Goal: Task Accomplishment & Management: Complete application form

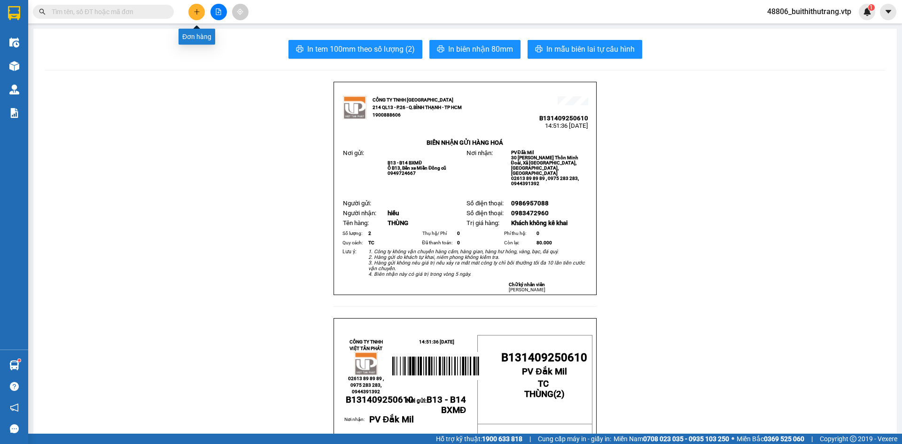
click at [199, 13] on icon "plus" at bounding box center [197, 11] width 7 height 7
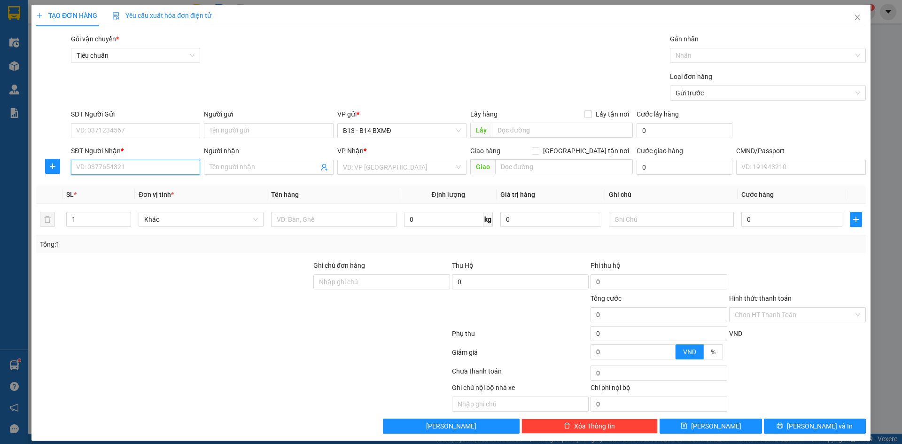
click at [148, 169] on input "SĐT Người Nhận *" at bounding box center [135, 167] width 129 height 15
type input "0941221479"
drag, startPoint x: 127, startPoint y: 187, endPoint x: 206, endPoint y: 182, distance: 79.1
click at [128, 187] on div "0941221479 - hùng" at bounding box center [134, 186] width 117 height 10
type input "hùng"
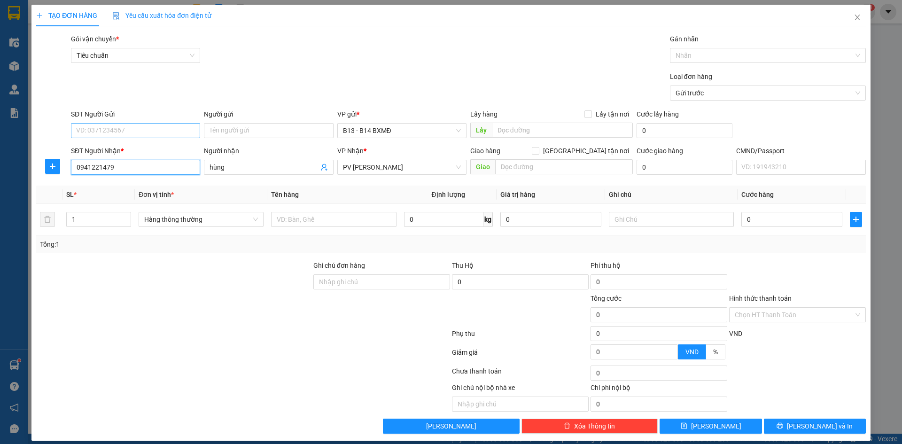
type input "0941221479"
click at [145, 129] on input "SĐT Người Gửi" at bounding box center [135, 130] width 129 height 15
type input "0918900661"
click at [296, 222] on input "text" at bounding box center [333, 219] width 125 height 15
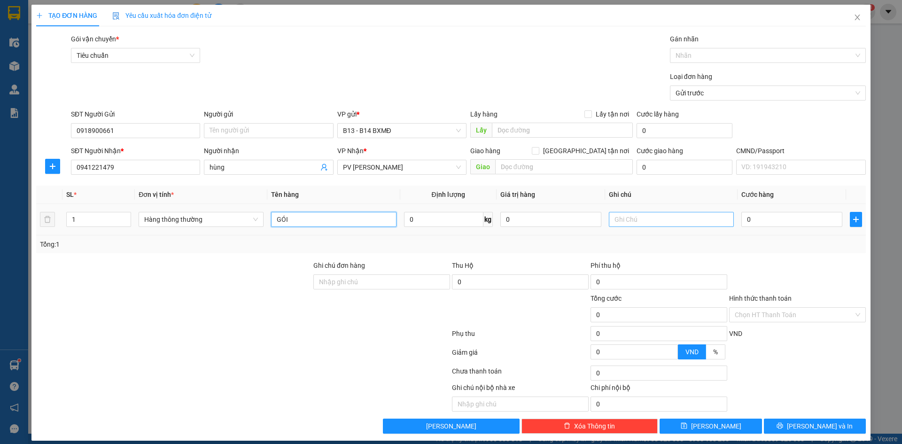
type input "GÓI"
click at [639, 218] on input "text" at bounding box center [671, 219] width 125 height 15
type input "PT"
type input "3"
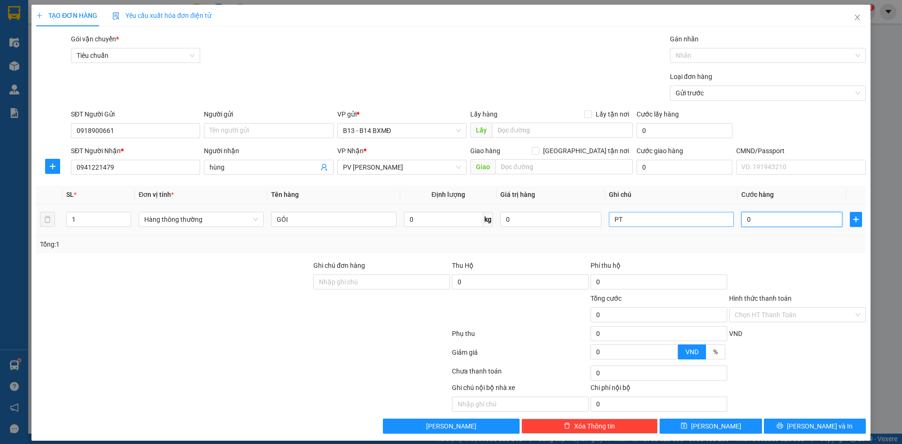
type input "3"
type input "30"
type input "300"
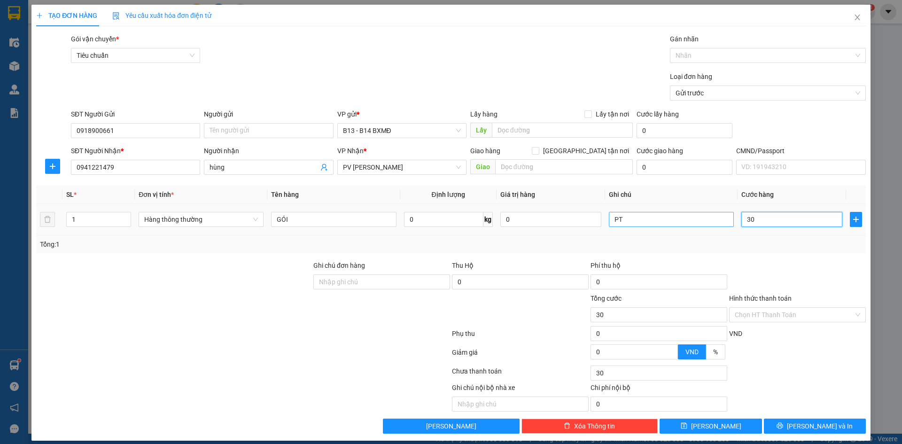
type input "300"
type input "3.000"
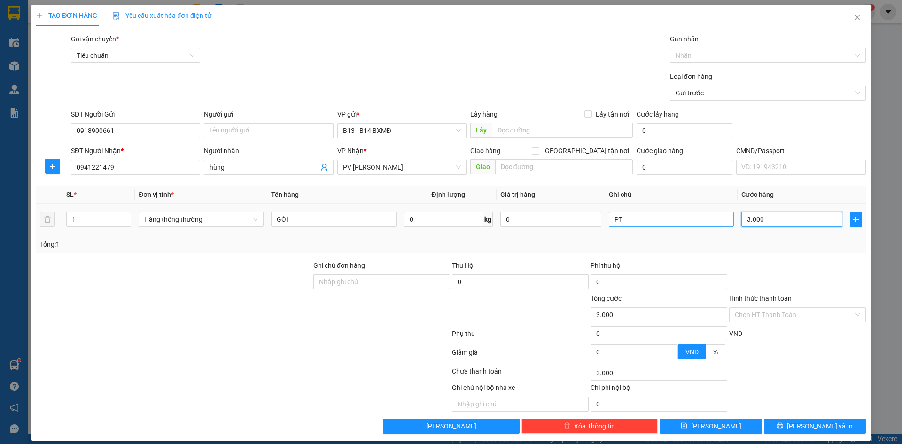
type input "30.000"
click at [804, 427] on span "Lưu và In" at bounding box center [820, 426] width 66 height 10
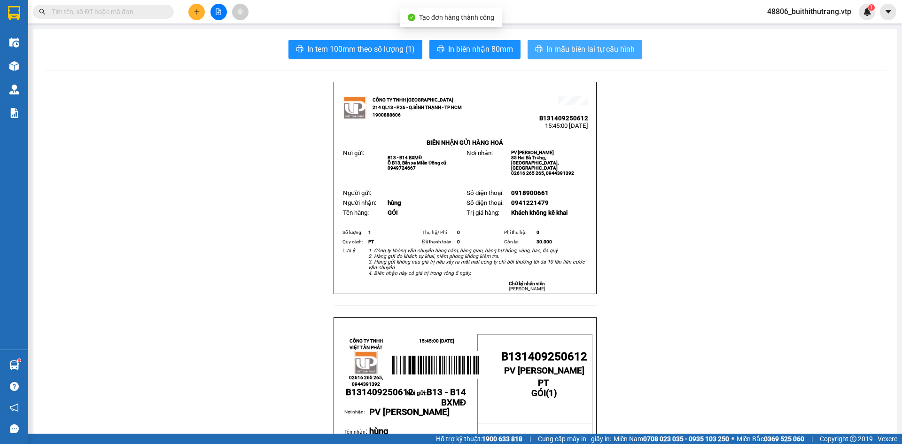
drag, startPoint x: 568, startPoint y: 47, endPoint x: 560, endPoint y: 47, distance: 7.5
click at [568, 47] on span "In mẫu biên lai tự cấu hình" at bounding box center [590, 49] width 88 height 12
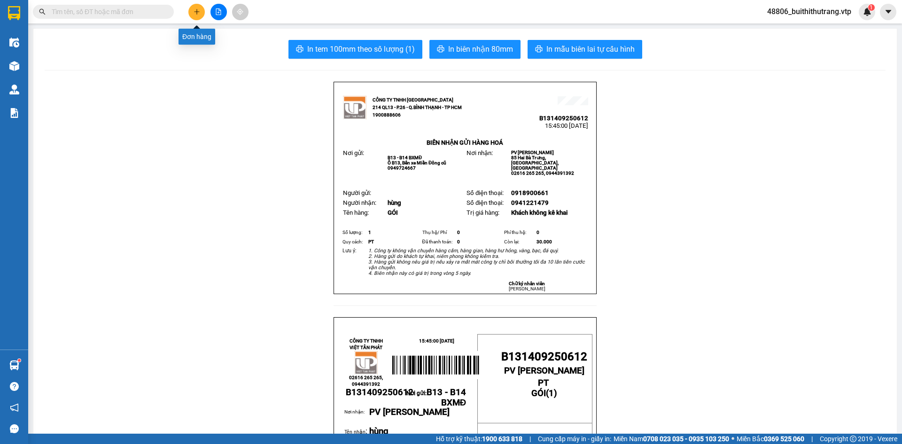
click at [198, 8] on button at bounding box center [196, 12] width 16 height 16
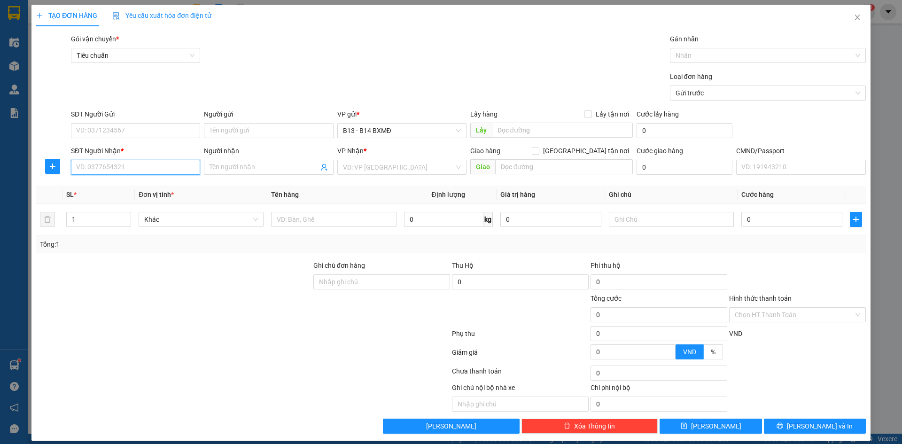
drag, startPoint x: 138, startPoint y: 166, endPoint x: 378, endPoint y: 119, distance: 244.6
click at [172, 159] on div "SĐT Người Nhận * VD: 0377654321" at bounding box center [135, 162] width 129 height 33
type input "0782701573"
click at [163, 131] on input "SĐT Người Gửi" at bounding box center [135, 130] width 129 height 15
click at [258, 171] on input "Người nhận" at bounding box center [264, 167] width 109 height 10
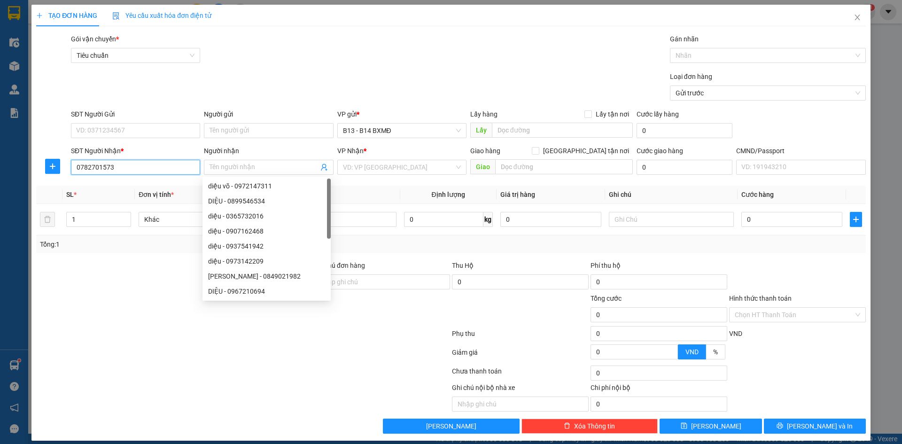
click at [134, 170] on input "0782701573" at bounding box center [135, 167] width 129 height 15
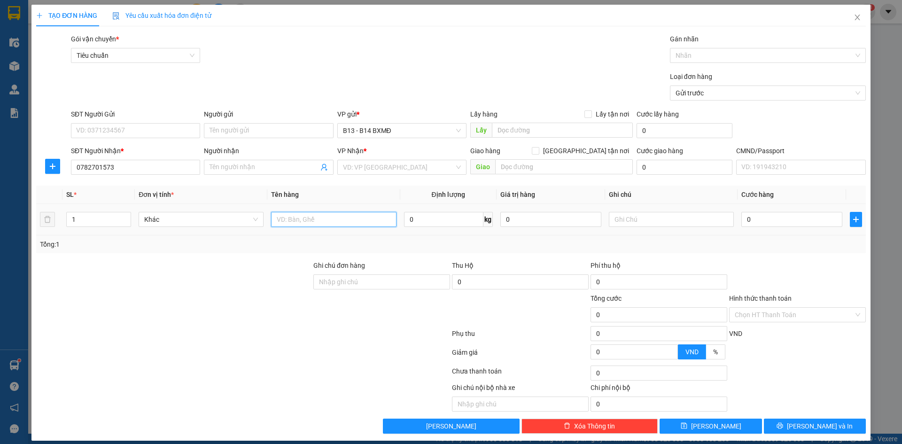
click at [301, 221] on input "text" at bounding box center [333, 219] width 125 height 15
type input "D"
type input "THÙNG XỐP"
click at [632, 223] on input "text" at bounding box center [671, 219] width 125 height 15
type input "D"
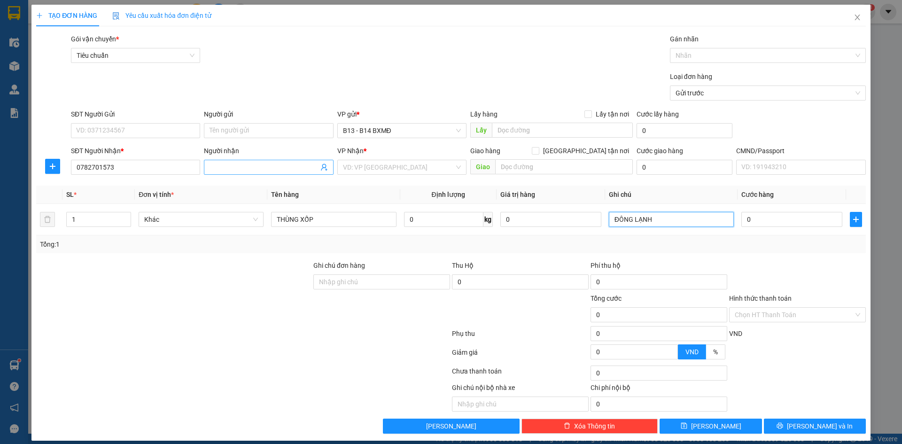
type input "ĐÔNG LẠNH"
click at [261, 170] on input "Người nhận" at bounding box center [264, 167] width 109 height 10
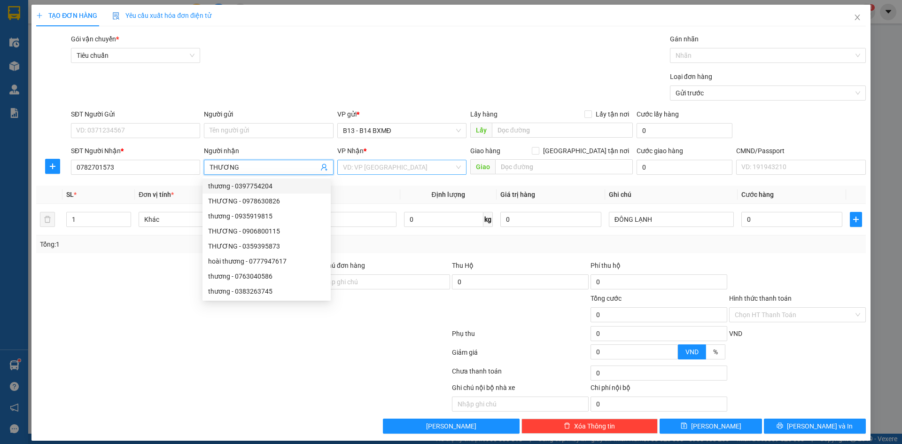
type input "THƯƠNG"
click at [370, 164] on input "search" at bounding box center [398, 167] width 111 height 14
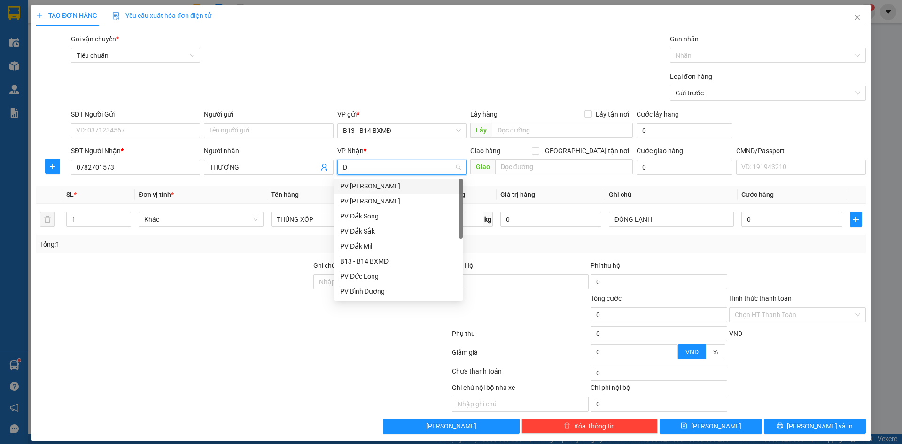
type input "DM"
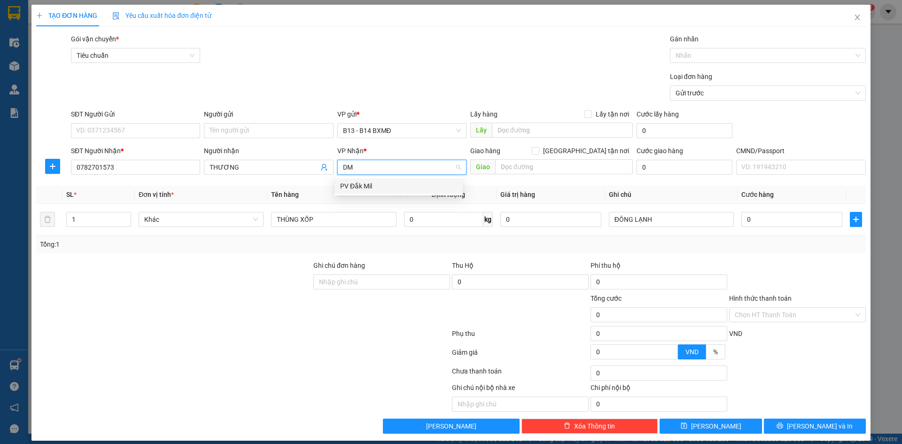
drag, startPoint x: 361, startPoint y: 187, endPoint x: 359, endPoint y: 196, distance: 9.7
click at [365, 192] on div "PV Đắk Mil" at bounding box center [399, 186] width 128 height 15
click at [165, 132] on input "SĐT Người Gửi" at bounding box center [135, 130] width 129 height 15
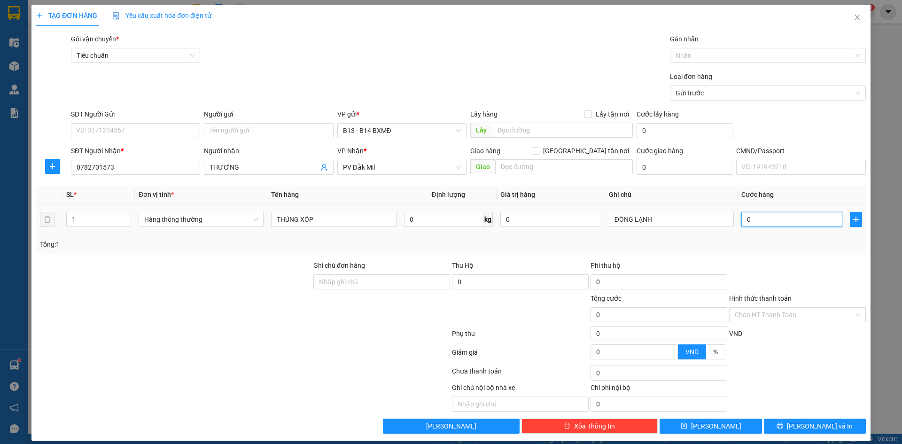
click at [761, 223] on input "0" at bounding box center [791, 219] width 101 height 15
type input "5"
type input "0"
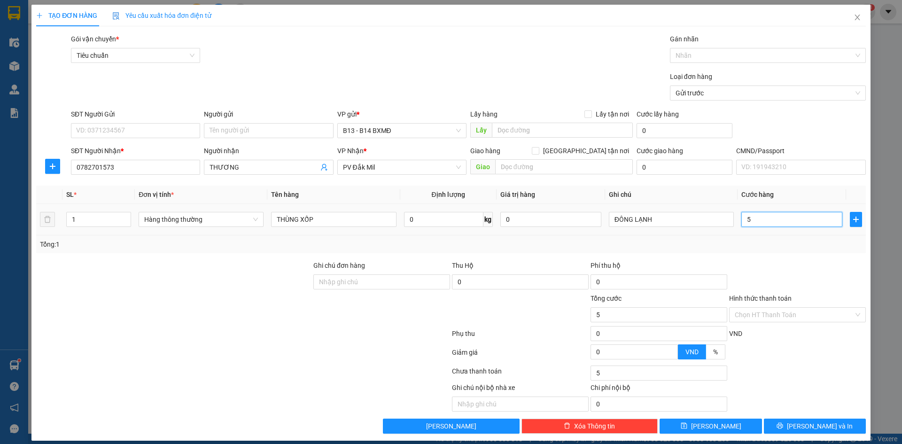
type input "0"
type input "06"
type input "6"
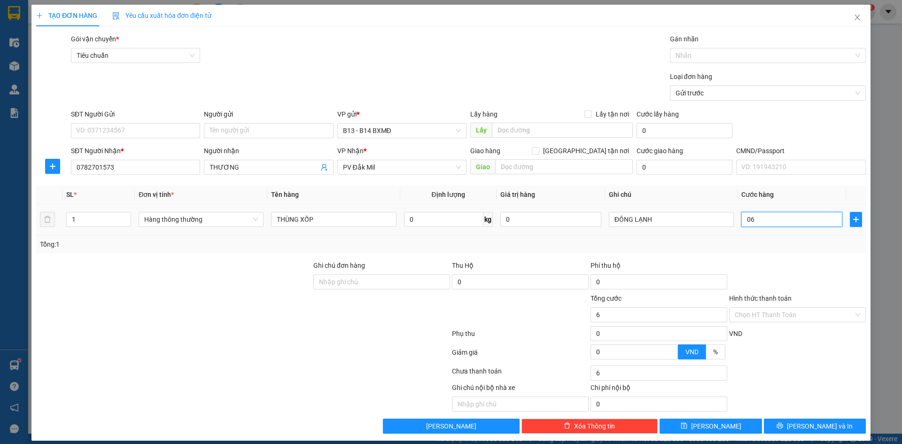
type input "060"
type input "60"
type input "0.600"
type input "600"
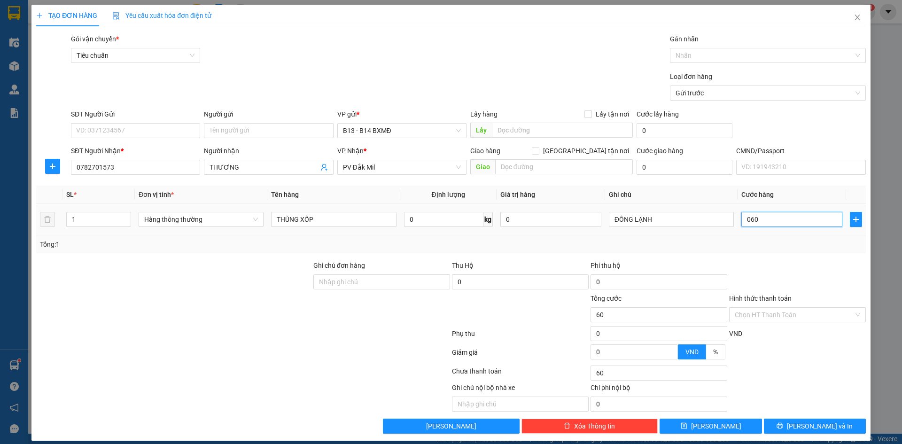
type input "600"
type input "06.000"
type input "6.000"
type input "060.000"
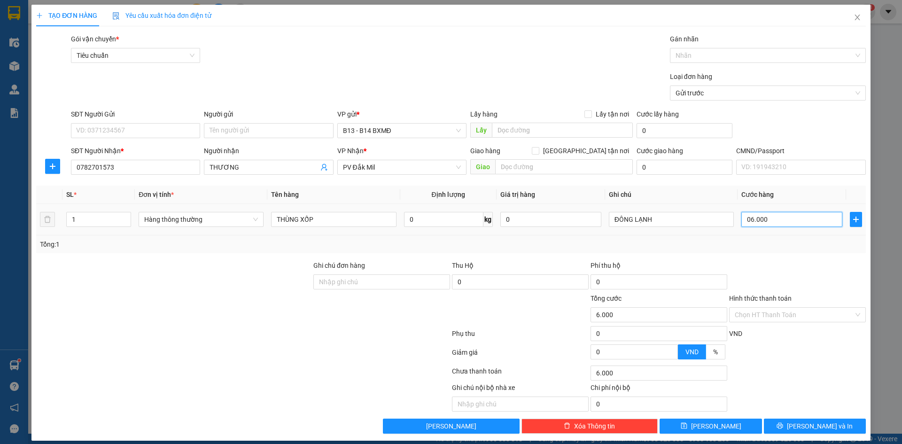
type input "60.000"
click at [761, 223] on input "060.000" at bounding box center [791, 219] width 101 height 15
type input "6"
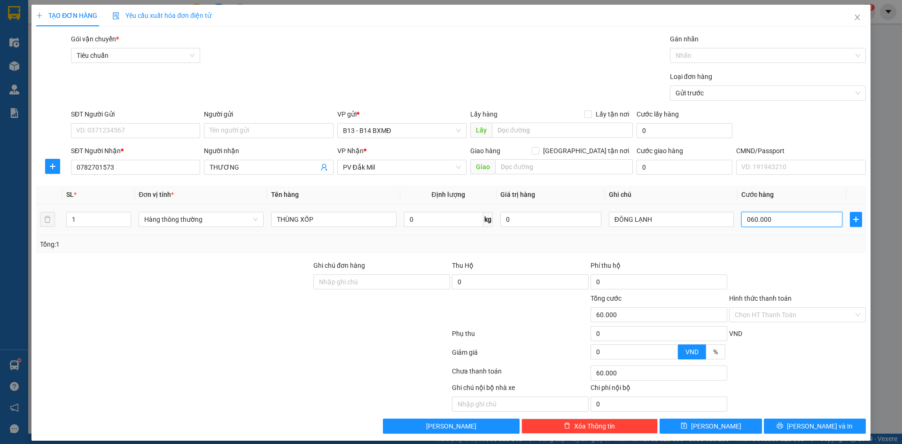
type input "6"
type input "60"
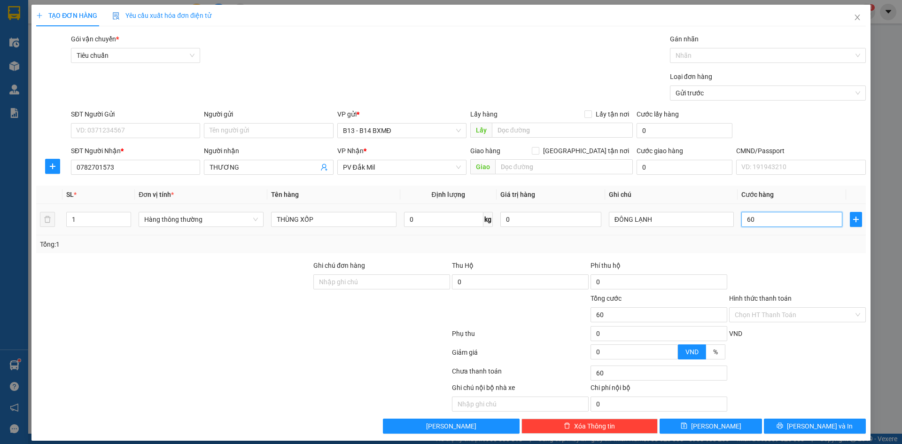
type input "600"
type input "6.000"
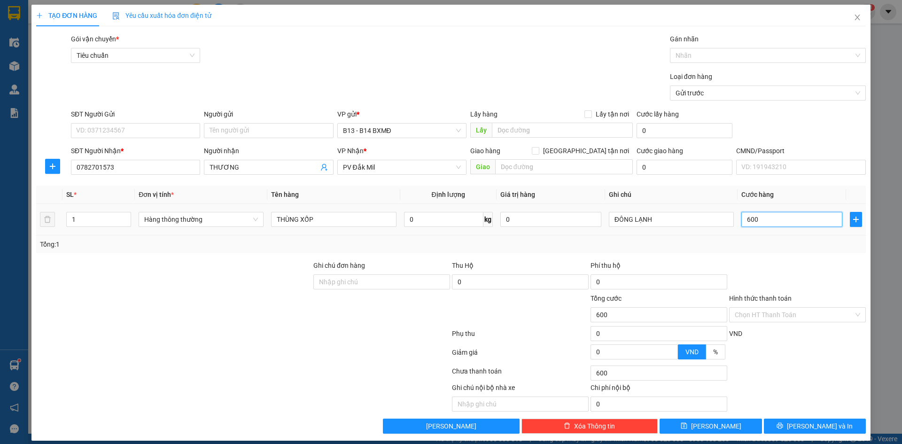
type input "6.000"
type input "60.000"
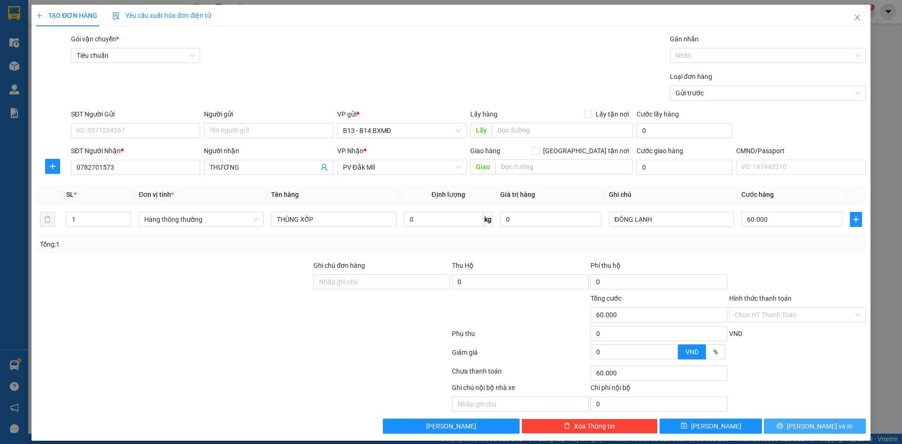
click at [778, 422] on button "Lưu và In" at bounding box center [815, 426] width 102 height 15
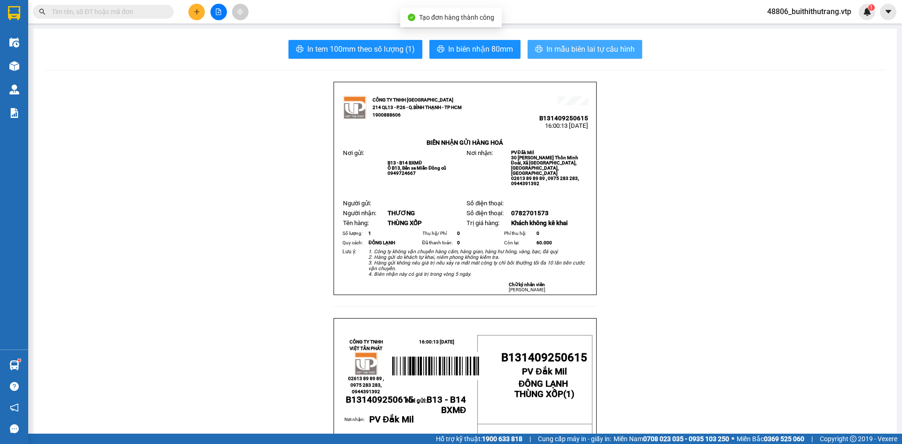
click at [567, 50] on span "In mẫu biên lai tự cấu hình" at bounding box center [590, 49] width 88 height 12
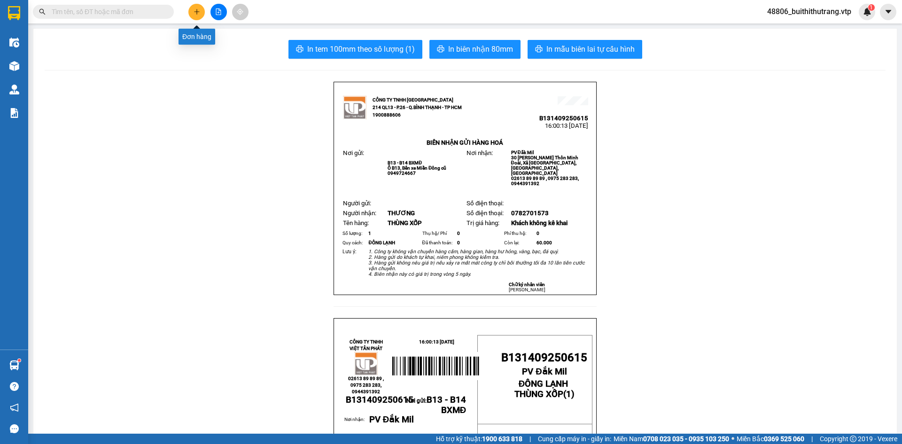
click at [192, 11] on button at bounding box center [196, 12] width 16 height 16
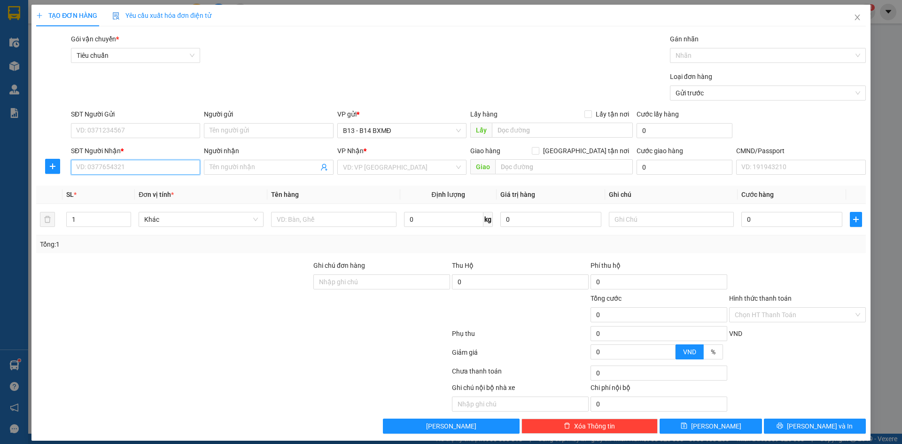
click at [132, 172] on input "SĐT Người Nhận *" at bounding box center [135, 167] width 129 height 15
type input "0963628515"
click at [109, 190] on div "0963628515 - hà" at bounding box center [134, 186] width 117 height 10
type input "hà"
type input "0963628515"
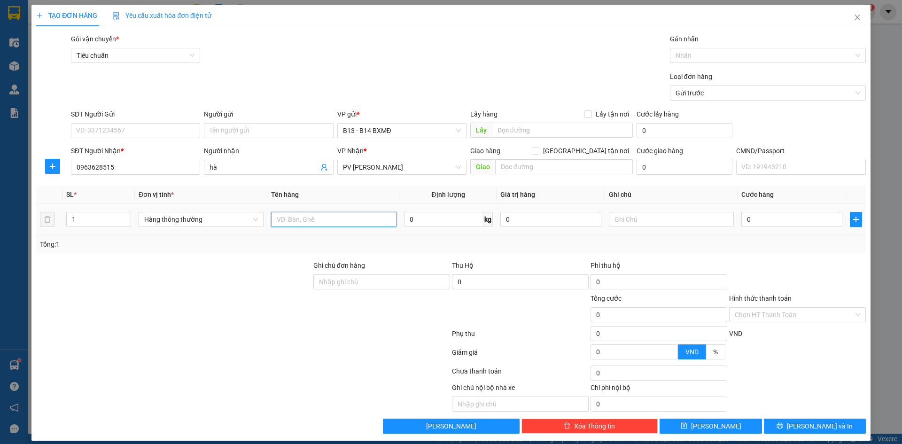
click at [350, 222] on input "text" at bounding box center [333, 219] width 125 height 15
type input "GÓI ĐEN"
type input "PT"
type input "3"
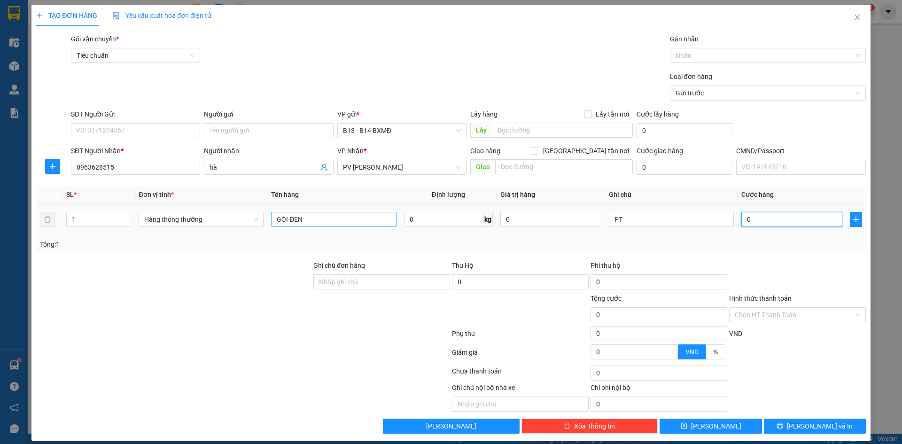
type input "3"
type input "30"
type input "300"
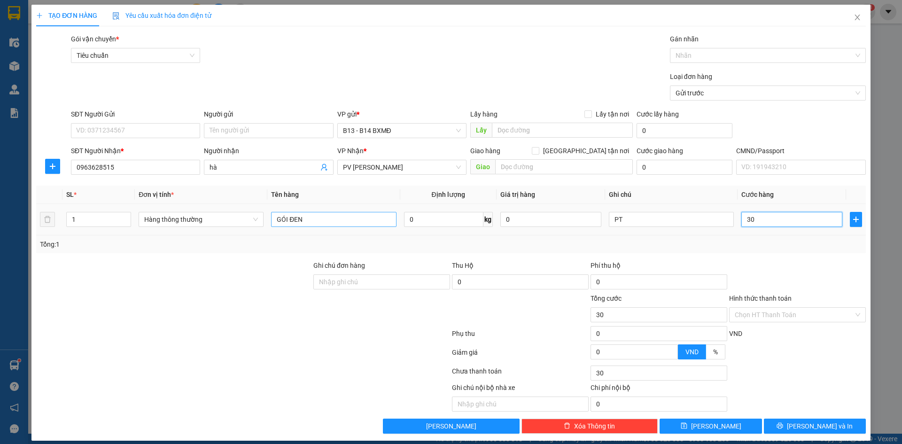
type input "300"
type input "3.000"
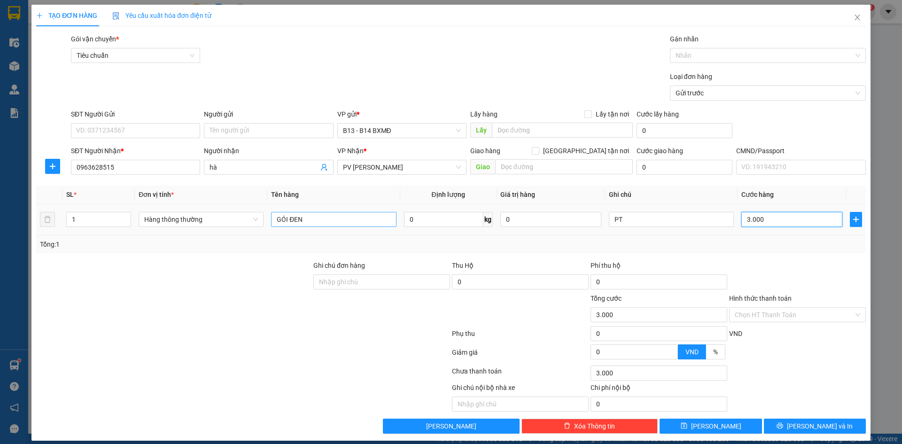
type input "30.000"
drag, startPoint x: 785, startPoint y: 428, endPoint x: 785, endPoint y: 420, distance: 8.0
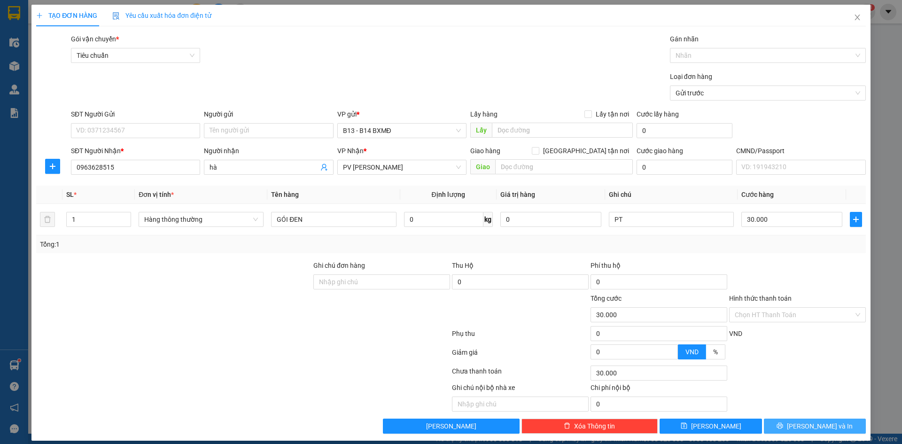
click at [785, 424] on button "Lưu và In" at bounding box center [815, 426] width 102 height 15
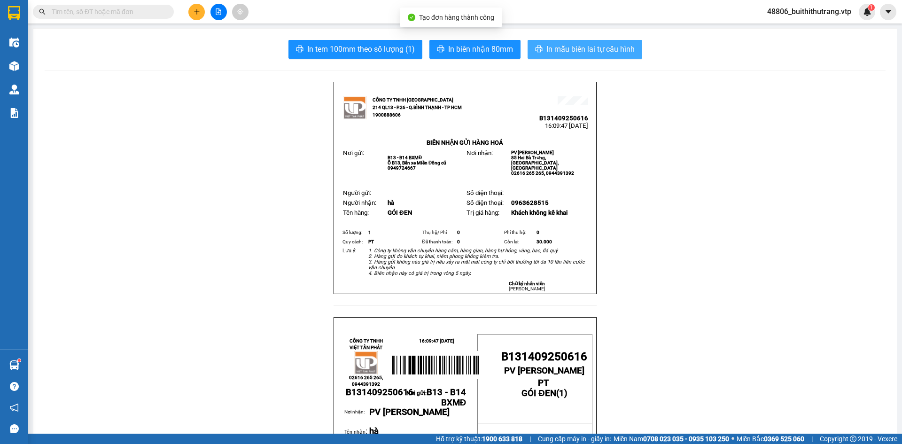
drag, startPoint x: 595, startPoint y: 47, endPoint x: 590, endPoint y: 47, distance: 5.2
click at [594, 47] on span "In mẫu biên lai tự cấu hình" at bounding box center [590, 49] width 88 height 12
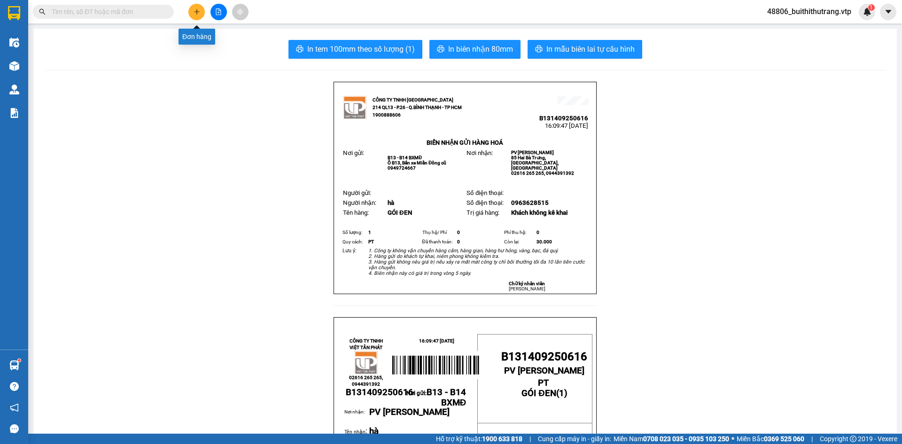
click at [200, 12] on button at bounding box center [196, 12] width 16 height 16
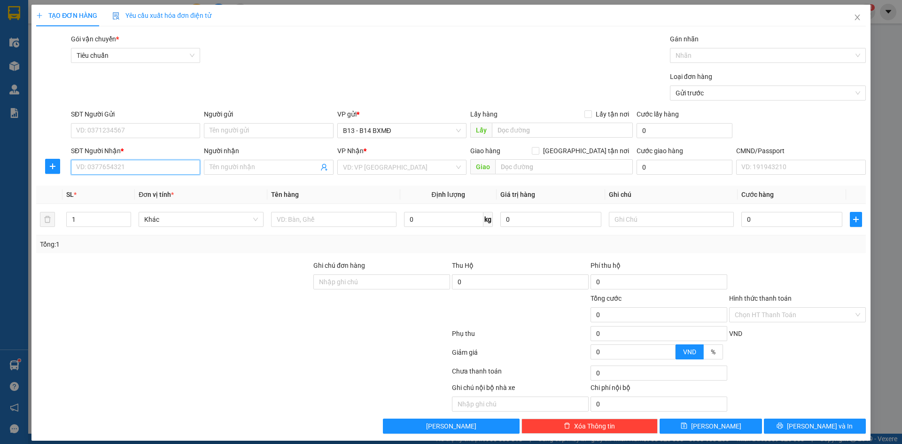
click at [160, 166] on input "SĐT Người Nhận *" at bounding box center [135, 167] width 129 height 15
type input "0369750999"
click at [249, 168] on input "Người nhận" at bounding box center [264, 167] width 109 height 10
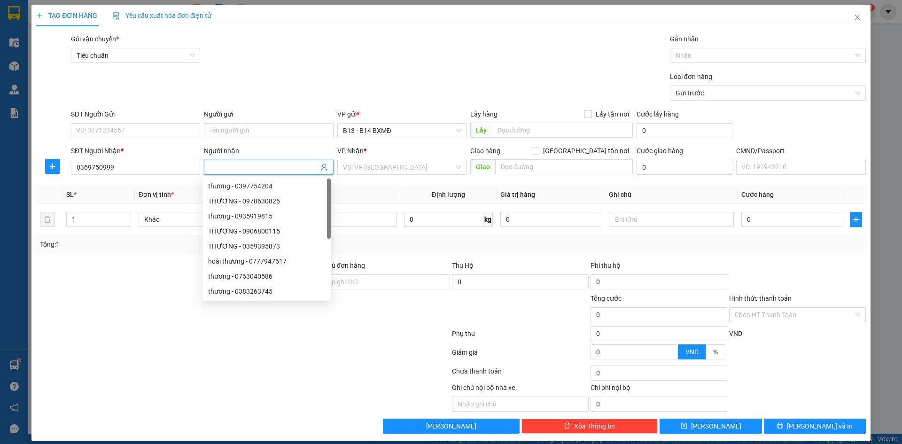
type input "A"
type input "ÁNH"
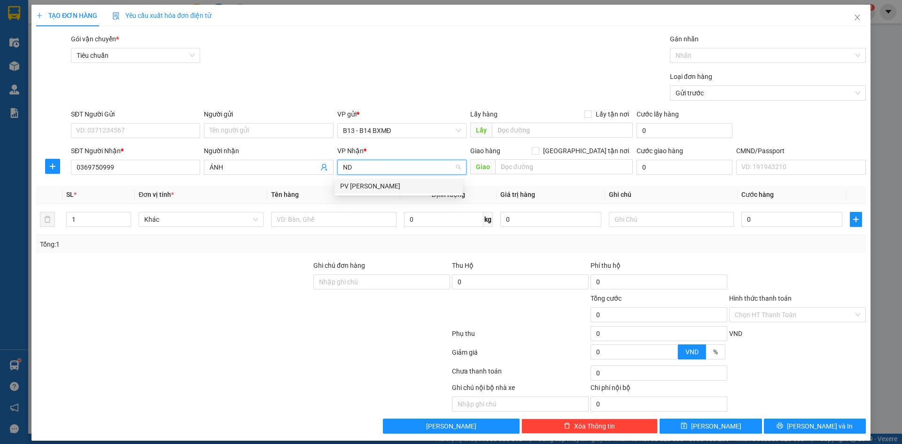
type input "N"
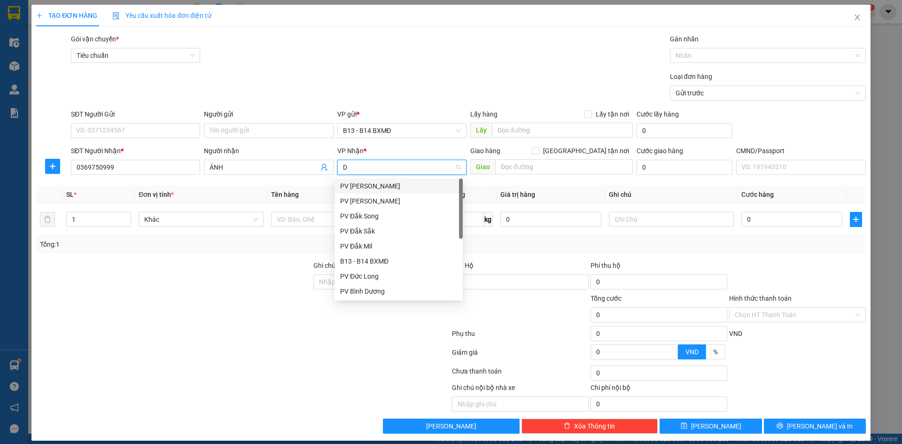
type input "DS"
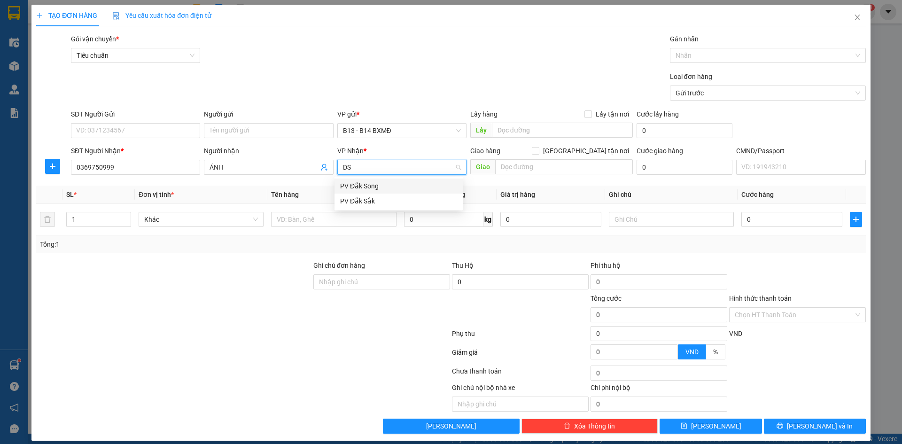
drag, startPoint x: 384, startPoint y: 187, endPoint x: 437, endPoint y: 185, distance: 53.6
click at [386, 187] on div "PV Đắk Song" at bounding box center [398, 186] width 117 height 10
click at [145, 127] on input "SĐT Người Gửi" at bounding box center [135, 130] width 129 height 15
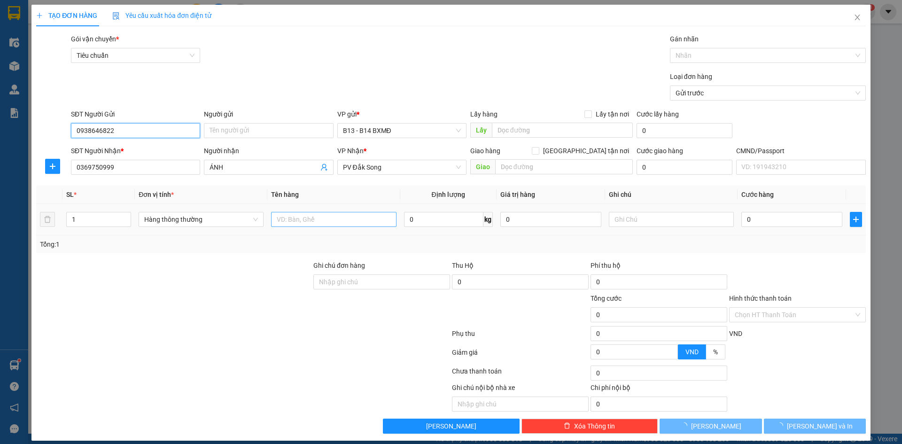
type input "0938646822"
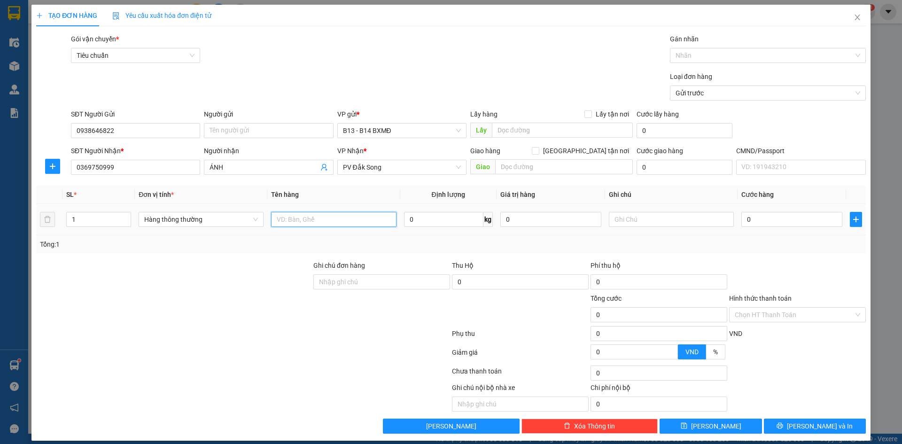
click at [359, 218] on input "text" at bounding box center [333, 219] width 125 height 15
type input "GÓI"
click at [686, 219] on input "text" at bounding box center [671, 219] width 125 height 15
type input "P"
type input "LK"
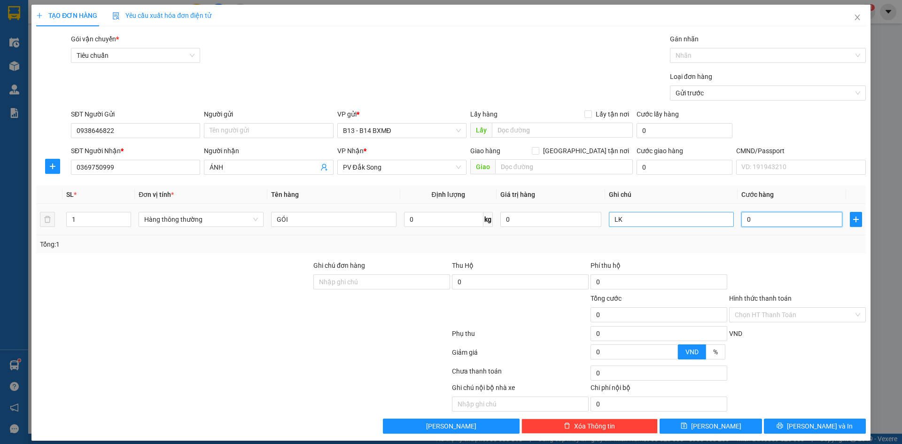
type input "5"
type input "50"
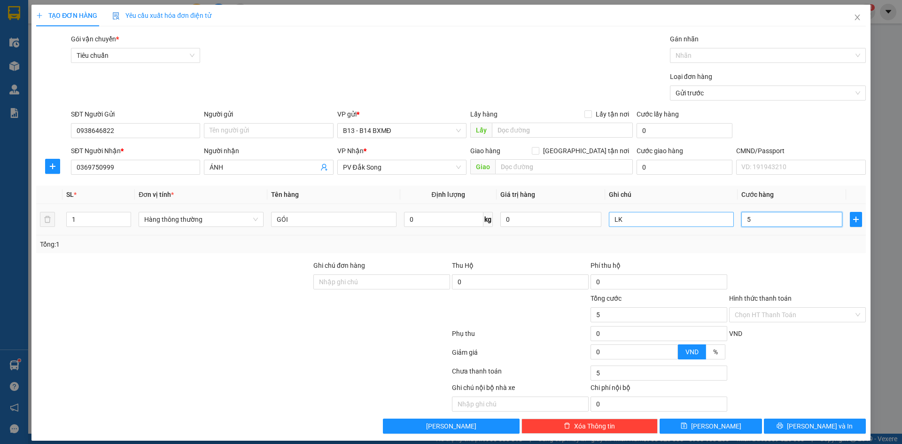
type input "50"
type input "500"
type input "5.000"
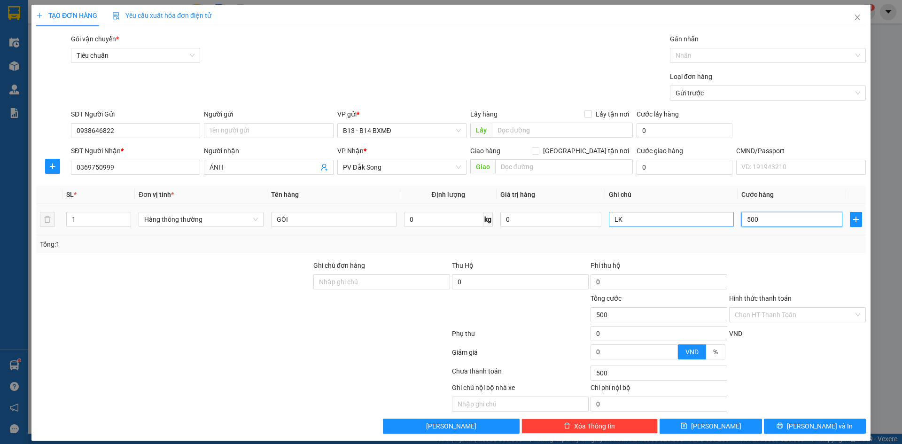
type input "5.000"
type input "50.000"
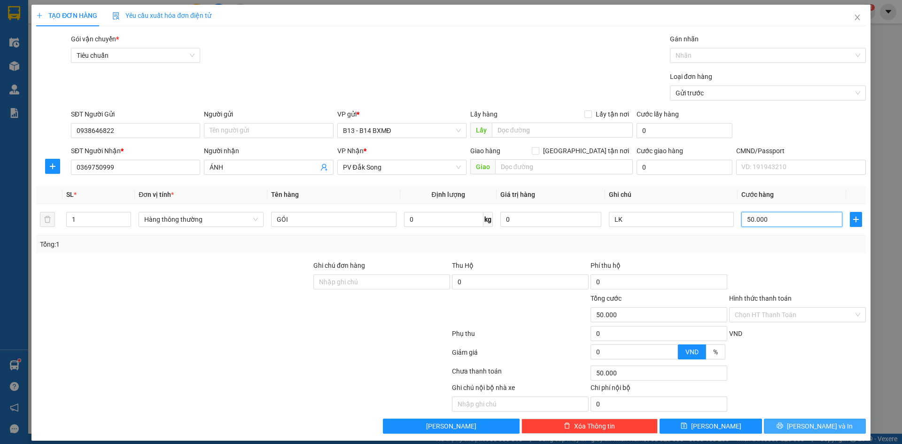
type input "50.000"
drag, startPoint x: 801, startPoint y: 429, endPoint x: 803, endPoint y: 423, distance: 6.4
click at [802, 428] on span "Lưu và In" at bounding box center [820, 426] width 66 height 10
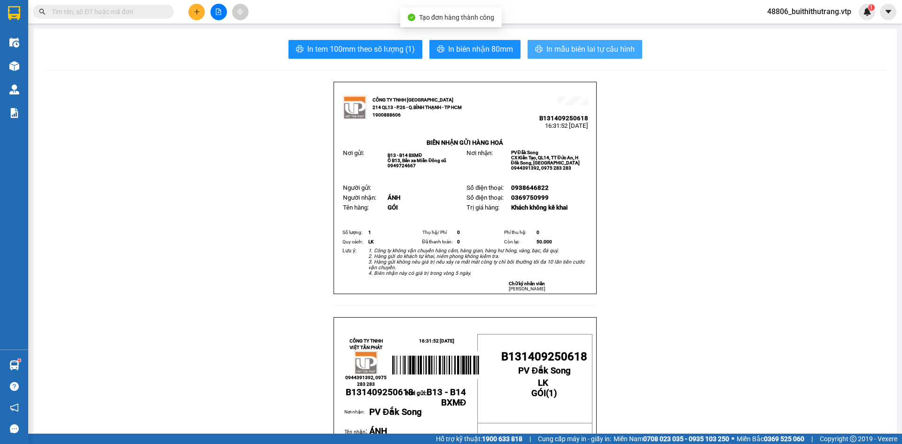
click at [576, 50] on span "In mẫu biên lai tự cấu hình" at bounding box center [590, 49] width 88 height 12
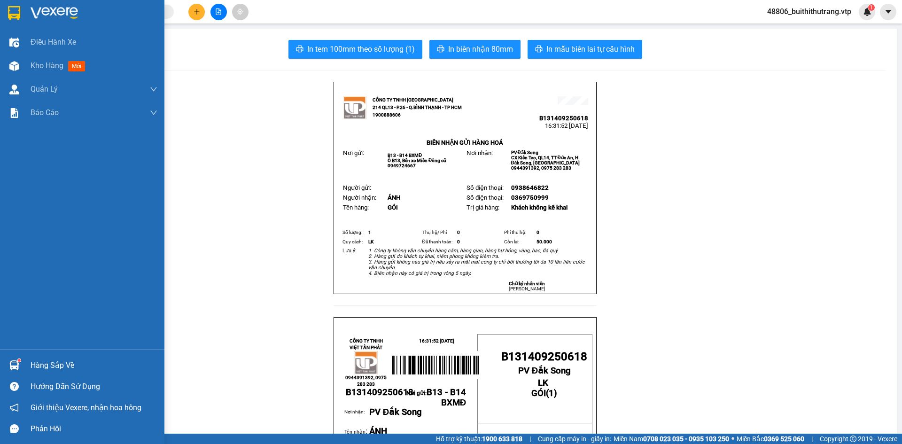
click at [44, 10] on img at bounding box center [54, 13] width 47 height 14
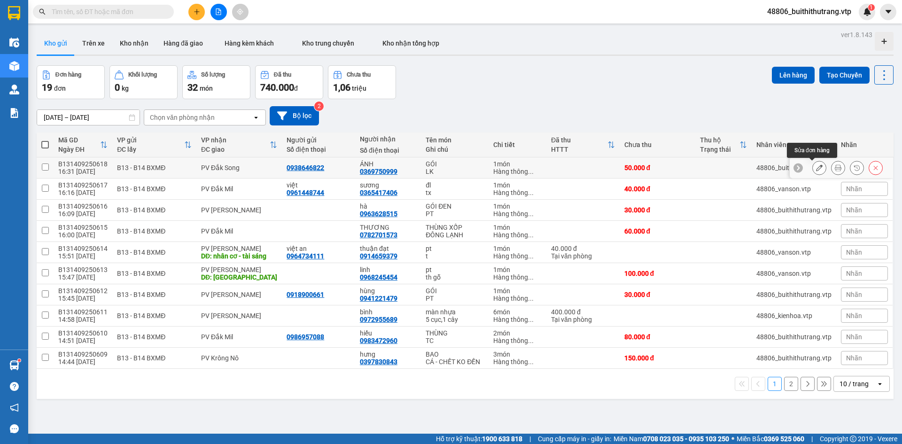
click at [817, 171] on button at bounding box center [819, 168] width 13 height 16
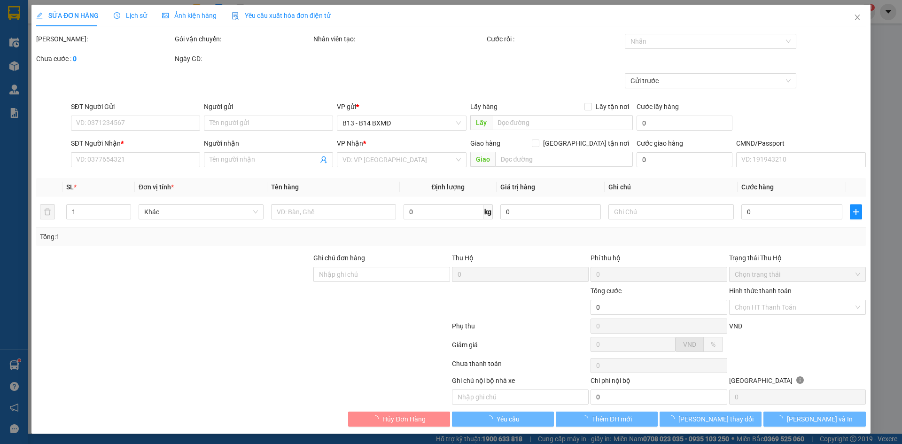
type input "0938646822"
type input "0369750999"
type input "ÁNH"
type input "50.000"
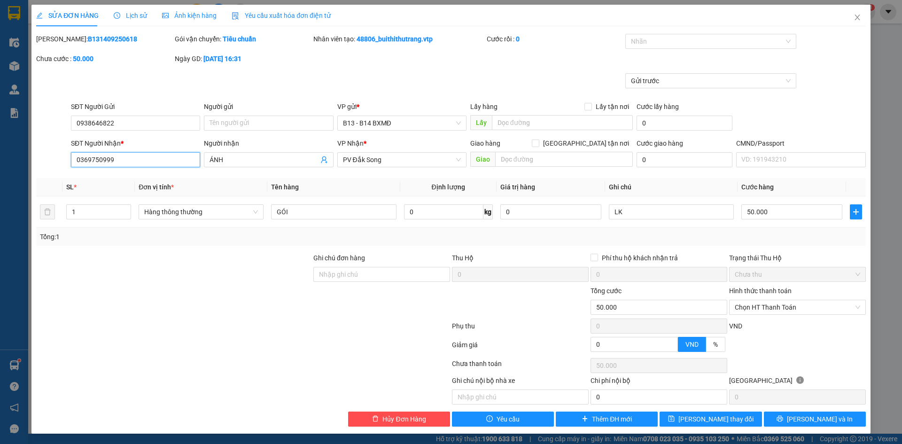
drag, startPoint x: 84, startPoint y: 161, endPoint x: 133, endPoint y: 177, distance: 51.4
click at [85, 161] on input "0369750999" at bounding box center [135, 159] width 129 height 15
type input "0869750999"
drag, startPoint x: 799, startPoint y: 419, endPoint x: 790, endPoint y: 425, distance: 11.1
click at [795, 421] on button "Lưu và In" at bounding box center [815, 419] width 102 height 15
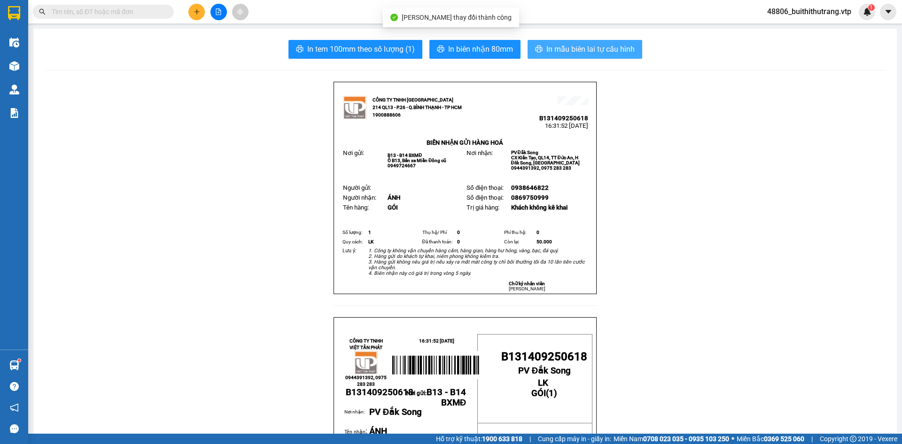
drag, startPoint x: 585, startPoint y: 46, endPoint x: 561, endPoint y: 78, distance: 39.9
click at [584, 49] on span "In mẫu biên lai tự cấu hình" at bounding box center [590, 49] width 88 height 12
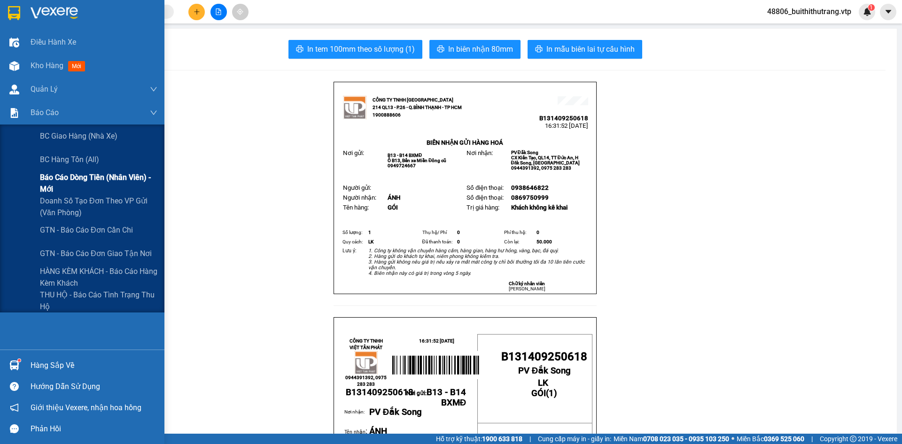
click at [87, 176] on span "Báo cáo dòng tiền (nhân viên) - mới" at bounding box center [98, 182] width 117 height 23
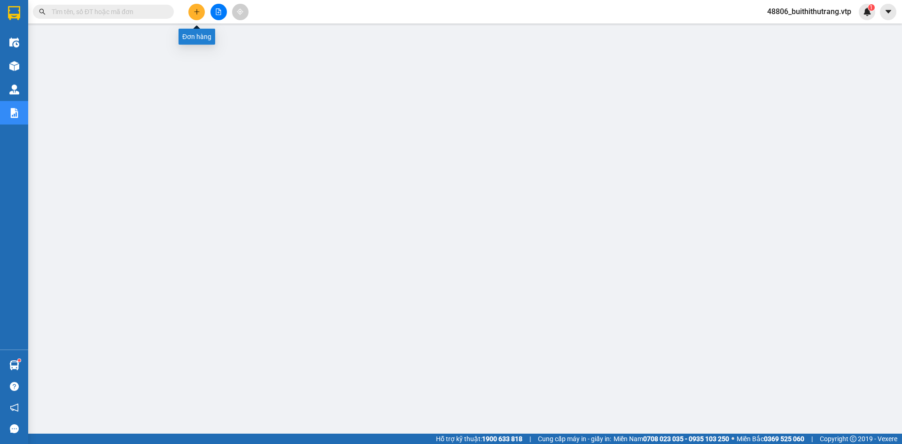
drag, startPoint x: 199, startPoint y: 13, endPoint x: 352, endPoint y: 13, distance: 153.2
click at [224, 13] on div at bounding box center [218, 12] width 70 height 16
click at [196, 12] on icon "plus" at bounding box center [196, 11] width 5 height 0
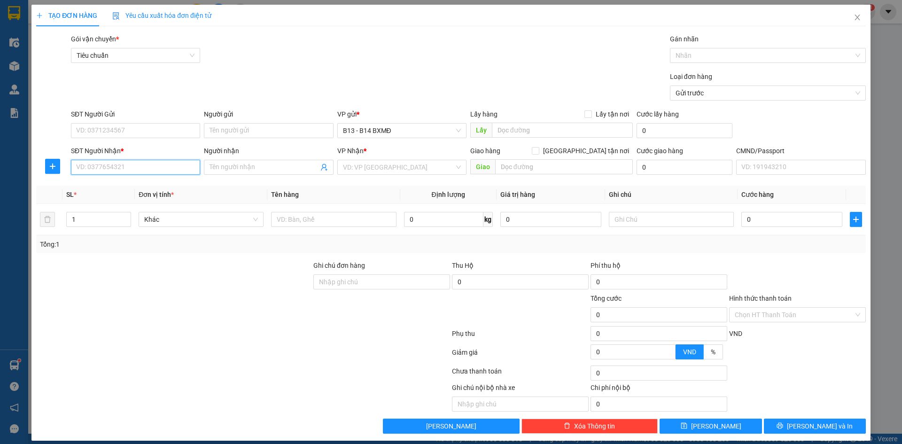
click at [164, 164] on input "SĐT Người Nhận *" at bounding box center [135, 167] width 129 height 15
type input "0989468168"
drag, startPoint x: 126, startPoint y: 186, endPoint x: 132, endPoint y: 187, distance: 5.4
click at [126, 187] on div "0989468168 - minh" at bounding box center [134, 186] width 117 height 10
type input "minh"
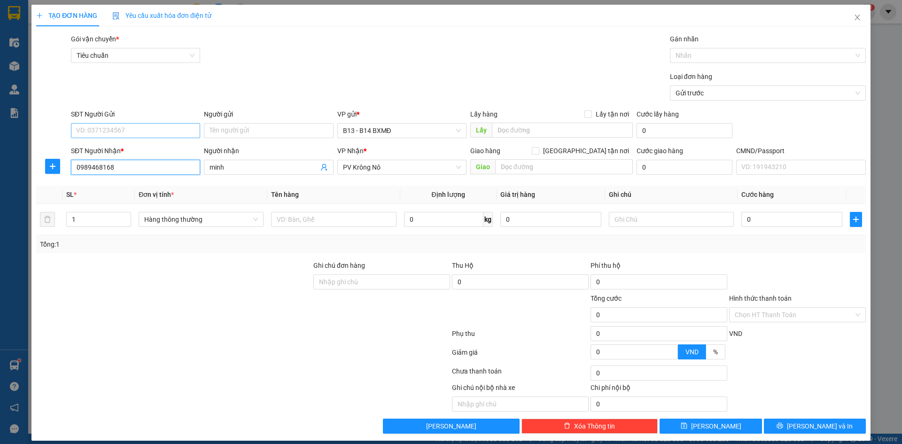
type input "0989468168"
click at [116, 128] on input "SĐT Người Gửi" at bounding box center [135, 130] width 129 height 15
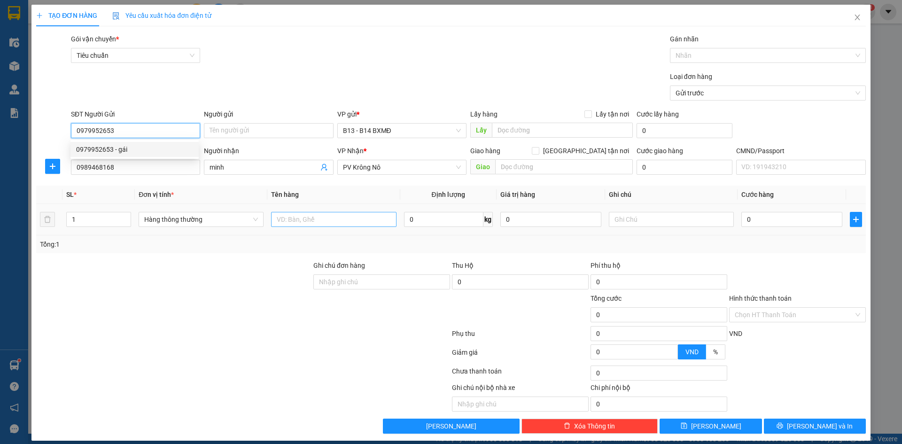
type input "0979952653"
click at [332, 217] on input "text" at bounding box center [333, 219] width 125 height 15
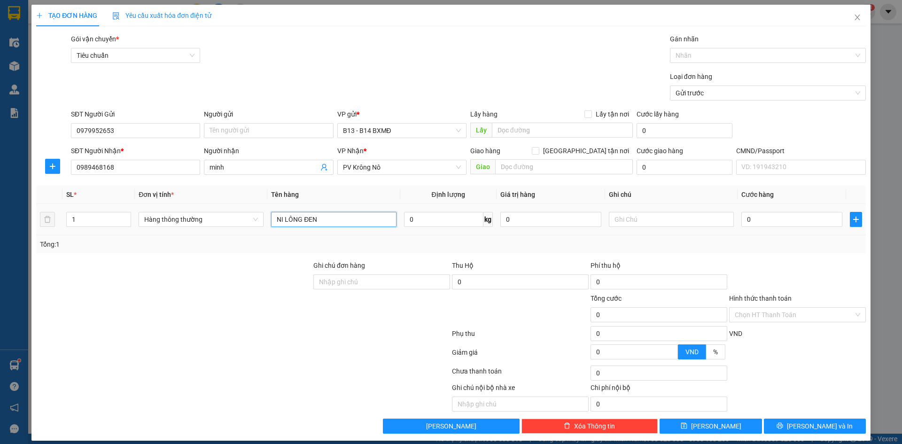
type input "NI LÔNG ĐEN"
type input "PT"
type input "4"
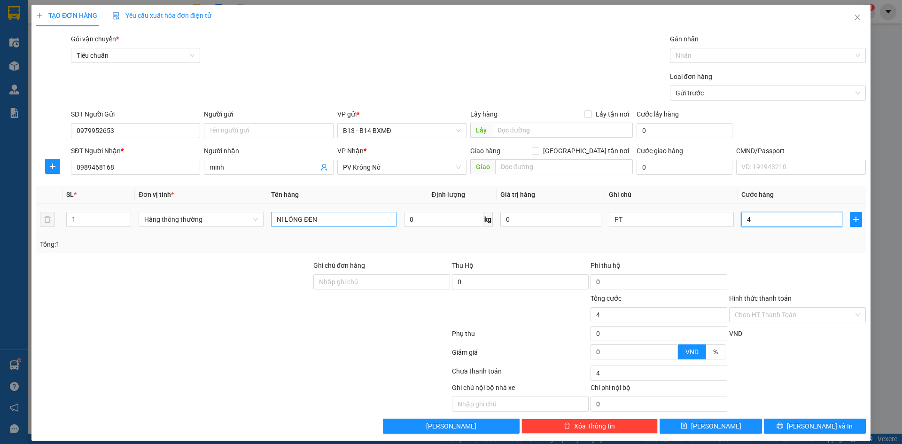
type input "40"
type input "400"
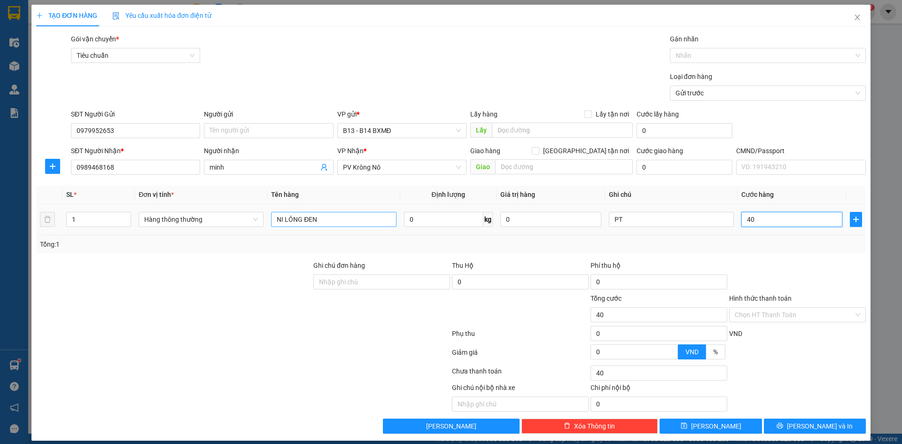
type input "400"
type input "4.000"
type input "40.000"
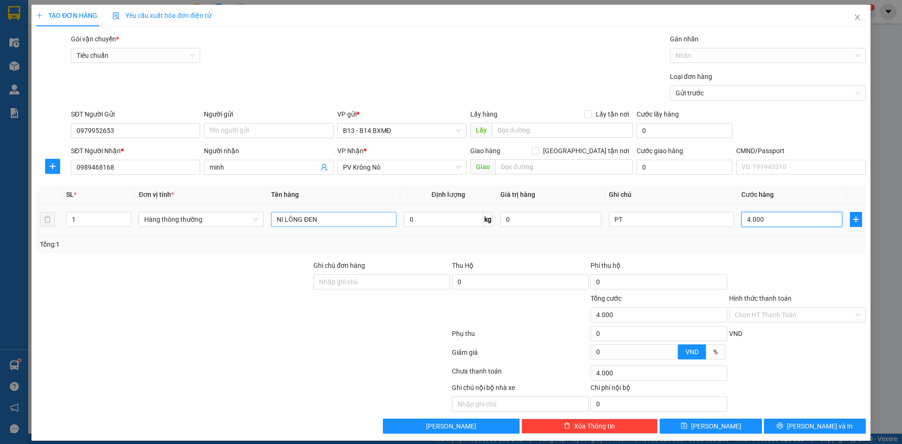
type input "40.000"
click at [810, 428] on span "Lưu và In" at bounding box center [820, 426] width 66 height 10
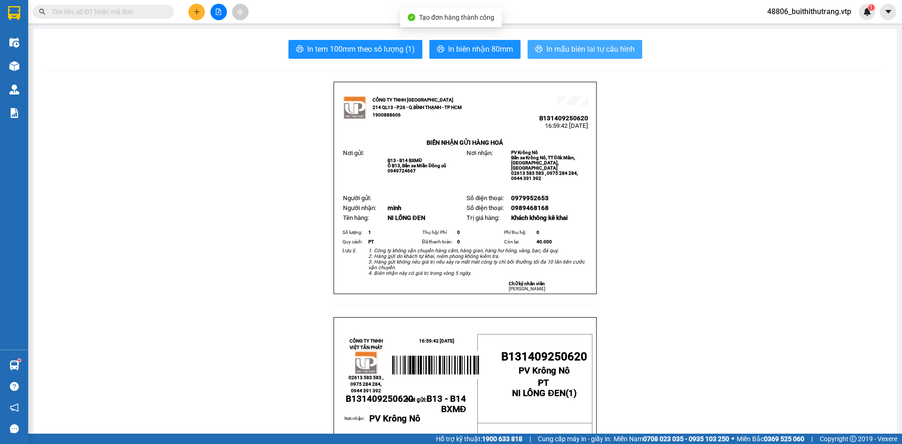
click at [581, 46] on span "In mẫu biên lai tự cấu hình" at bounding box center [590, 49] width 88 height 12
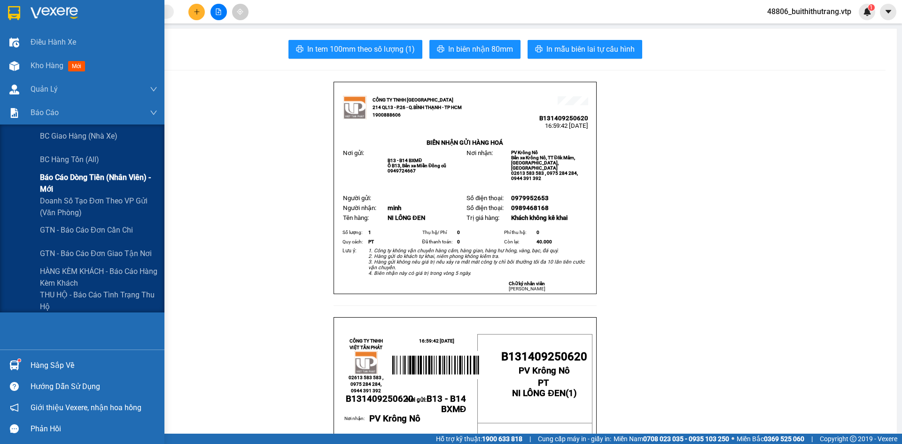
click at [84, 182] on span "Báo cáo dòng tiền (nhân viên) - mới" at bounding box center [98, 182] width 117 height 23
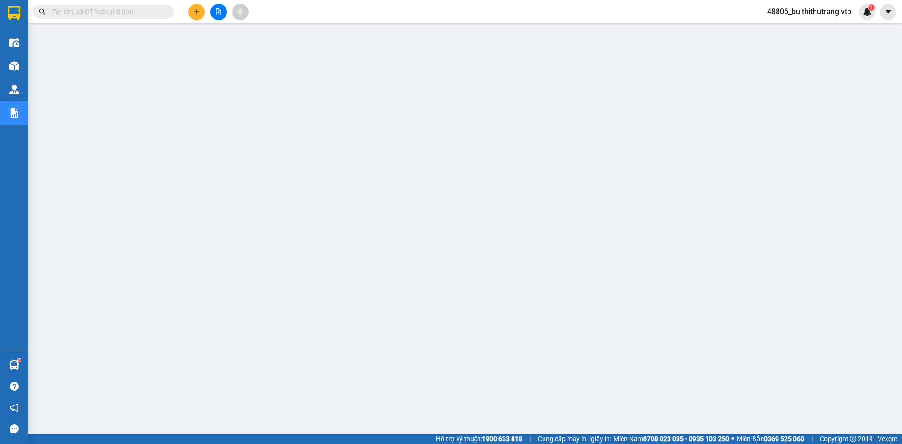
click at [203, 12] on button at bounding box center [196, 12] width 16 height 16
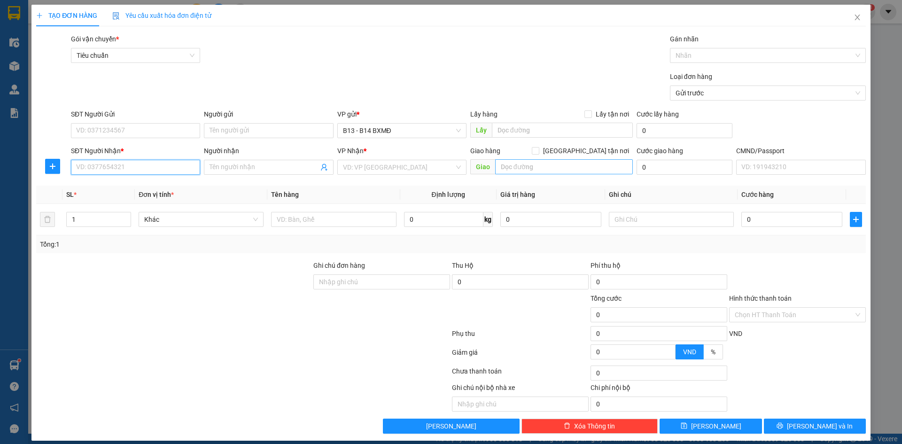
drag, startPoint x: 144, startPoint y: 167, endPoint x: 502, endPoint y: 160, distance: 358.1
click at [147, 167] on input "SĐT Người Nhận *" at bounding box center [135, 167] width 129 height 15
type input "0387793930"
click at [145, 184] on div "0387793930 - thuy" at bounding box center [134, 186] width 117 height 10
type input "thuy"
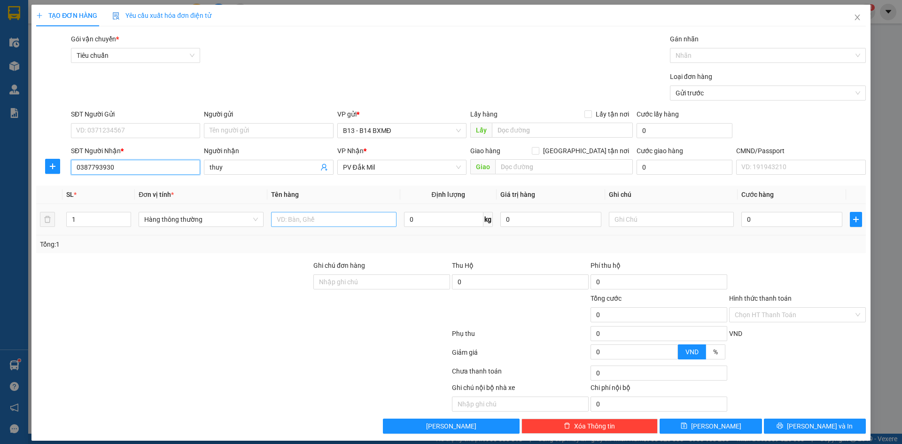
type input "0387793930"
click at [356, 221] on input "text" at bounding box center [333, 219] width 125 height 15
type input "THÙNG"
drag, startPoint x: 652, startPoint y: 220, endPoint x: 636, endPoint y: 223, distance: 15.8
click at [640, 222] on input "text" at bounding box center [671, 219] width 125 height 15
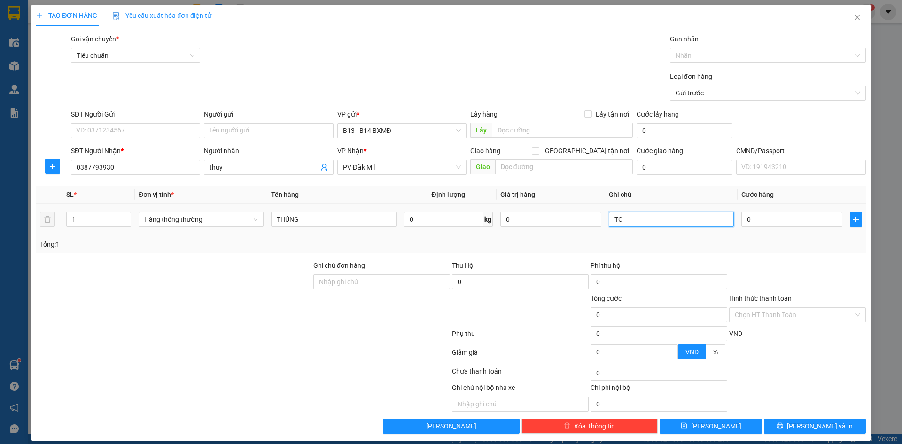
type input "TC"
type input "4"
type input "40"
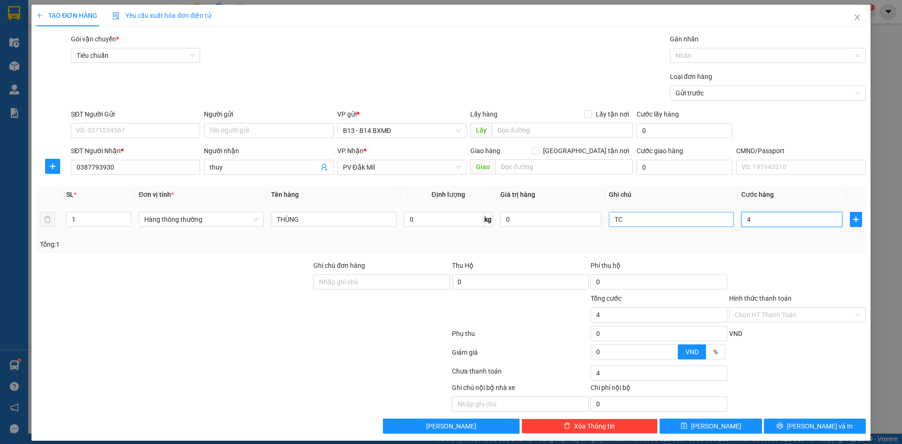
type input "40"
type input "400"
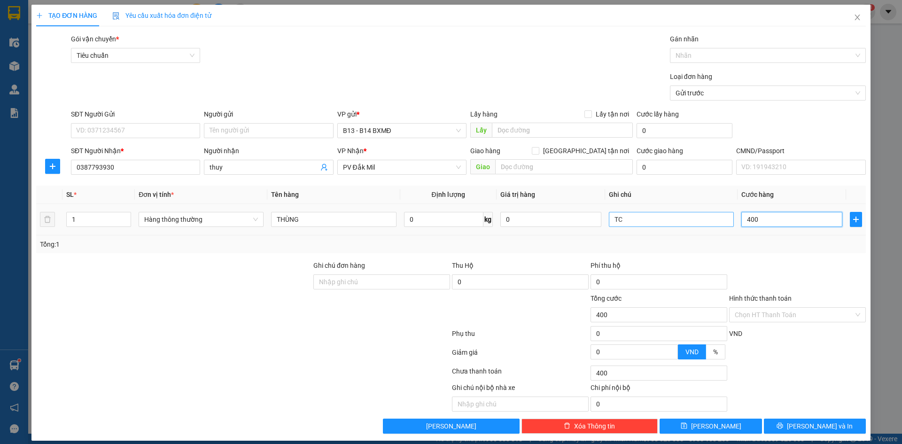
type input "4.000"
type input "40.000"
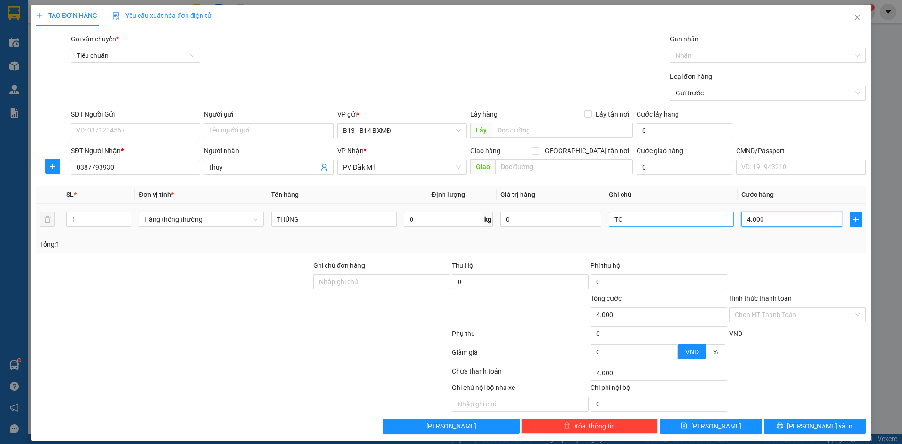
type input "40.000"
click at [820, 428] on span "Lưu và In" at bounding box center [820, 426] width 66 height 10
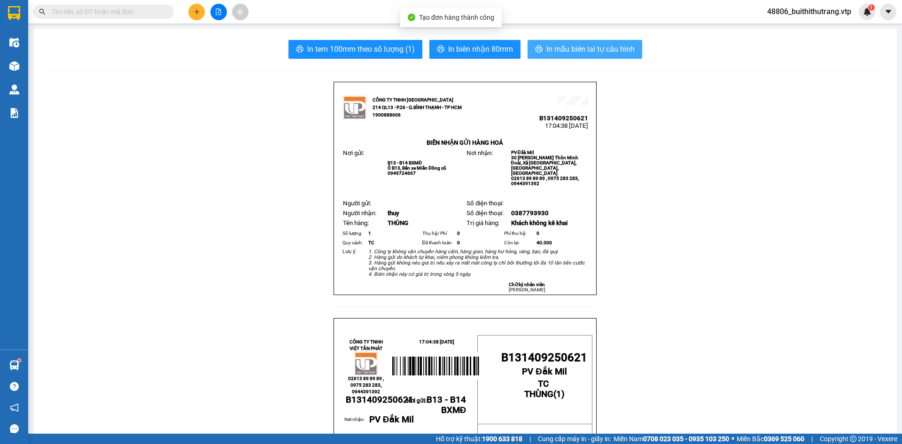
click at [582, 46] on span "In mẫu biên lai tự cấu hình" at bounding box center [590, 49] width 88 height 12
drag, startPoint x: 823, startPoint y: 10, endPoint x: 815, endPoint y: 23, distance: 14.6
click at [822, 13] on span "48806_buithithutrang.vtp" at bounding box center [809, 12] width 99 height 12
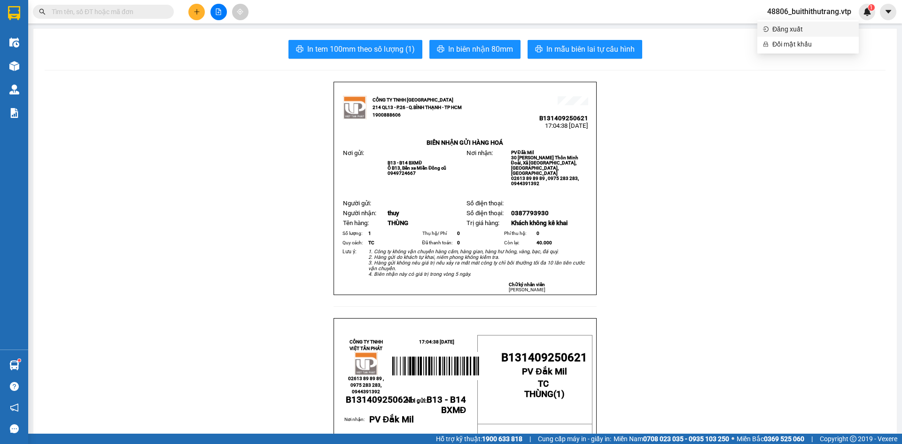
drag, startPoint x: 801, startPoint y: 31, endPoint x: 794, endPoint y: 33, distance: 6.8
click at [799, 32] on span "Đăng xuất" at bounding box center [812, 29] width 81 height 10
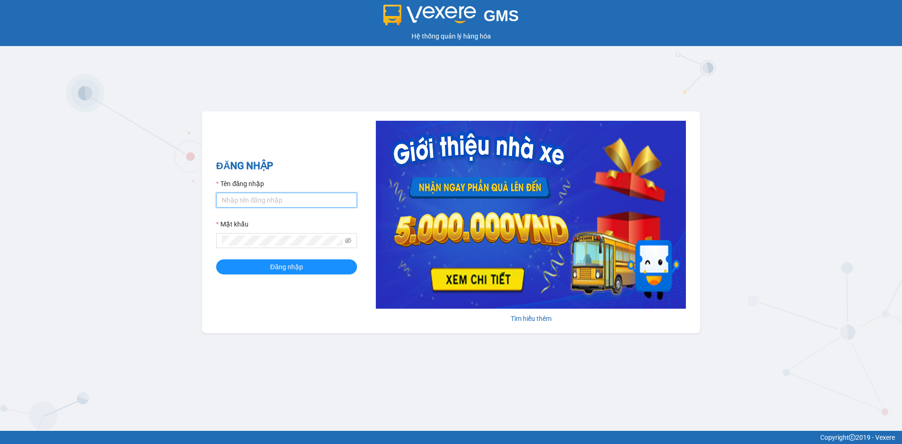
click at [274, 199] on input "Tên đăng nhập" at bounding box center [286, 200] width 141 height 15
type input "buithithutrang.vtp"
click at [216, 259] on button "Đăng nhập" at bounding box center [286, 266] width 141 height 15
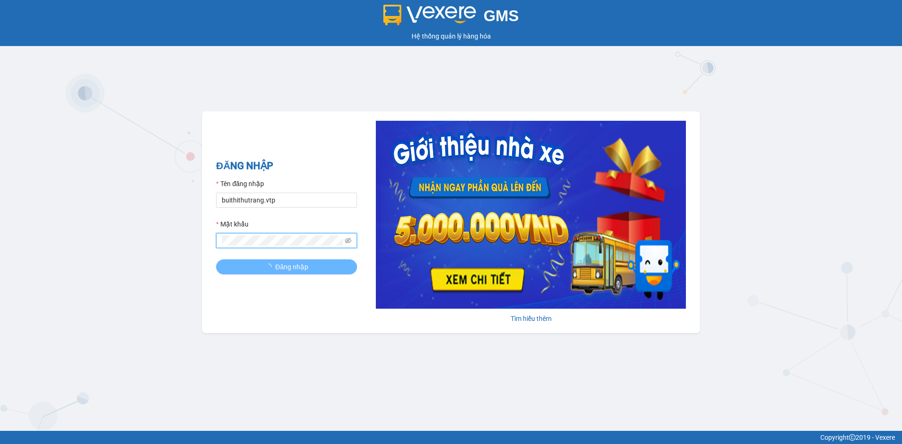
click at [216, 259] on button "Đăng nhập" at bounding box center [286, 266] width 141 height 15
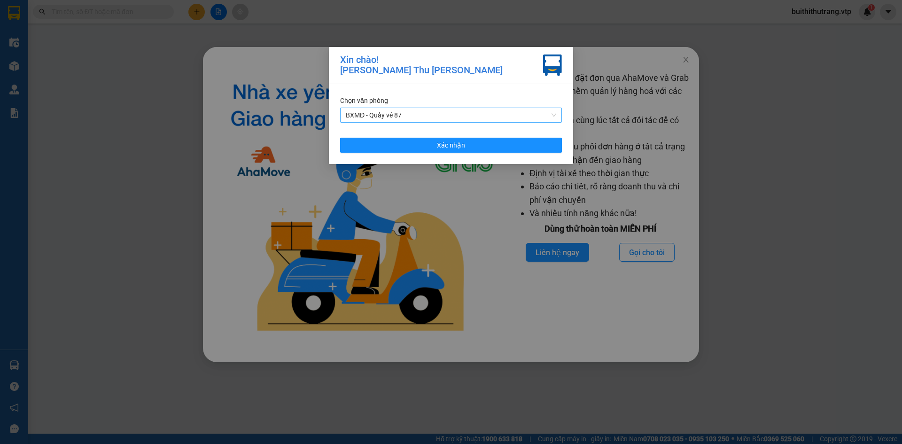
click at [448, 111] on span "BXMĐ - Quầy vé 87" at bounding box center [451, 115] width 210 height 14
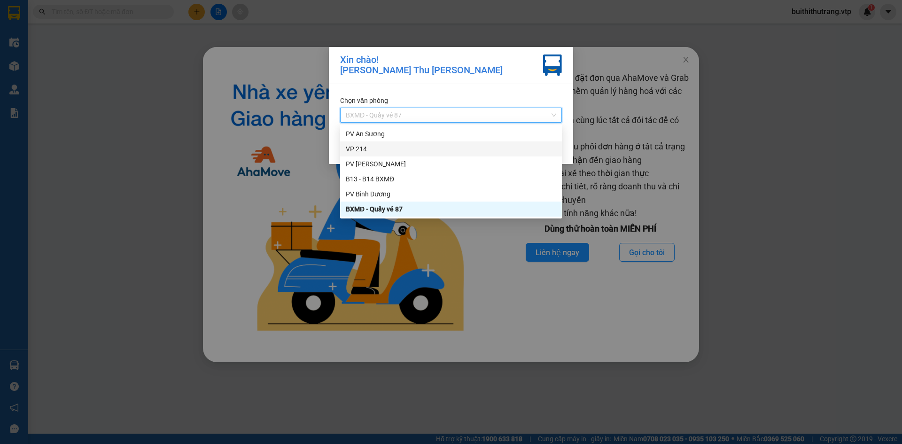
click at [429, 146] on div "VP 214" at bounding box center [451, 149] width 210 height 10
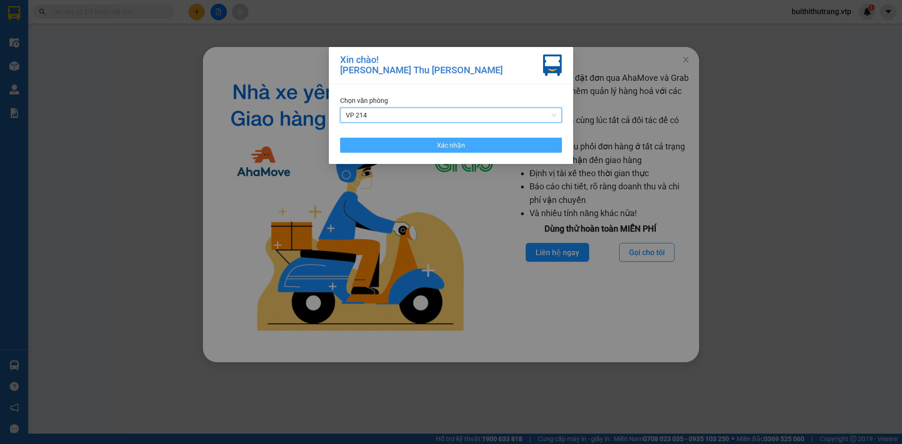
click at [435, 147] on button "Xác nhận" at bounding box center [451, 145] width 222 height 15
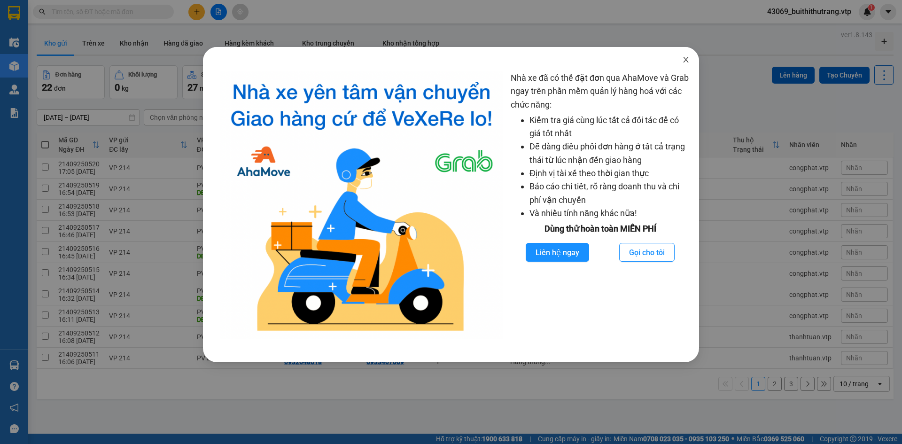
click at [686, 61] on icon "close" at bounding box center [686, 60] width 8 height 8
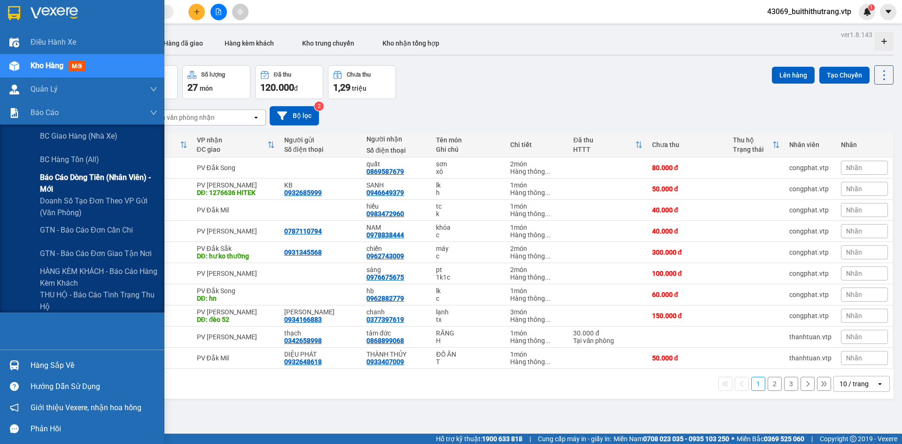
drag, startPoint x: 70, startPoint y: 177, endPoint x: 76, endPoint y: 183, distance: 8.3
click at [73, 179] on span "Báo cáo dòng tiền (nhân viên) - mới" at bounding box center [98, 182] width 117 height 23
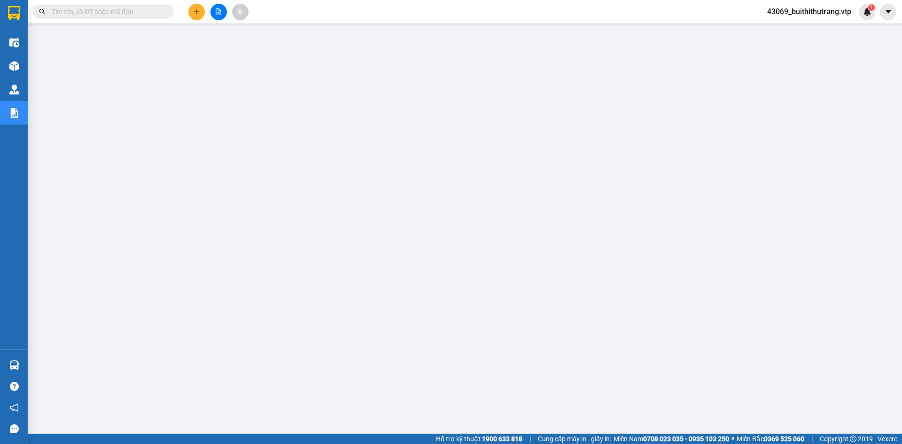
click at [799, 12] on span "43069_buithithutrang.vtp" at bounding box center [809, 12] width 99 height 12
click at [796, 27] on span "Đăng xuất" at bounding box center [812, 29] width 81 height 10
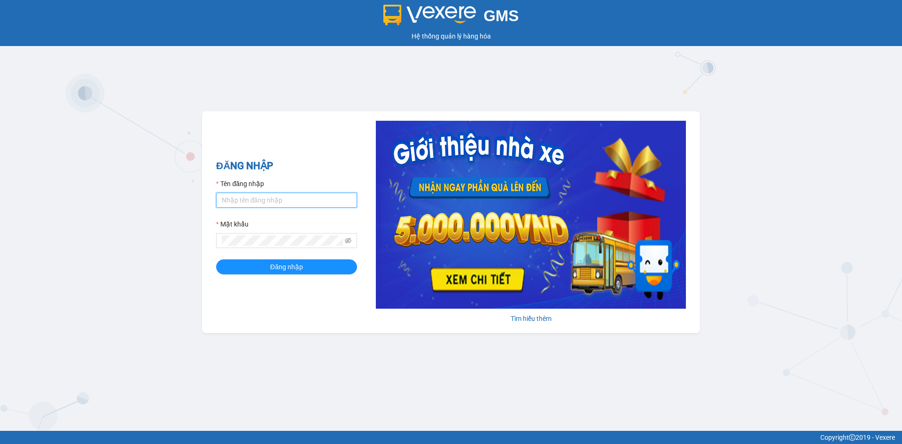
click at [305, 200] on input "Tên đăng nhập" at bounding box center [286, 200] width 141 height 15
type input "buithithutrang.vtp"
click at [216, 259] on button "Đăng nhập" at bounding box center [286, 266] width 141 height 15
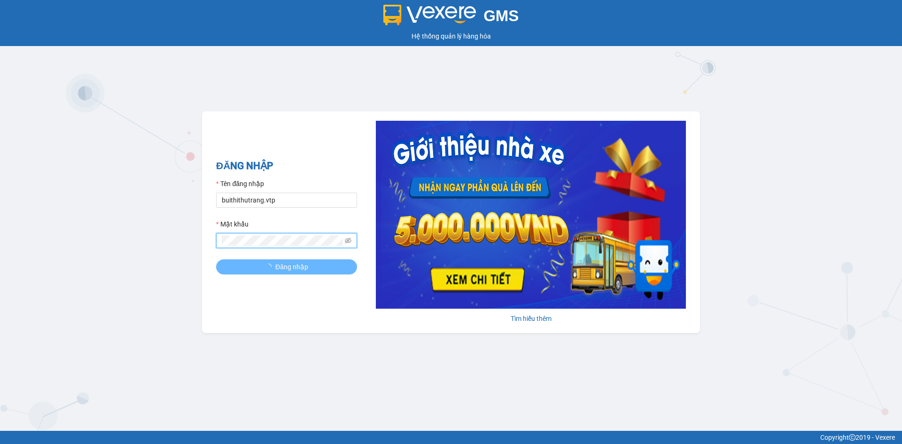
click at [216, 259] on button "Đăng nhập" at bounding box center [286, 266] width 141 height 15
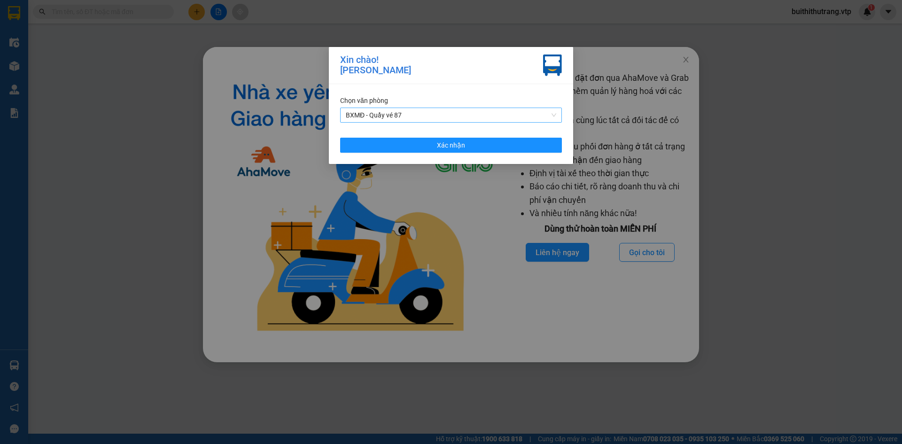
click at [456, 114] on span "BXMĐ - Quầy vé 87" at bounding box center [451, 115] width 210 height 14
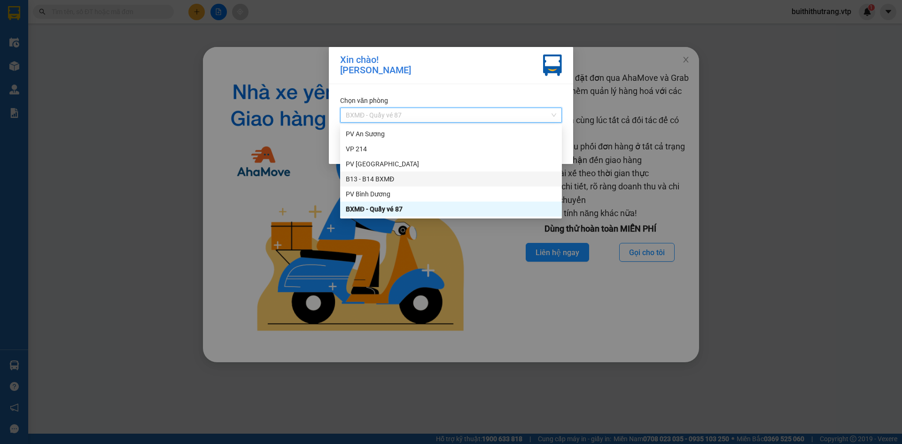
click at [459, 177] on div "B13 - B14 BXMĐ" at bounding box center [451, 179] width 210 height 10
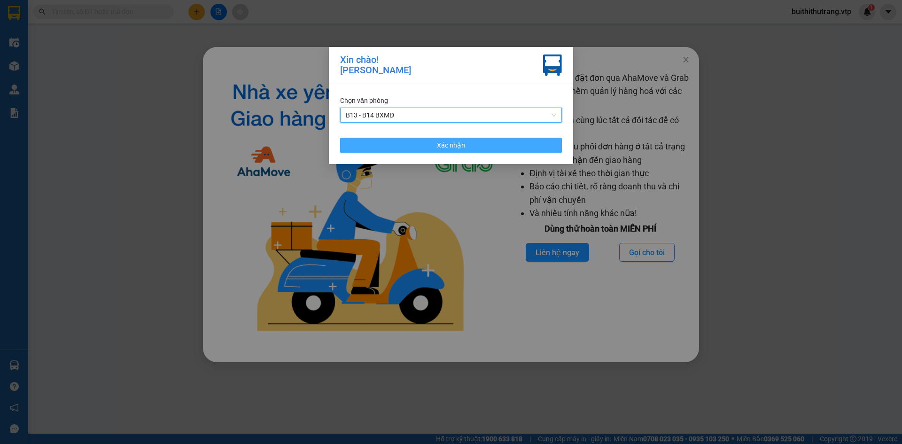
click at [466, 145] on button "Xác nhận" at bounding box center [451, 145] width 222 height 15
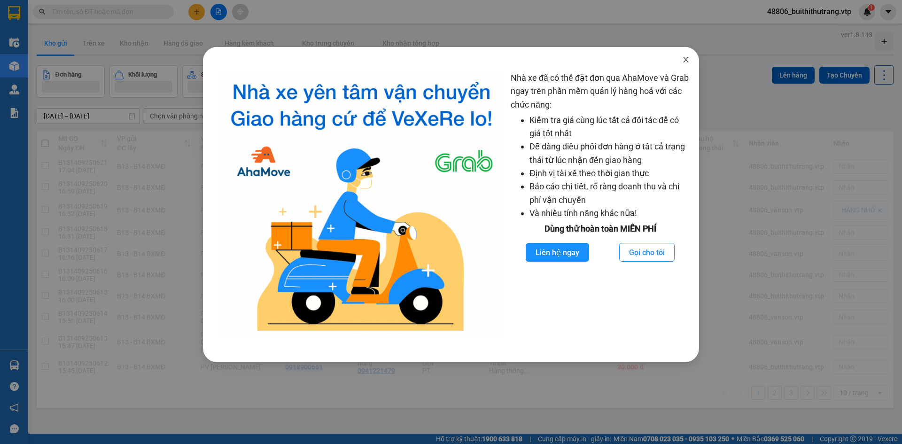
click at [686, 56] on span "Close" at bounding box center [686, 60] width 26 height 26
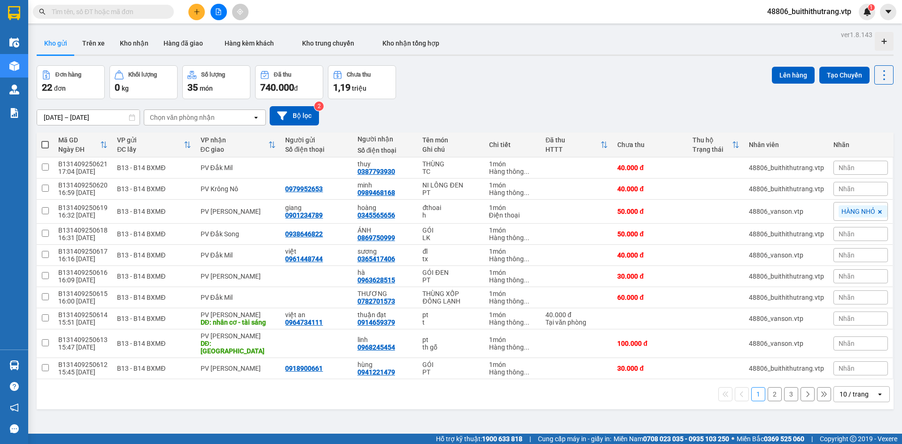
click at [849, 389] on div "10 / trang" at bounding box center [854, 393] width 29 height 9
click at [855, 362] on span "100 / trang" at bounding box center [851, 365] width 34 height 9
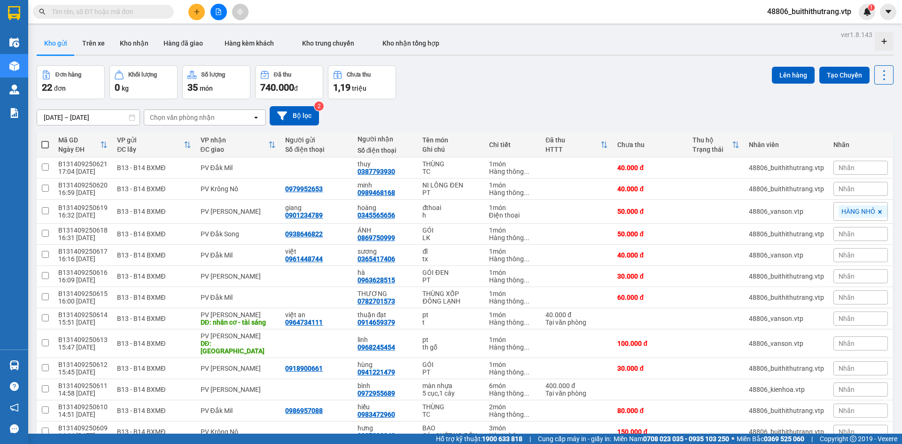
click at [193, 15] on button at bounding box center [196, 12] width 16 height 16
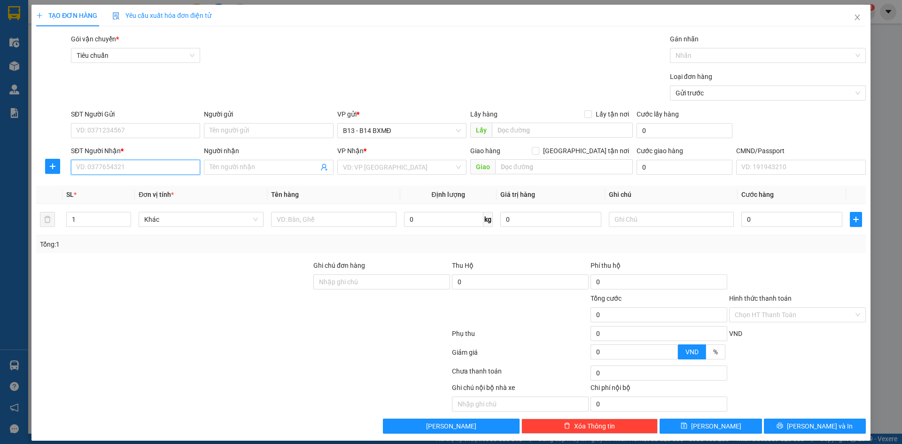
click at [137, 169] on input "SĐT Người Nhận *" at bounding box center [135, 167] width 129 height 15
type input "0983746216"
click at [225, 170] on input "Người nhận" at bounding box center [264, 167] width 109 height 10
type input "huy bảo"
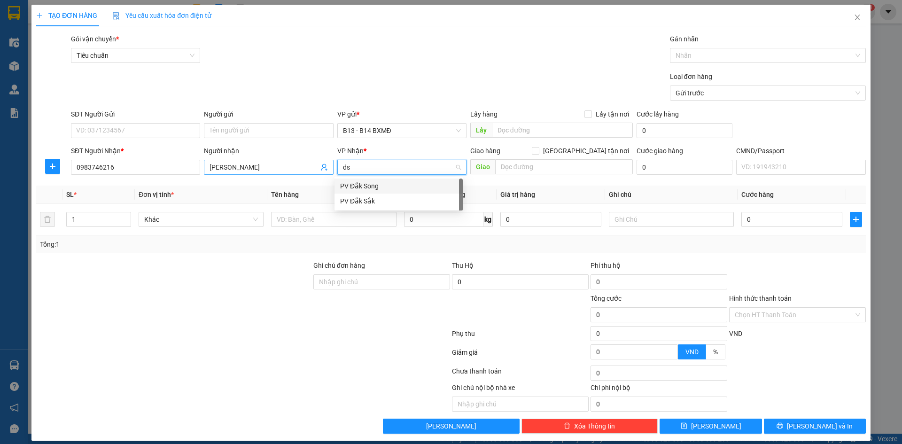
type input "ds"
click at [349, 166] on input "search" at bounding box center [398, 167] width 111 height 14
type input "ds"
click at [382, 192] on div "PV Đắk Song" at bounding box center [399, 186] width 128 height 15
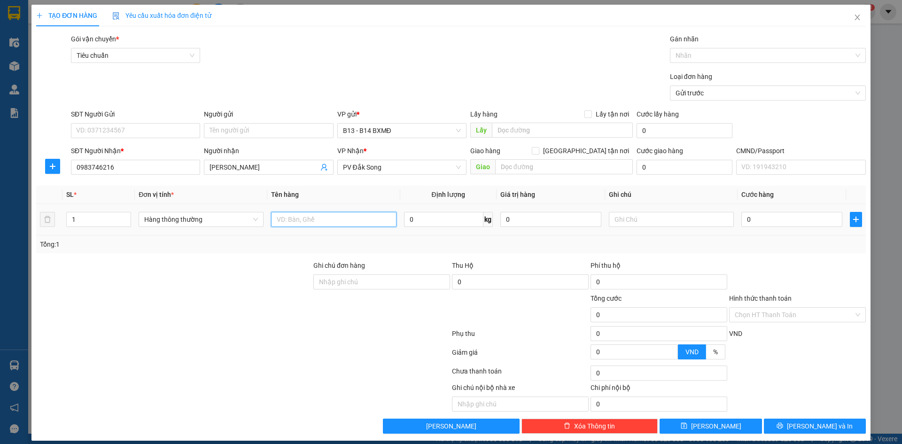
click at [345, 223] on input "text" at bounding box center [333, 219] width 125 height 15
type input "ni lông đen"
click at [624, 220] on input "text" at bounding box center [671, 219] width 125 height 15
type input "p"
type input "lk"
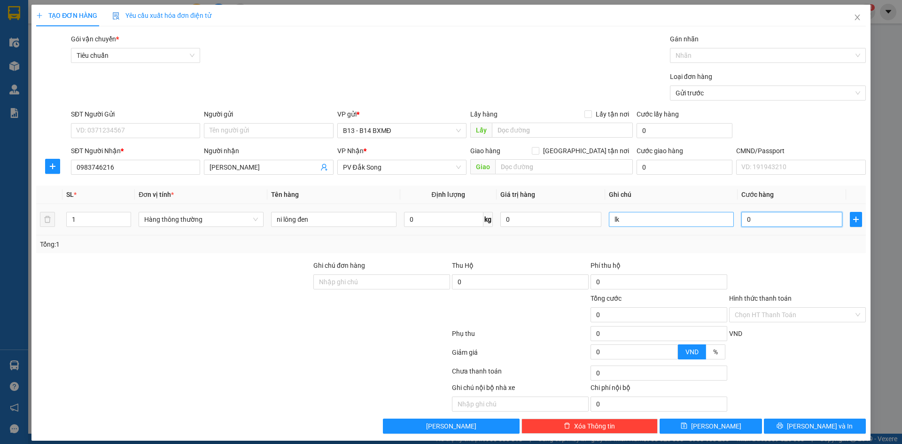
type input "1"
type input "10"
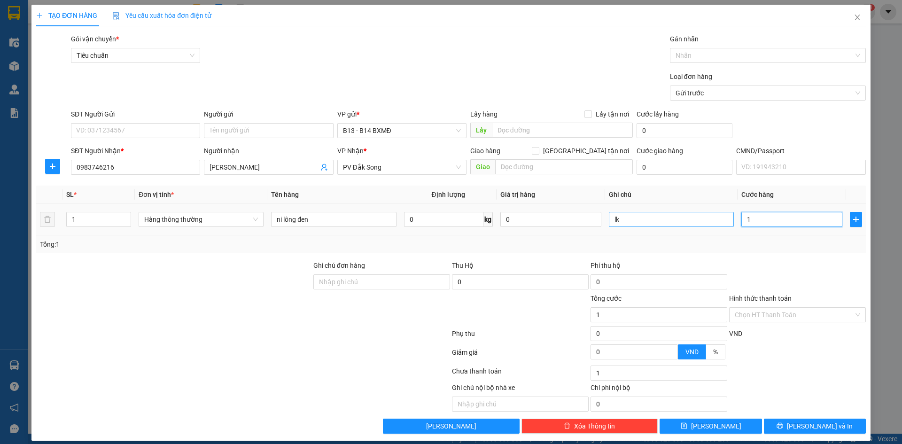
type input "10"
type input "100"
type input "1.000"
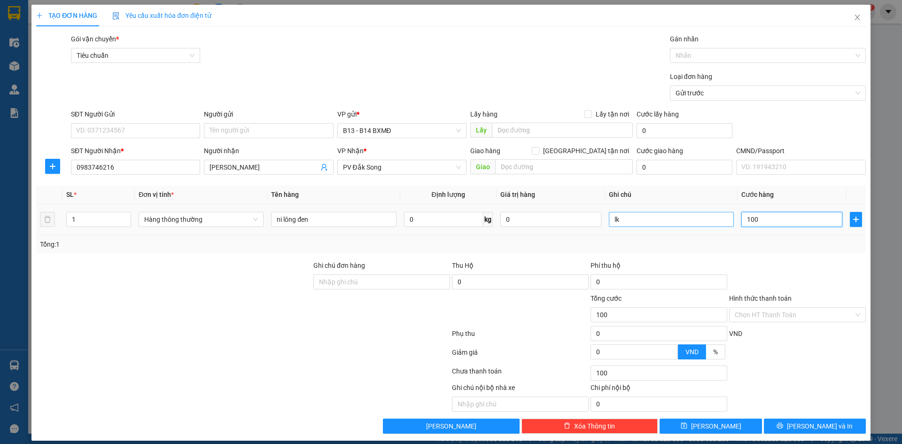
type input "1.000"
type input "10.000"
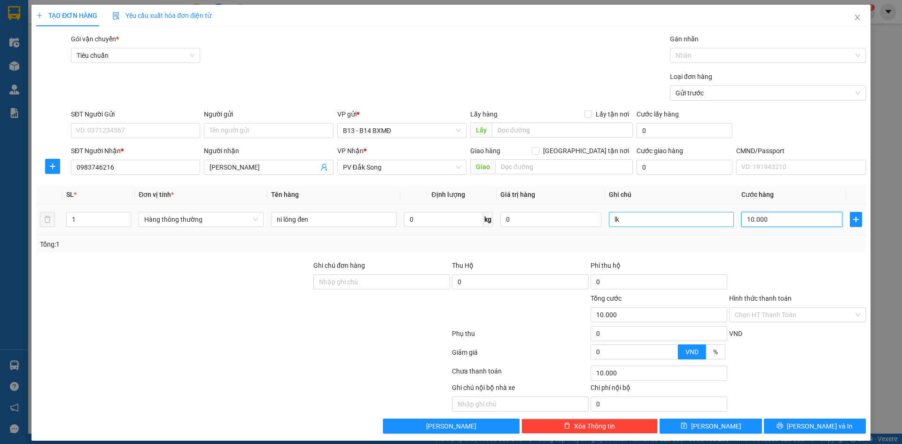
type input "100.000"
drag, startPoint x: 810, startPoint y: 425, endPoint x: 803, endPoint y: 426, distance: 7.2
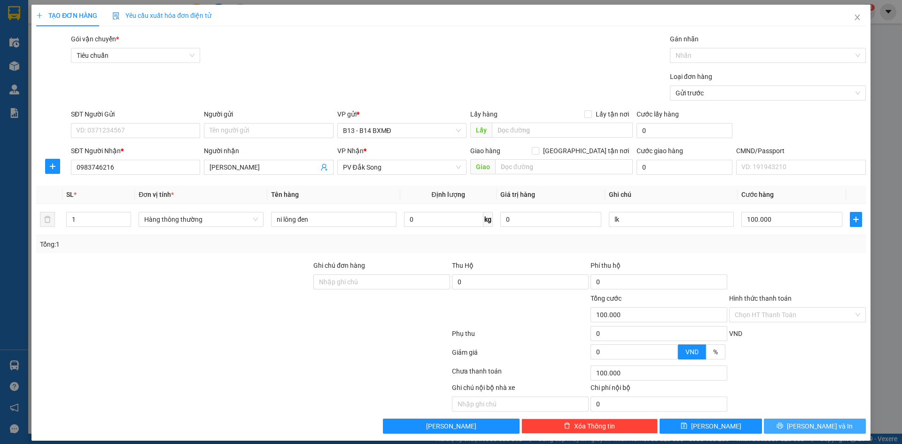
click at [806, 426] on span "Lưu và In" at bounding box center [820, 426] width 66 height 10
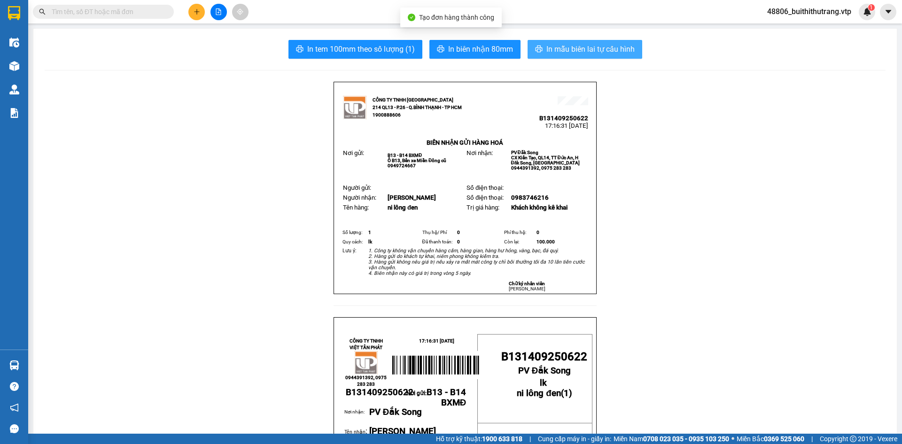
click at [621, 44] on span "In mẫu biên lai tự cấu hình" at bounding box center [590, 49] width 88 height 12
drag, startPoint x: 722, startPoint y: 356, endPoint x: 693, endPoint y: 365, distance: 30.5
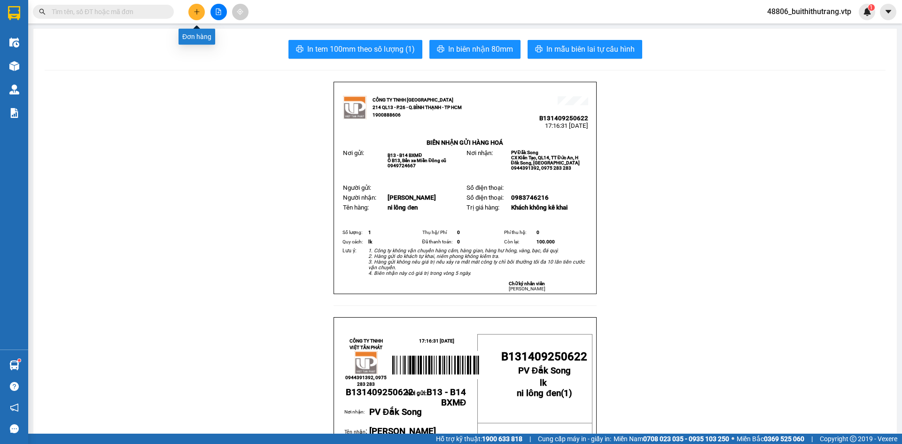
click at [197, 12] on icon "plus" at bounding box center [197, 11] width 7 height 7
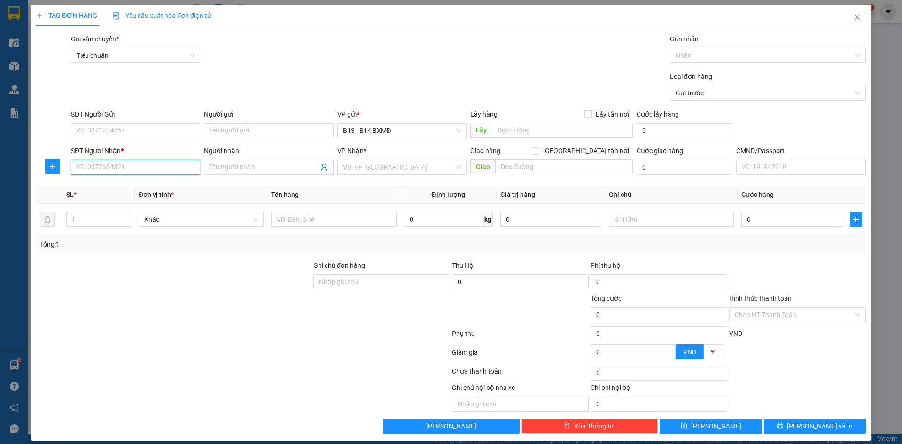
click at [126, 168] on input "SĐT Người Nhận *" at bounding box center [135, 167] width 129 height 15
click at [111, 184] on div "0984687752 - hùng" at bounding box center [134, 186] width 117 height 10
type input "0984687752"
type input "hùng"
type input "0984687752"
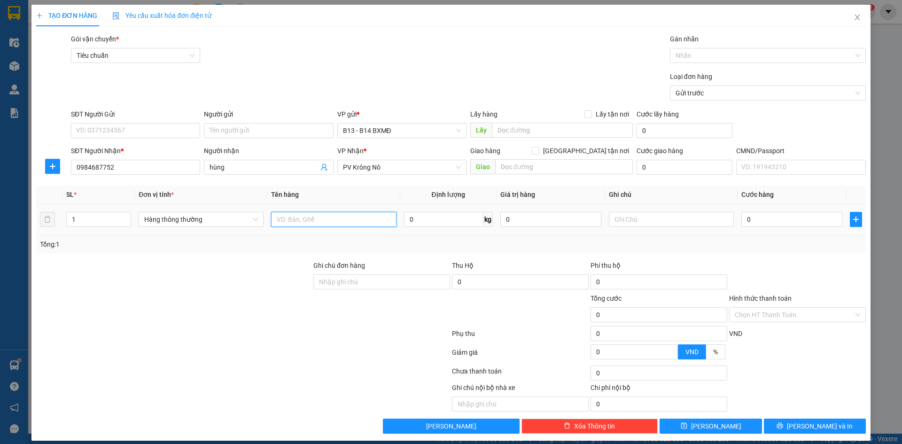
click at [343, 221] on input "text" at bounding box center [333, 219] width 125 height 15
type input "thùng"
type input "pt"
type input "5"
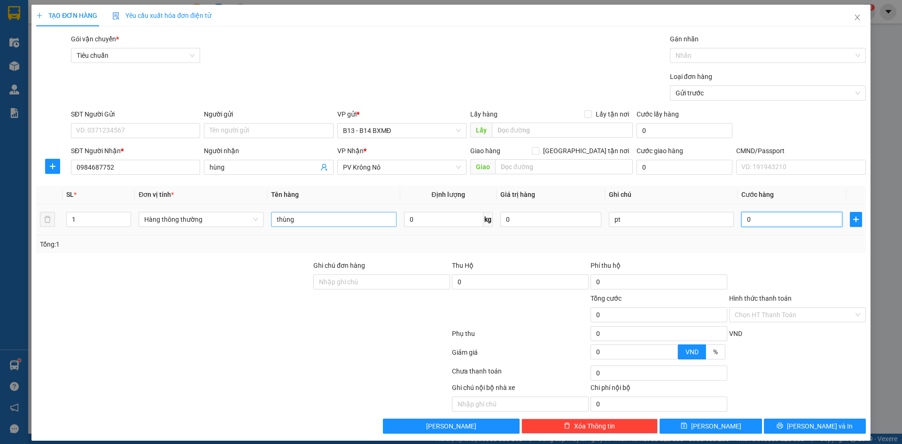
type input "5"
type input "50"
type input "500"
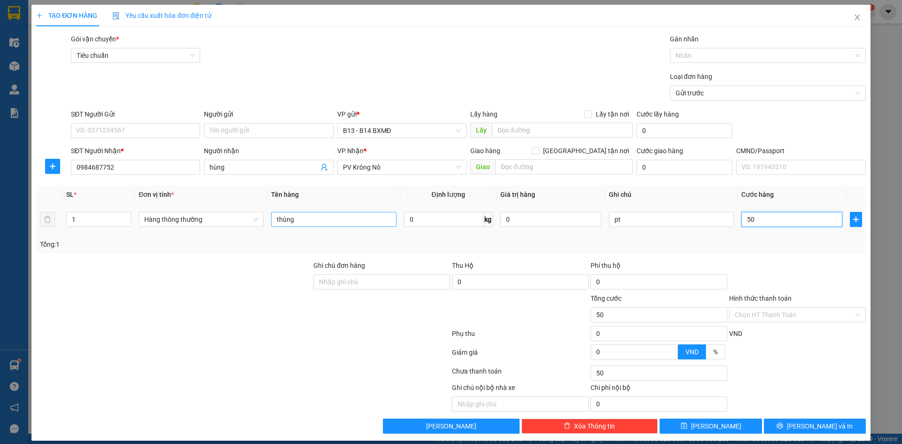
type input "500"
type input "5.000"
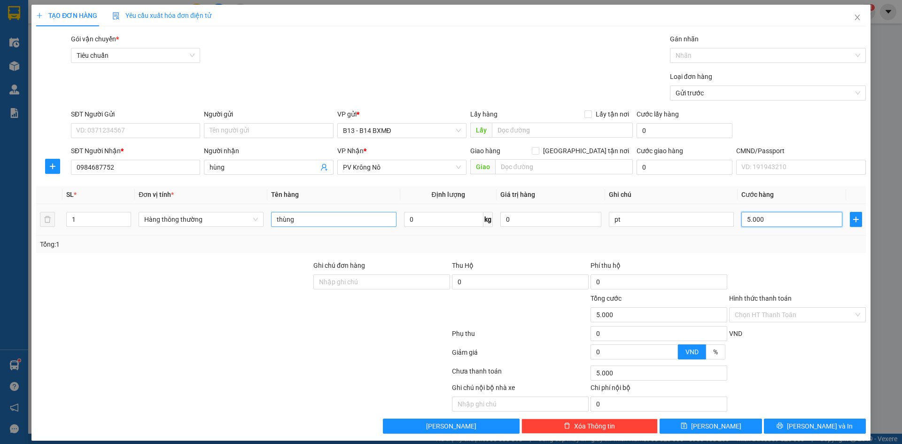
type input "50.000"
click at [836, 430] on button "Lưu và In" at bounding box center [815, 426] width 102 height 15
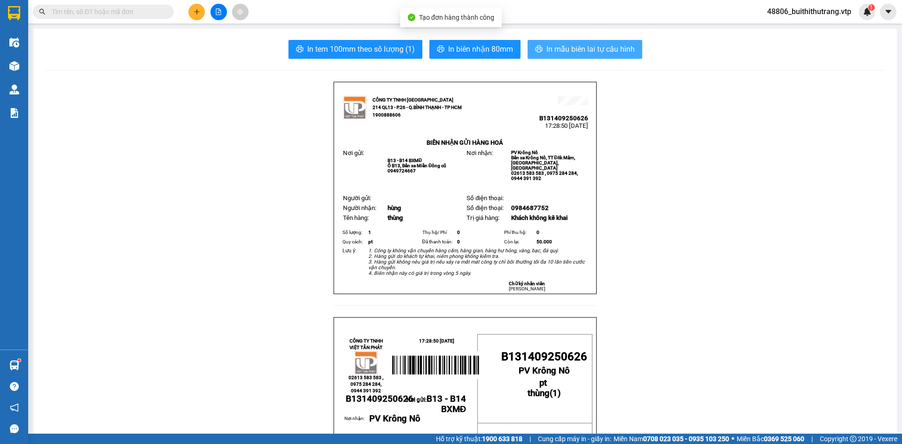
click at [578, 45] on span "In mẫu biên lai tự cấu hình" at bounding box center [590, 49] width 88 height 12
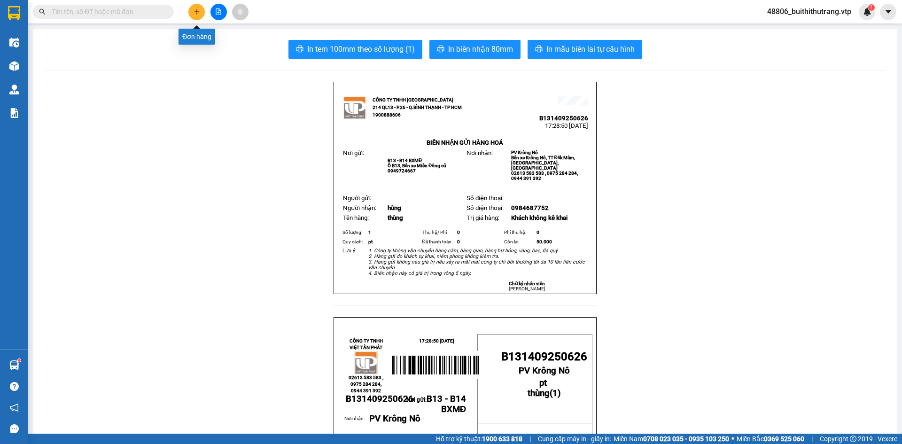
click at [201, 16] on button at bounding box center [196, 12] width 16 height 16
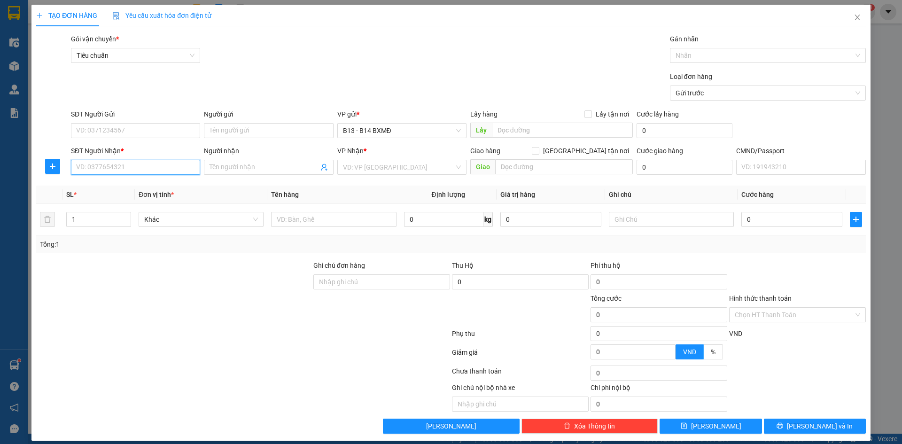
click at [139, 166] on input "SĐT Người Nhận *" at bounding box center [135, 167] width 129 height 15
type input "0968245454"
drag, startPoint x: 100, startPoint y: 185, endPoint x: 101, endPoint y: 195, distance: 10.0
click at [101, 188] on div "0968245454 - linh" at bounding box center [134, 186] width 117 height 10
type input "linh"
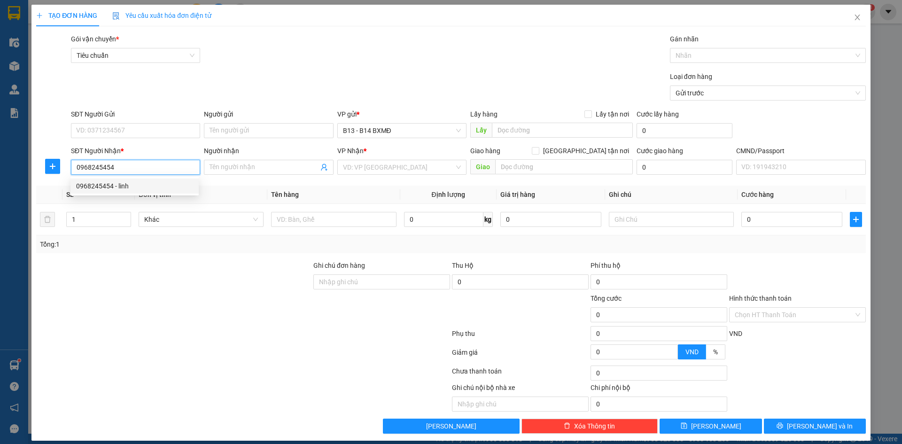
type input "quảng phú"
type input "0968245454"
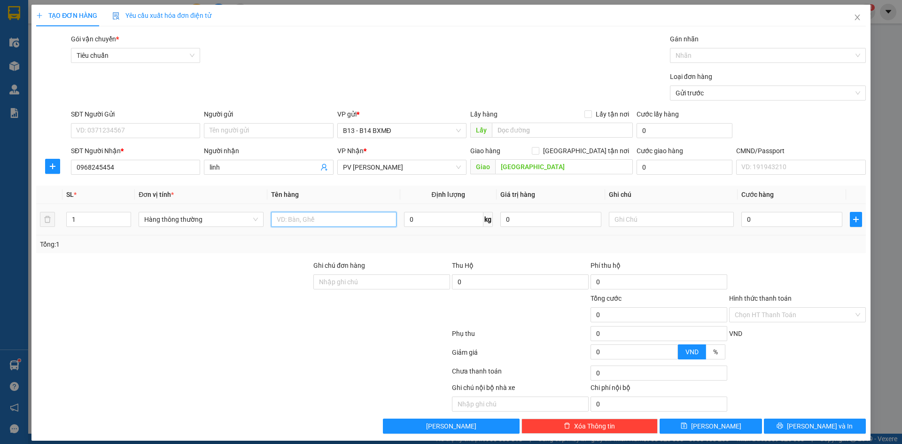
click at [315, 220] on input "text" at bounding box center [333, 219] width 125 height 15
type input "p"
type input "t"
type input "hộp"
click at [169, 129] on input "SĐT Người Gửi" at bounding box center [135, 130] width 129 height 15
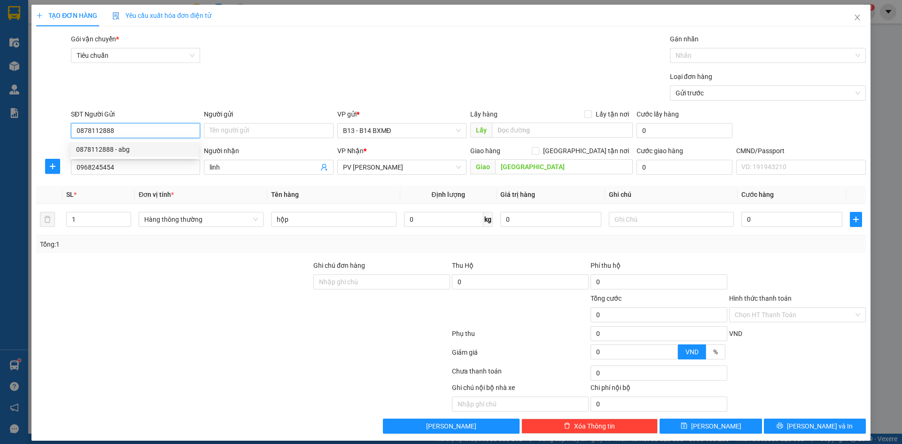
type input "0878112888"
click at [304, 69] on form "Transit Pickup Surcharge Ids Transit Deliver Surcharge Ids Transit Deliver Surc…" at bounding box center [451, 69] width 830 height 70
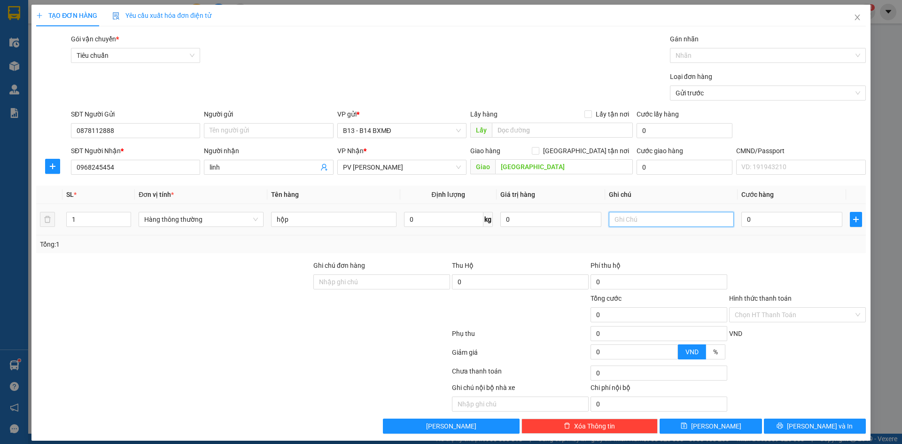
click at [659, 218] on input "text" at bounding box center [671, 219] width 125 height 15
type input "pt"
type input "4"
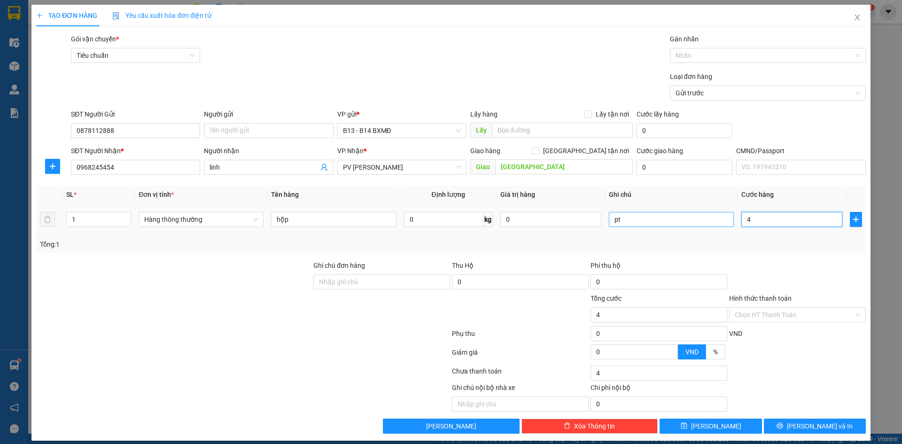
type input "40"
type input "400"
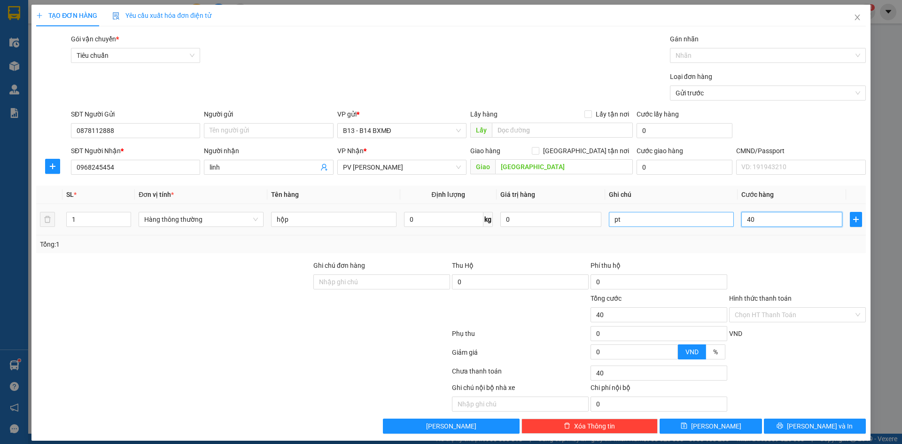
type input "400"
type input "4.000"
type input "40.000"
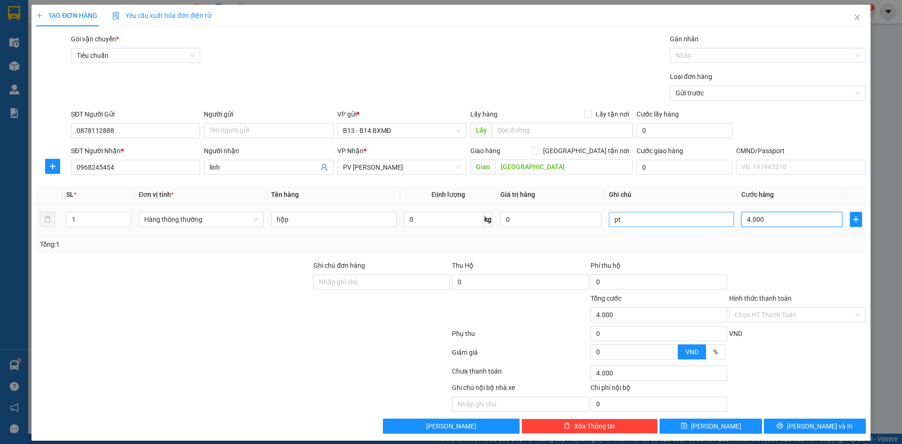
type input "40.000"
drag, startPoint x: 771, startPoint y: 426, endPoint x: 752, endPoint y: 443, distance: 25.3
click at [770, 427] on button "Lưu và In" at bounding box center [815, 426] width 102 height 15
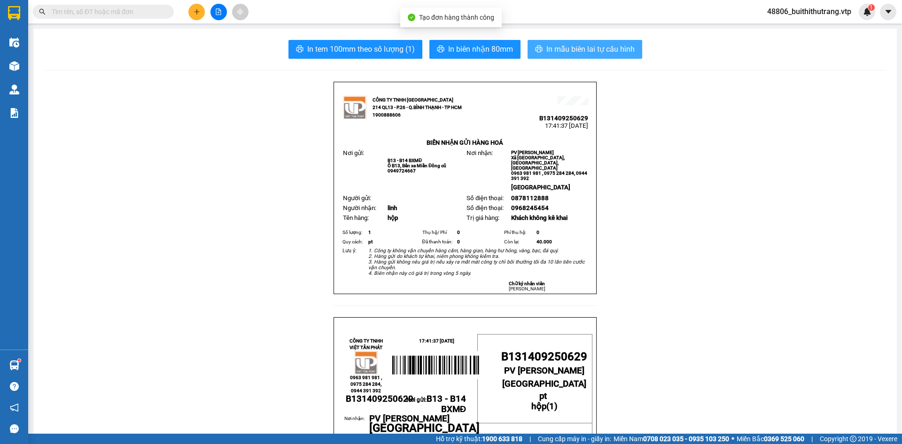
click at [615, 48] on span "In mẫu biên lai tự cấu hình" at bounding box center [590, 49] width 88 height 12
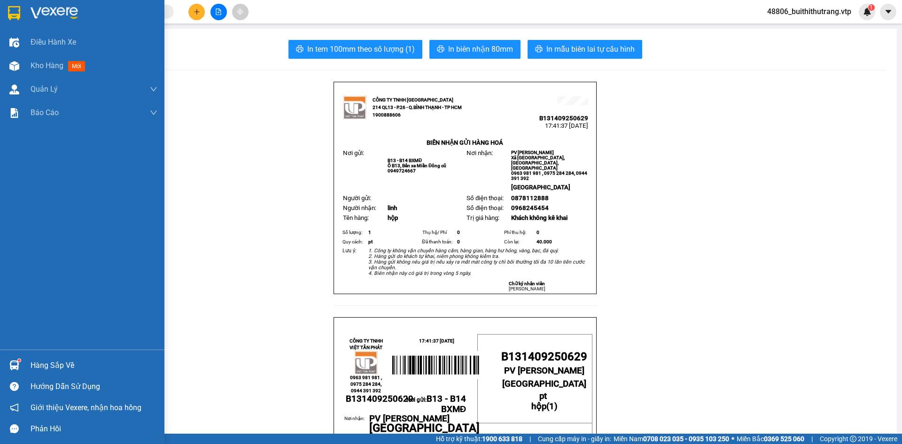
click at [50, 16] on img at bounding box center [54, 13] width 47 height 14
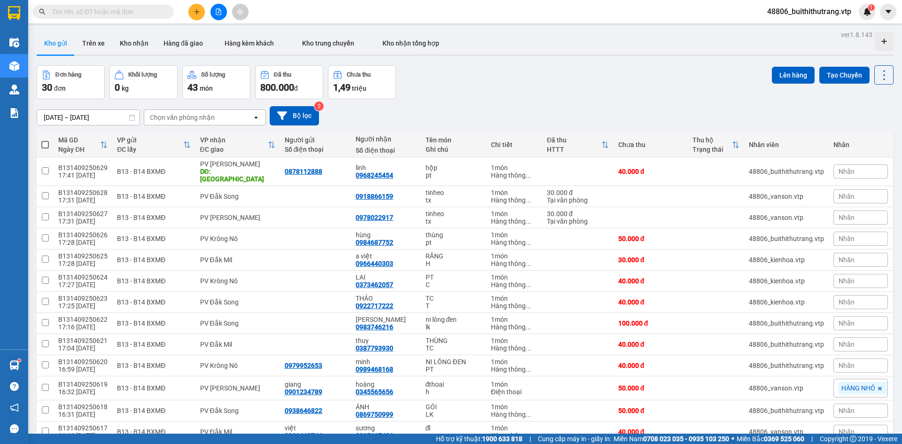
click at [199, 8] on button at bounding box center [196, 12] width 16 height 16
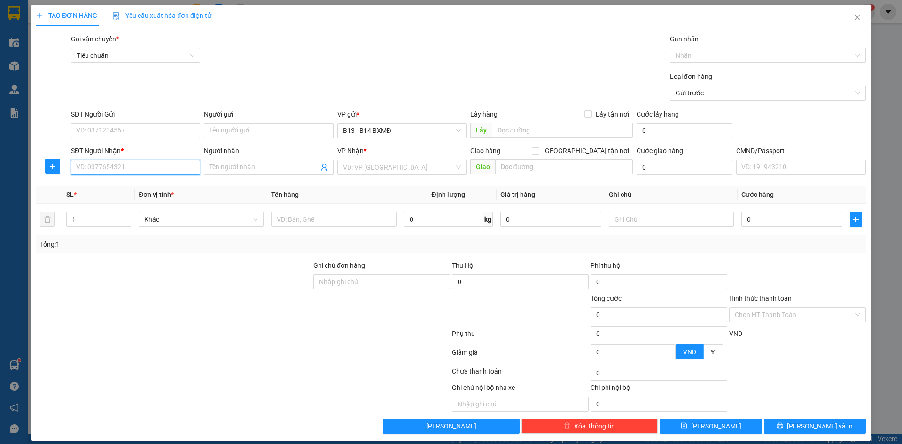
click at [158, 168] on input "SĐT Người Nhận *" at bounding box center [135, 167] width 129 height 15
click at [110, 186] on div "0886401247 - THÚY" at bounding box center [134, 186] width 117 height 10
type input "0886401247"
type input "THÚY"
type input "0886401247"
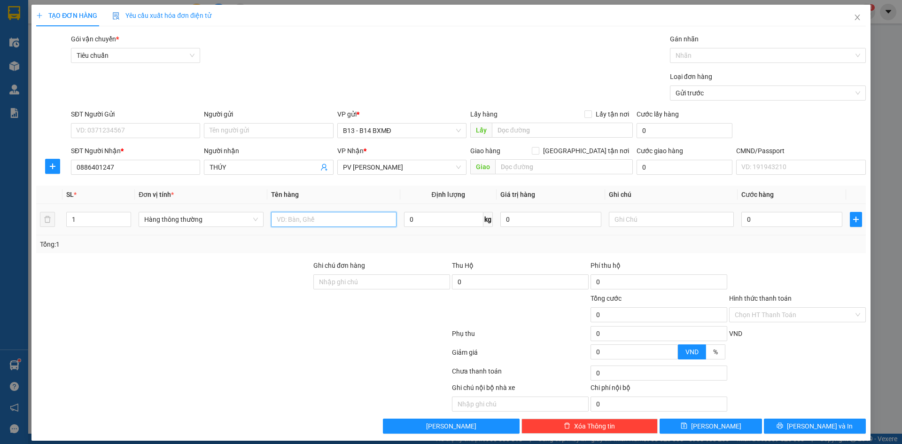
click at [339, 213] on input "text" at bounding box center [333, 219] width 125 height 15
type input "thùng"
drag, startPoint x: 688, startPoint y: 222, endPoint x: 683, endPoint y: 222, distance: 5.2
click at [683, 222] on input "text" at bounding box center [671, 219] width 125 height 15
click at [678, 222] on input "màn hình" at bounding box center [671, 219] width 125 height 15
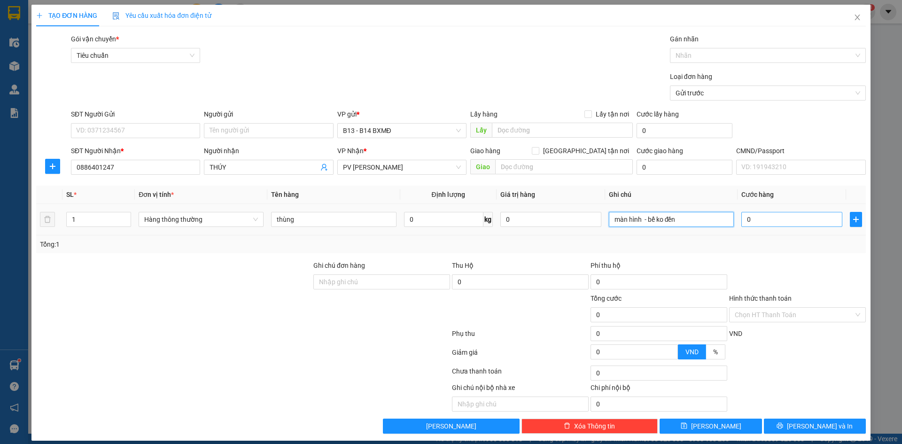
type input "màn hình - bể ko đền"
click at [752, 219] on input "0" at bounding box center [791, 219] width 101 height 15
type input "7"
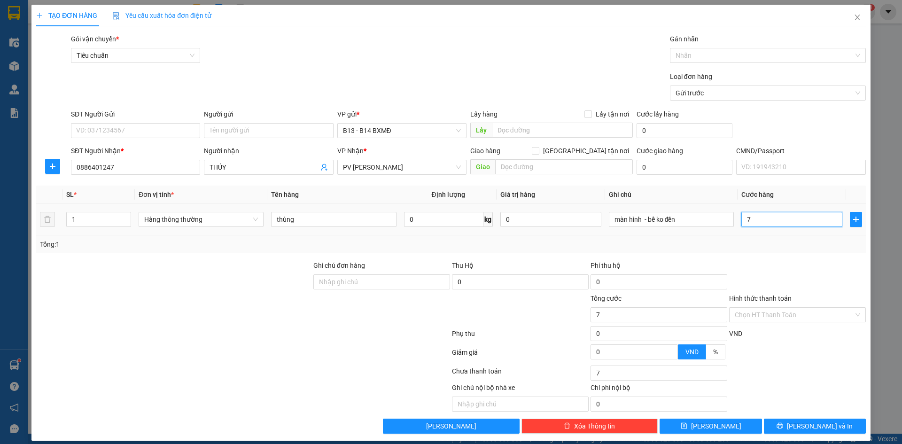
type input "70"
type input "700"
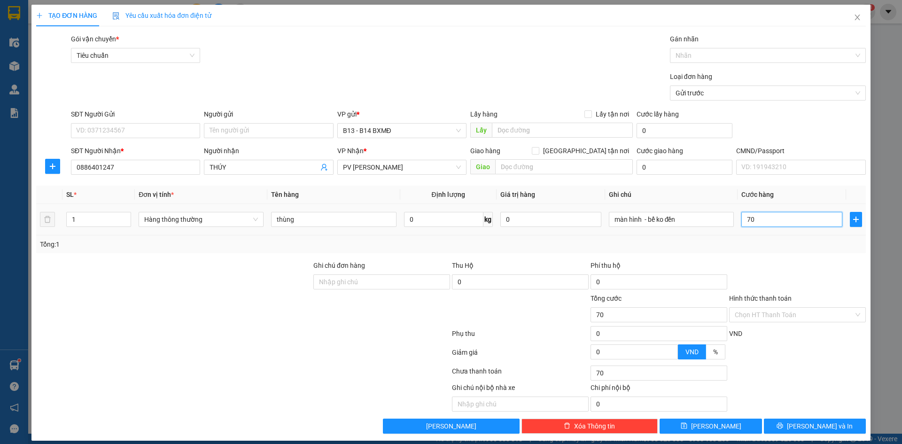
type input "700"
type input "7.000"
type input "70.000"
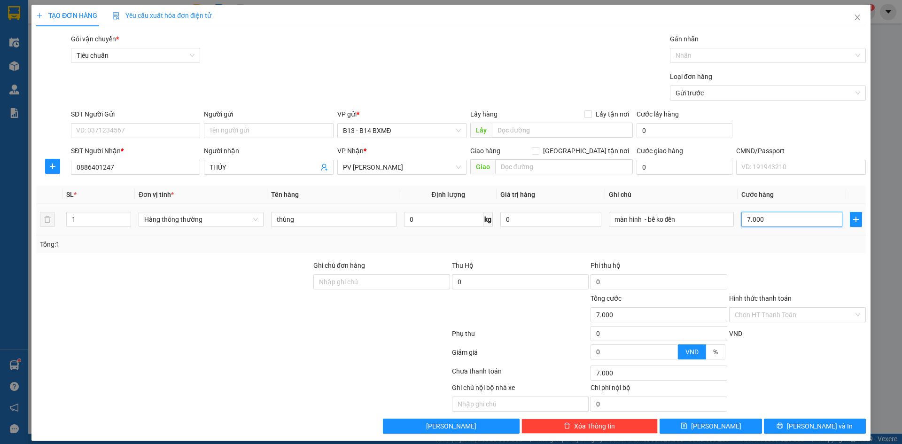
type input "70.000"
drag, startPoint x: 792, startPoint y: 428, endPoint x: 794, endPoint y: 423, distance: 5.5
click at [783, 427] on icon "printer" at bounding box center [780, 425] width 7 height 7
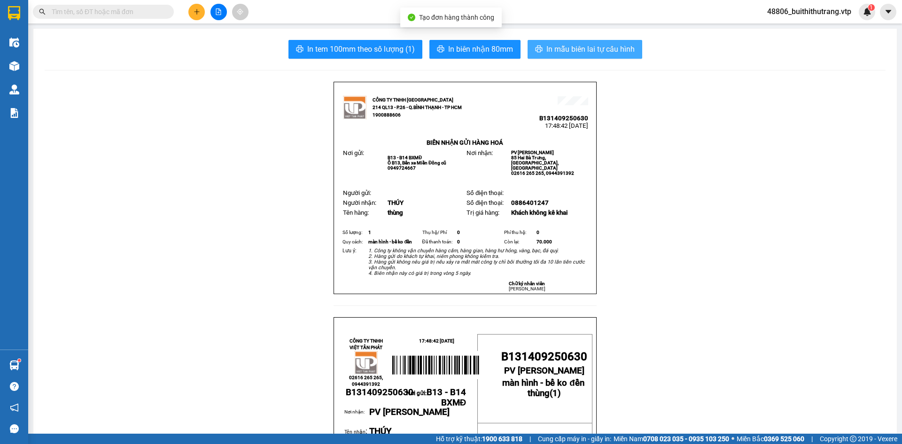
click at [605, 52] on span "In mẫu biên lai tự cấu hình" at bounding box center [590, 49] width 88 height 12
click at [198, 15] on button at bounding box center [196, 12] width 16 height 16
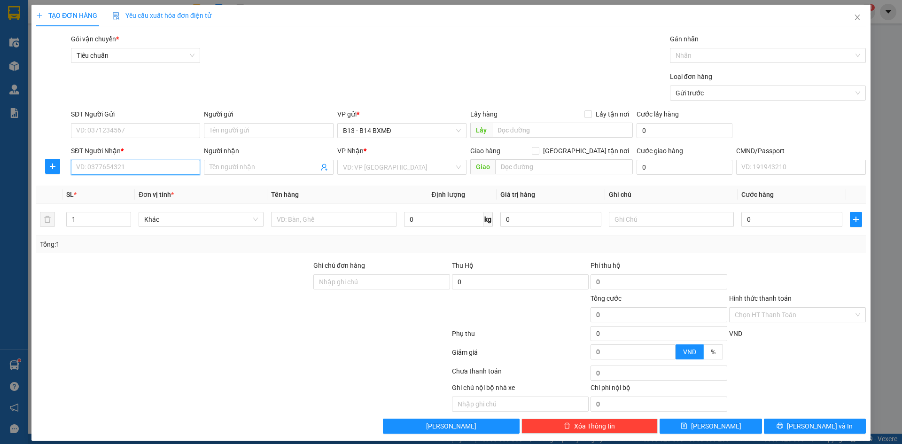
click at [134, 167] on input "SĐT Người Nhận *" at bounding box center [135, 167] width 129 height 15
type input "0987776370"
click at [148, 191] on div "0987776370 - lương" at bounding box center [134, 186] width 128 height 15
type input "lương"
type input "0987776370"
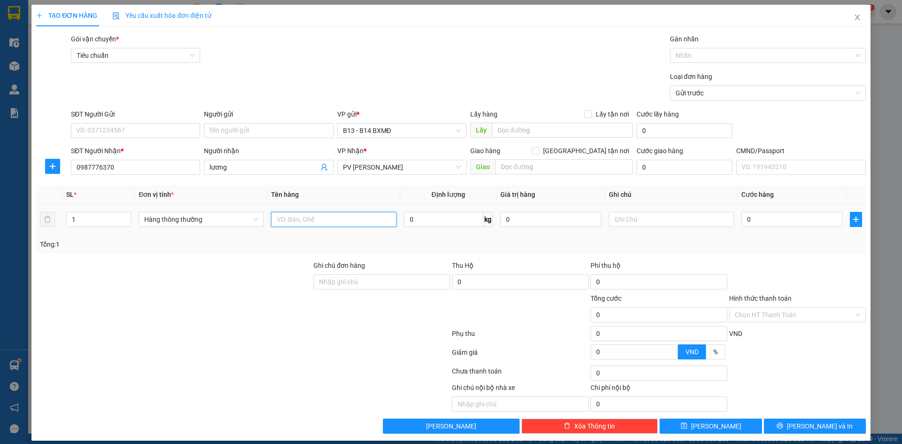
click at [333, 218] on input "text" at bounding box center [333, 219] width 125 height 15
type input "thùng"
type input "pt"
type input "4"
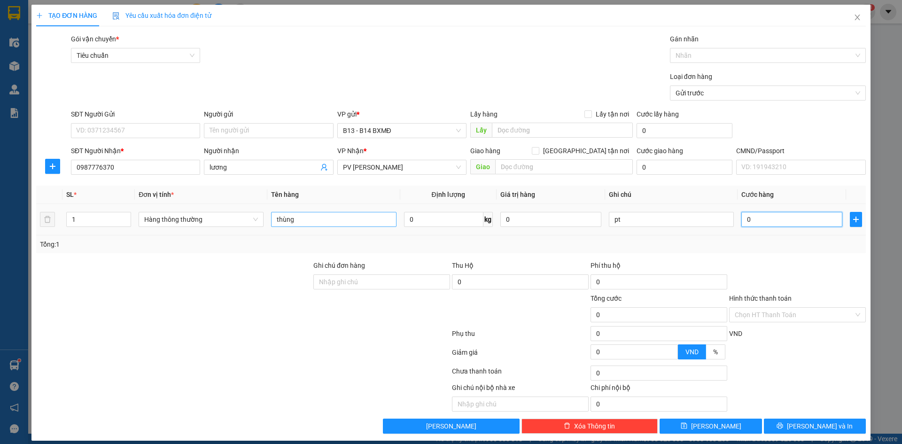
type input "4"
type input "40"
type input "400"
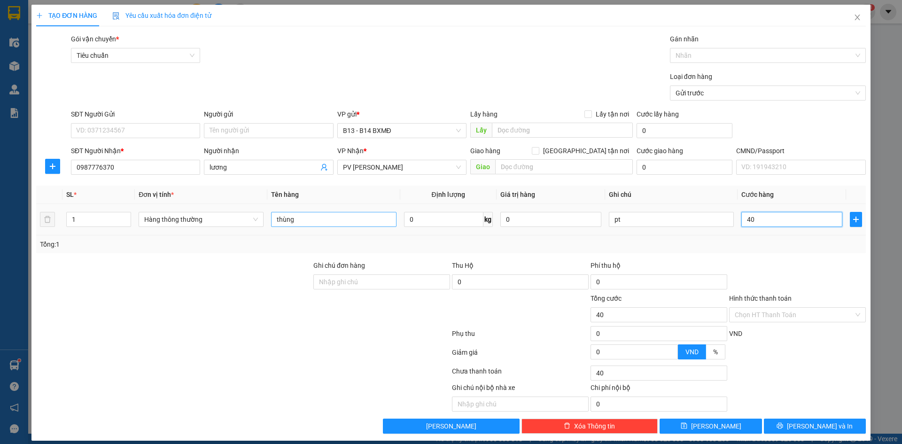
type input "400"
type input "4.000"
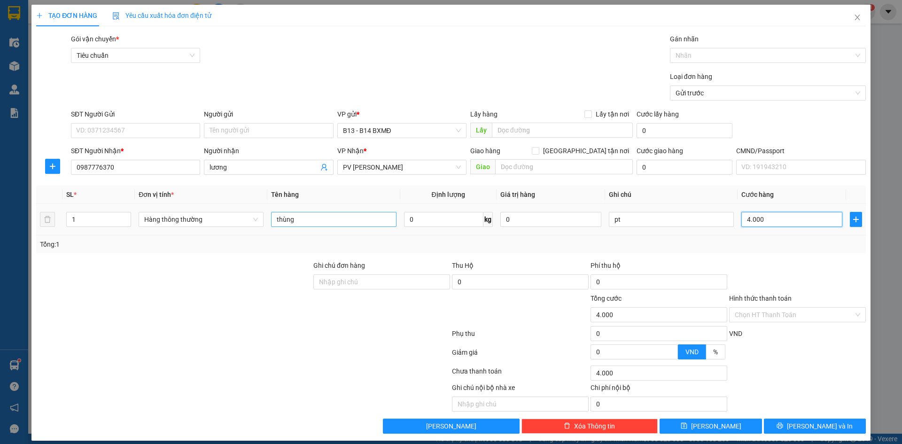
type input "40.000"
click at [809, 423] on span "Lưu và In" at bounding box center [820, 426] width 66 height 10
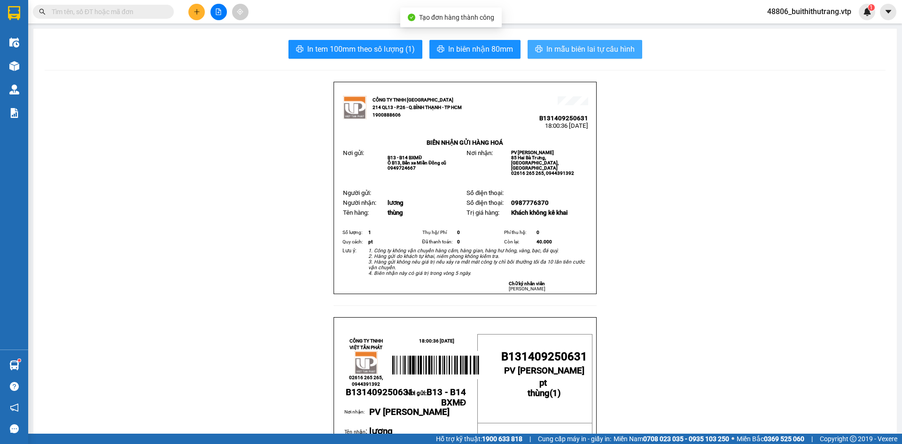
drag, startPoint x: 580, startPoint y: 49, endPoint x: 569, endPoint y: 49, distance: 11.3
click at [581, 48] on span "In mẫu biên lai tự cấu hình" at bounding box center [590, 49] width 88 height 12
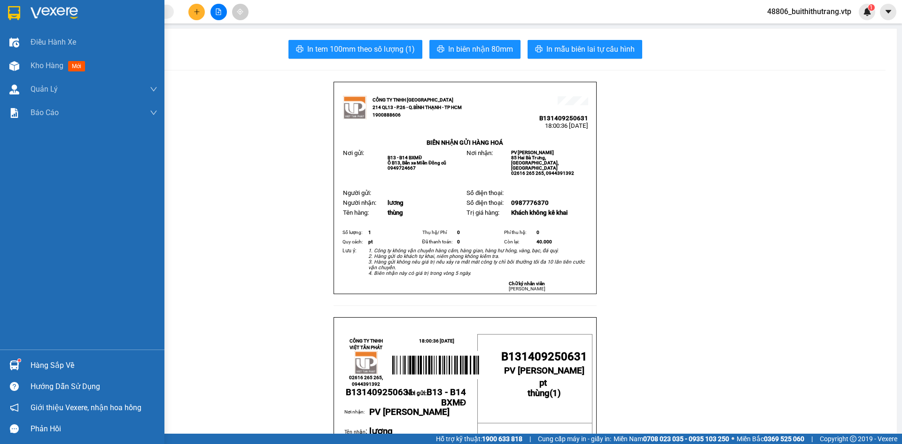
click at [24, 11] on div at bounding box center [82, 15] width 164 height 31
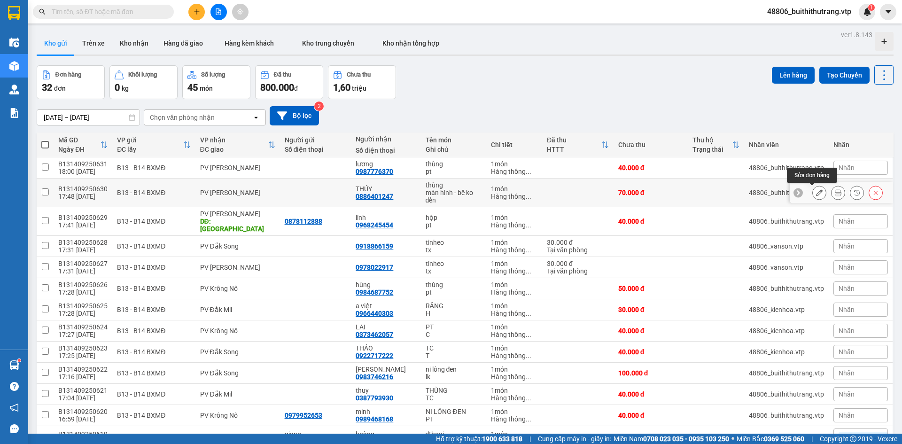
click at [813, 190] on button at bounding box center [819, 193] width 13 height 16
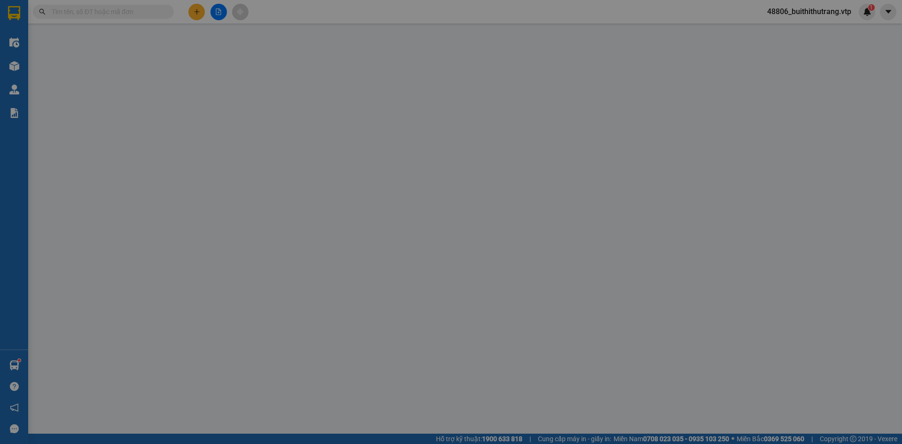
type input "0886401247"
type input "THÚY"
type input "70.000"
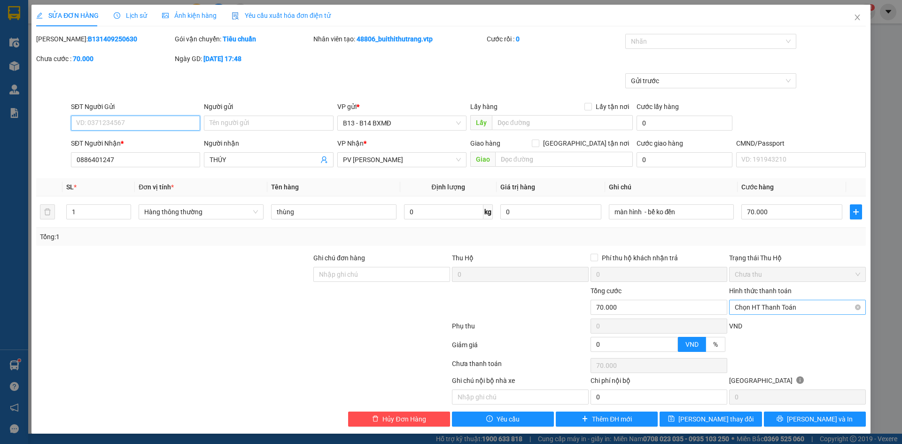
click at [793, 311] on span "Chọn HT Thanh Toán" at bounding box center [797, 307] width 125 height 14
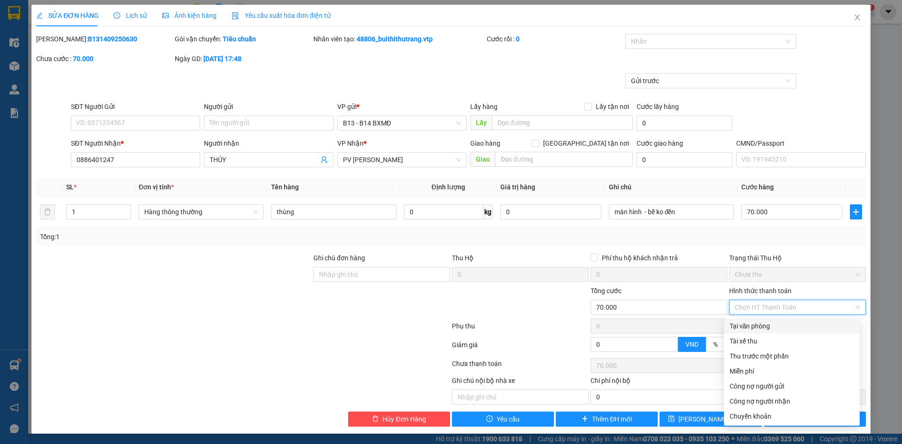
drag, startPoint x: 790, startPoint y: 329, endPoint x: 793, endPoint y: 320, distance: 9.4
click at [792, 326] on div "Tại văn phòng" at bounding box center [792, 326] width 125 height 10
type input "0"
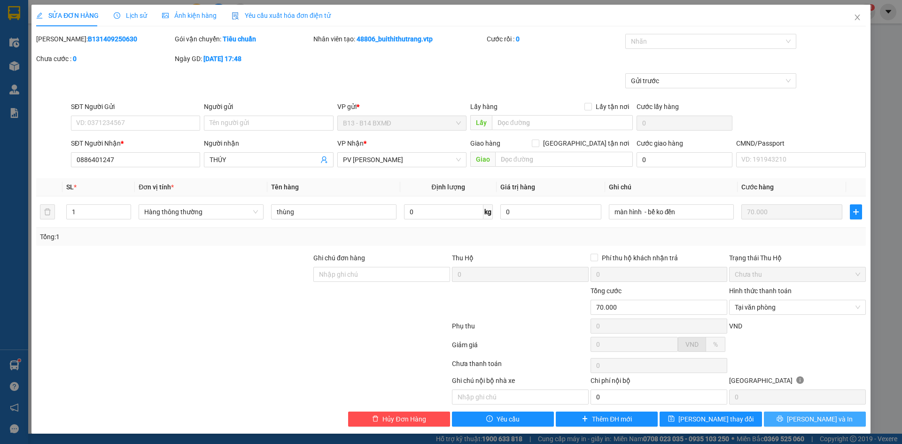
drag, startPoint x: 802, startPoint y: 422, endPoint x: 809, endPoint y: 423, distance: 6.6
click at [805, 423] on span "Lưu và In" at bounding box center [820, 419] width 66 height 10
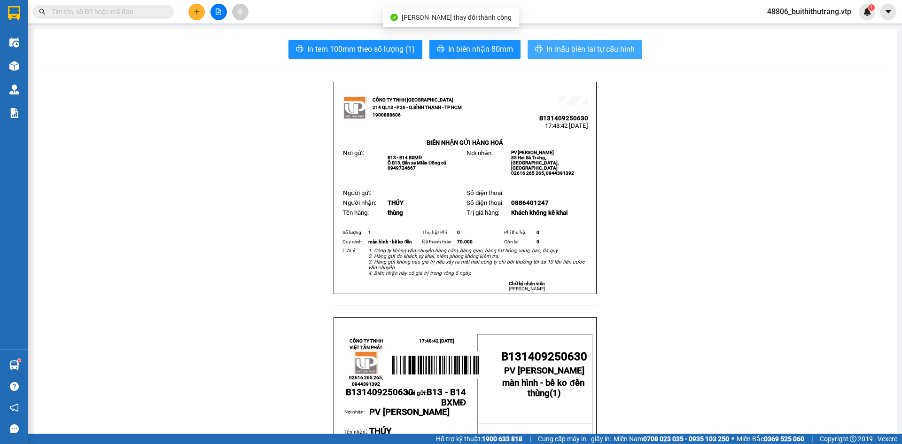
click at [603, 47] on span "In mẫu biên lai tự cấu hình" at bounding box center [590, 49] width 88 height 12
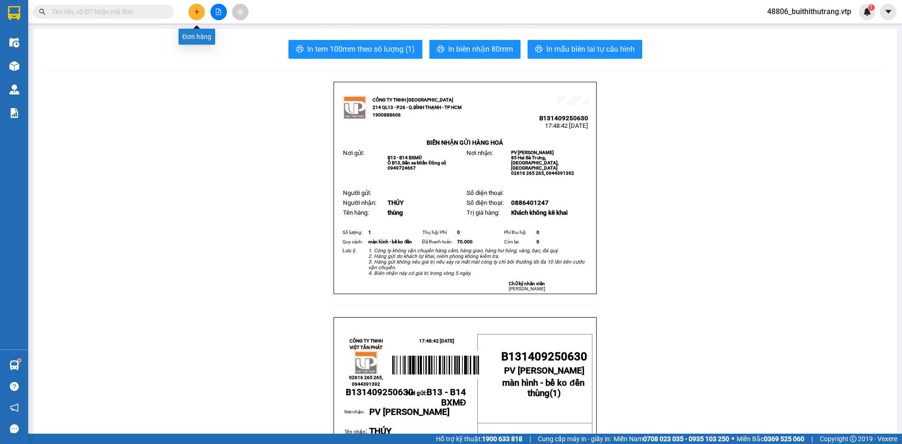
click at [195, 15] on icon "plus" at bounding box center [197, 11] width 7 height 7
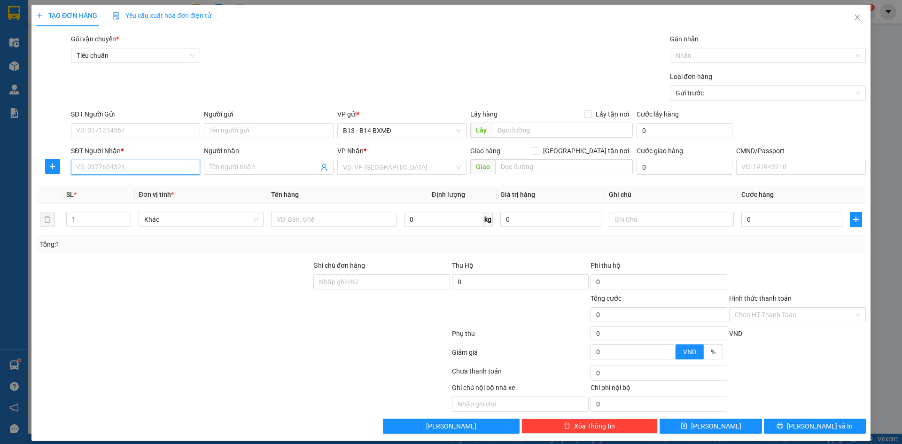
click at [150, 162] on input "SĐT Người Nhận *" at bounding box center [135, 167] width 129 height 15
click at [129, 186] on div "0971894171 - doan" at bounding box center [134, 186] width 117 height 10
type input "0971894171"
type input "doan"
type input "0971894171"
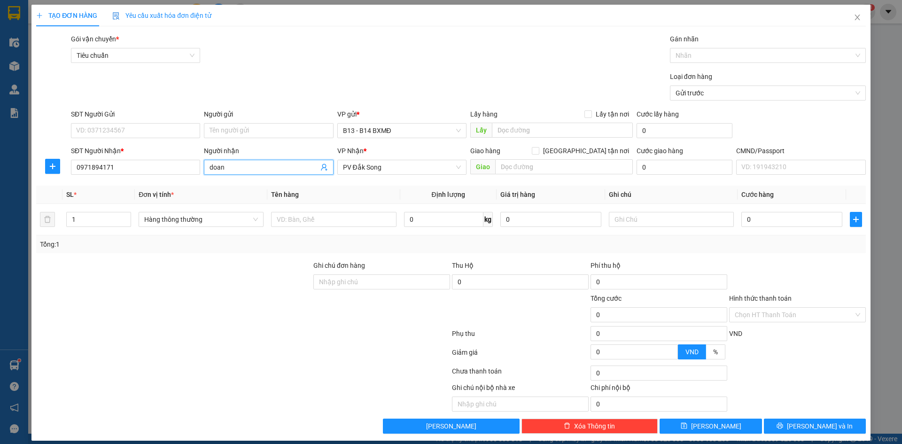
click at [239, 165] on input "doan" at bounding box center [264, 167] width 109 height 10
type input "d"
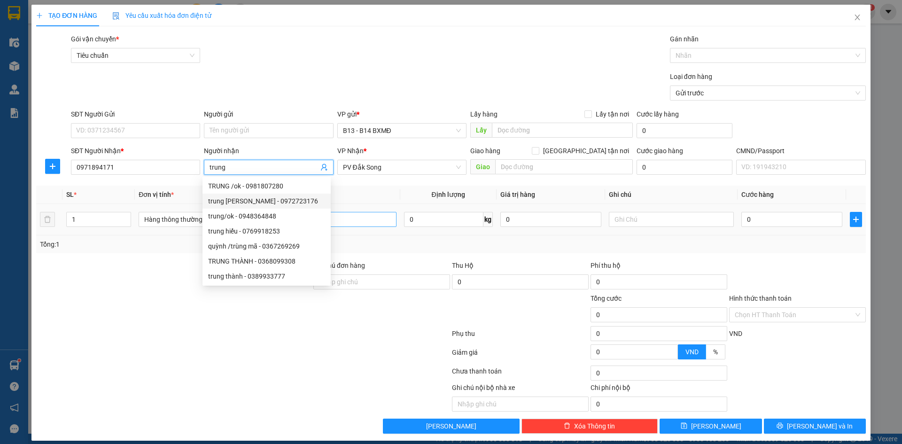
type input "trung"
click at [364, 218] on input "text" at bounding box center [333, 219] width 125 height 15
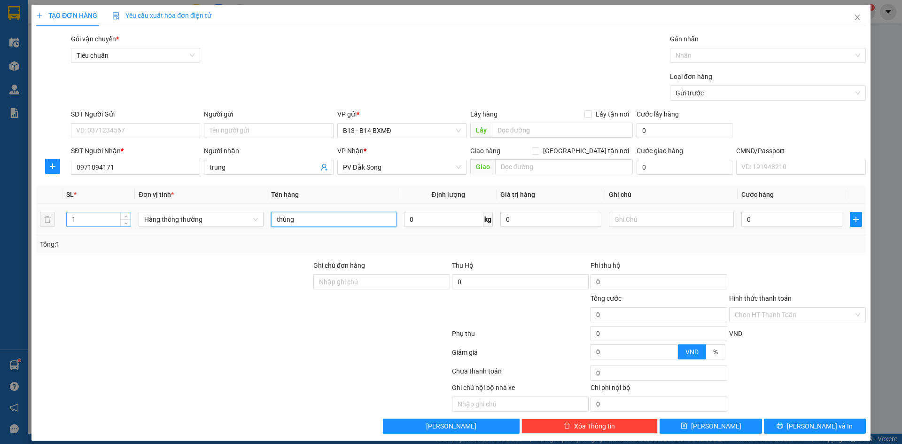
type input "thùng"
drag, startPoint x: 77, startPoint y: 220, endPoint x: 38, endPoint y: 230, distance: 40.1
click at [47, 227] on tr "1 Hàng thông thường thùng 0 kg 0 0" at bounding box center [451, 219] width 830 height 31
type input "2"
type input "3"
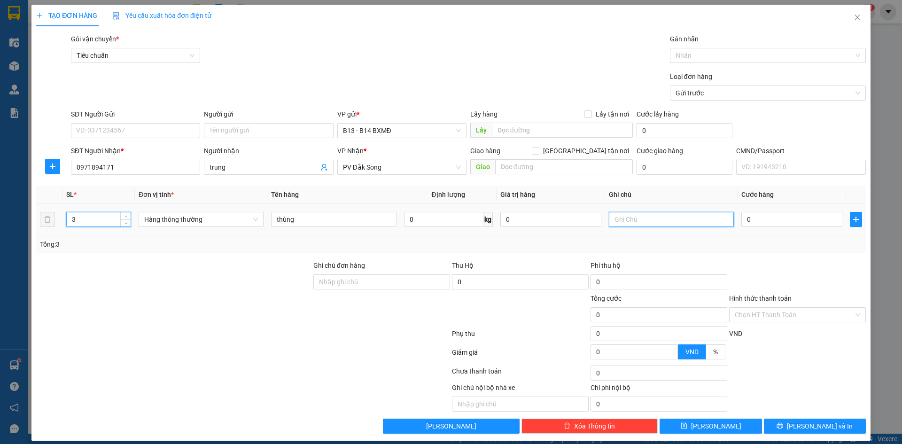
click at [630, 221] on input "text" at bounding box center [671, 219] width 125 height 15
type input "pt"
type input "1"
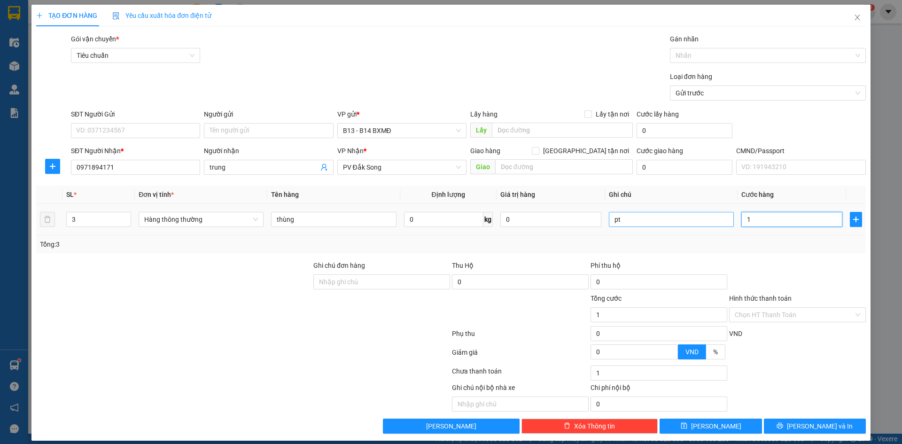
type input "15"
type input "150"
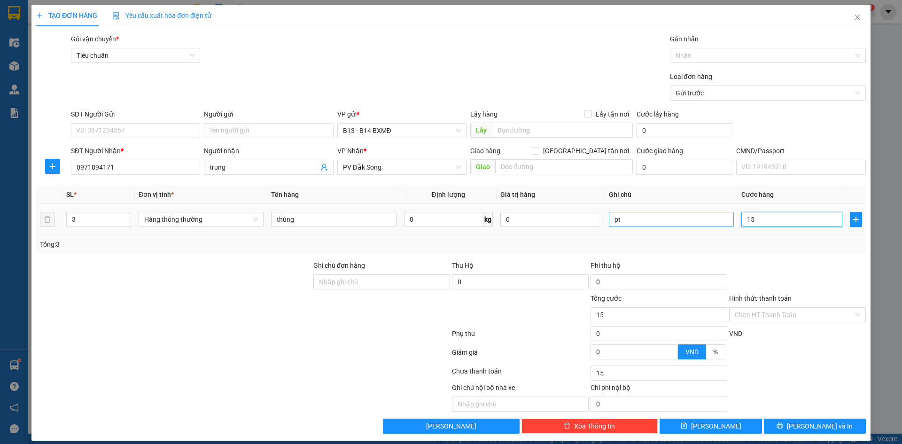
type input "150"
type input "1.500"
type input "15.000"
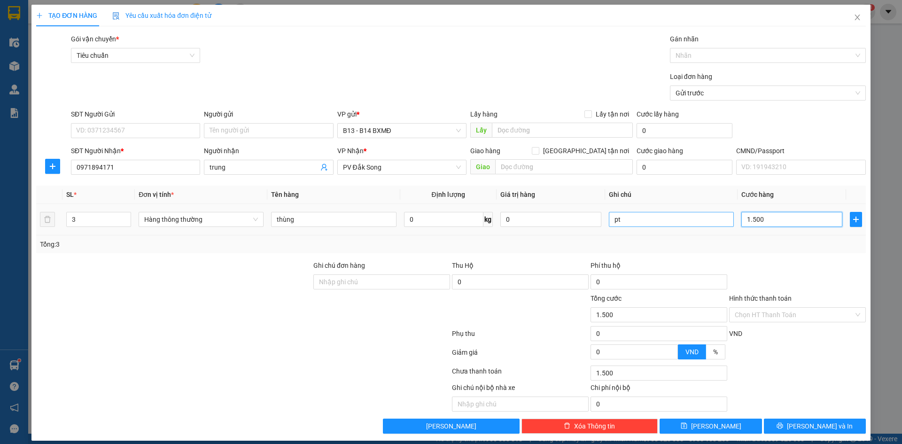
type input "15.000"
type input "150.000"
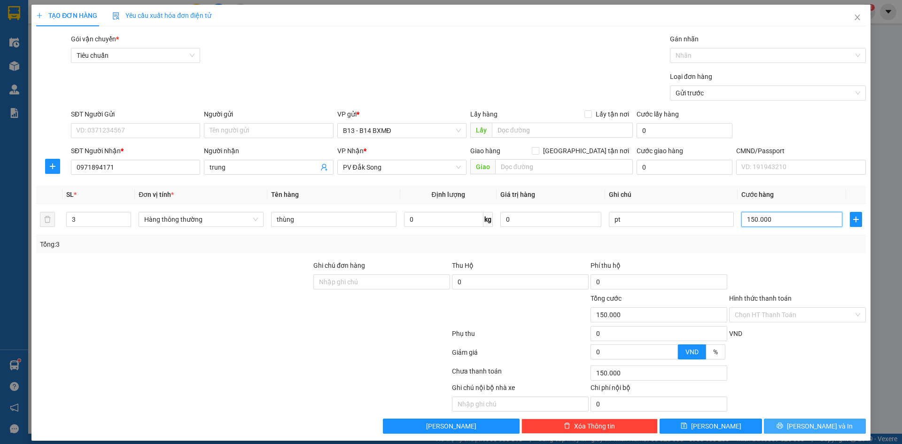
type input "150.000"
click at [803, 430] on span "Lưu và In" at bounding box center [820, 426] width 66 height 10
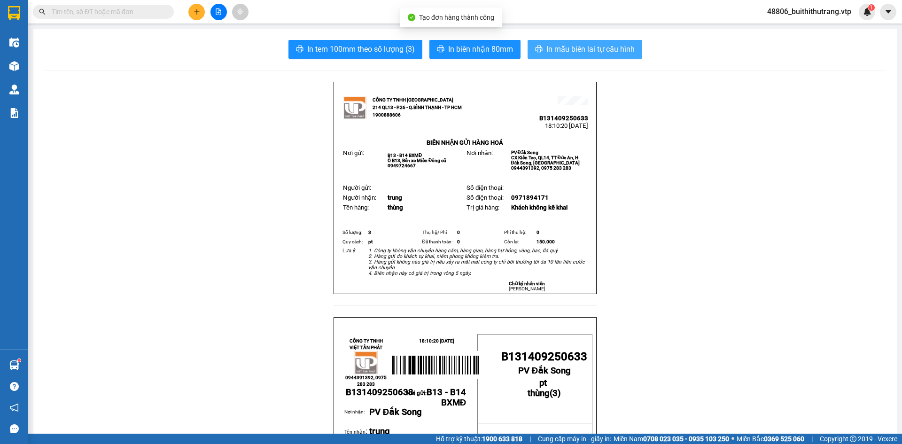
click at [623, 53] on span "In mẫu biên lai tự cấu hình" at bounding box center [590, 49] width 88 height 12
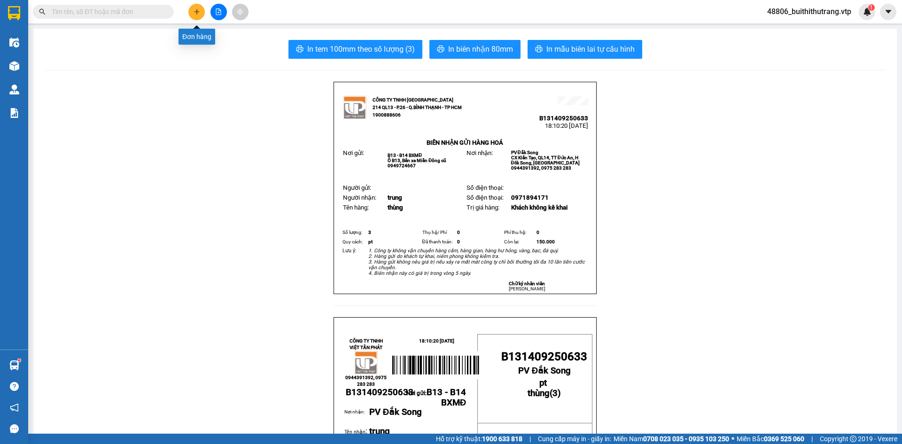
click at [199, 9] on icon "plus" at bounding box center [197, 11] width 7 height 7
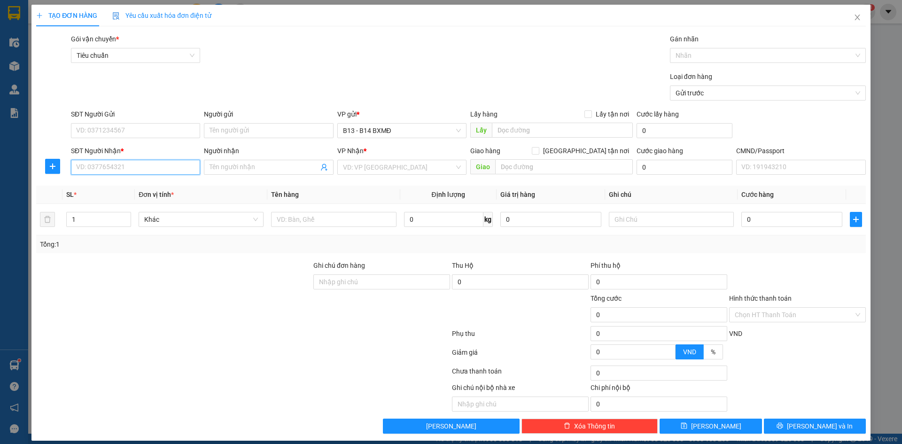
click at [140, 170] on input "SĐT Người Nhận *" at bounding box center [135, 167] width 129 height 15
click at [101, 189] on div "0905224772 - tiến" at bounding box center [134, 186] width 117 height 10
type input "0905224772"
type input "tiến"
type input "0905224772"
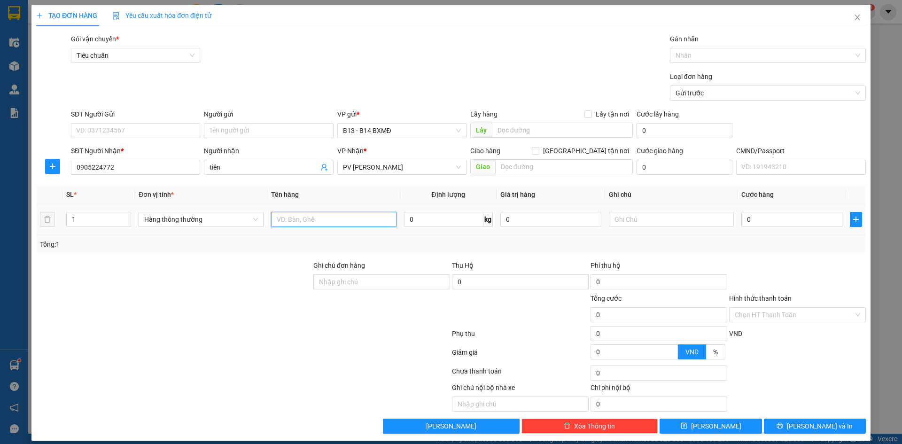
click at [350, 222] on input "text" at bounding box center [333, 219] width 125 height 15
type input "thùng"
type input "pt"
type input "5"
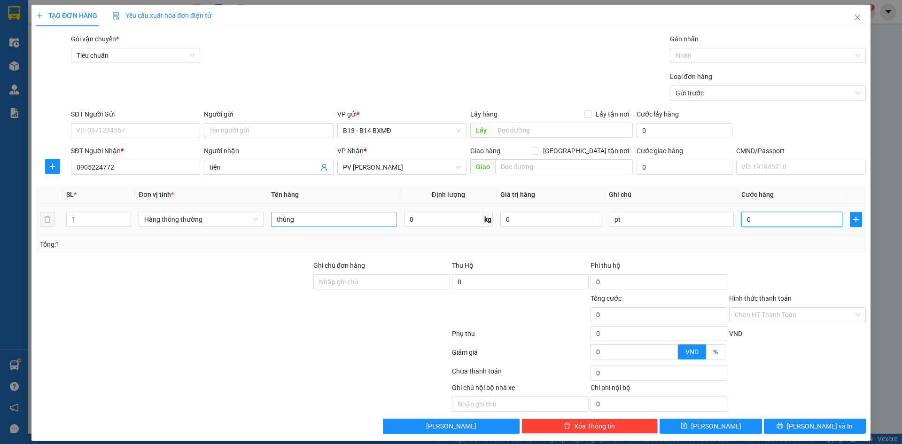
type input "5"
type input "50"
type input "500"
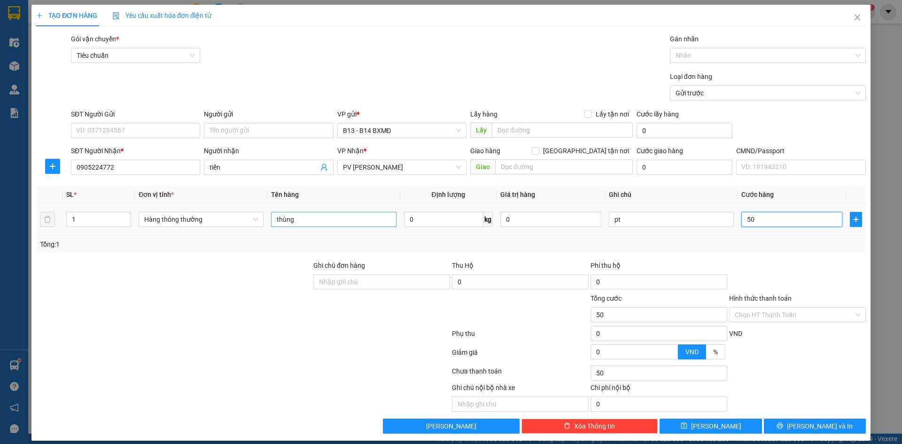
type input "500"
type input "5.000"
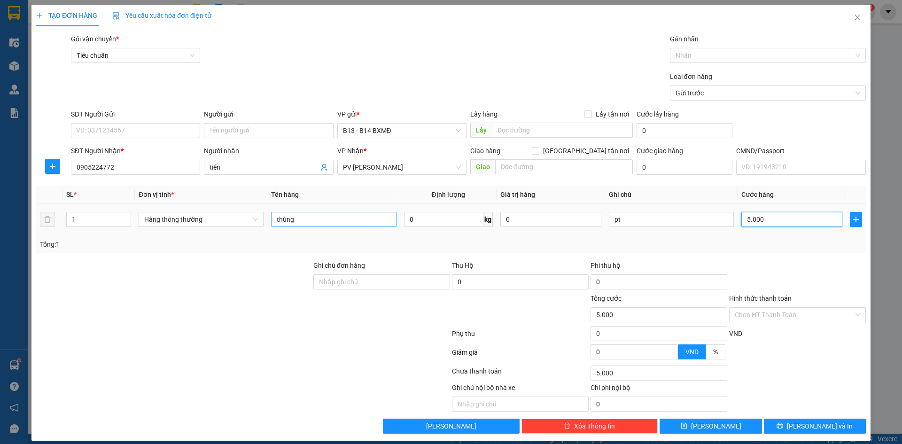
type input "50.000"
click at [793, 434] on div "TẠO ĐƠN HÀNG Yêu cầu xuất hóa đơn điện tử Transit Pickup Surcharge Ids Transit …" at bounding box center [450, 223] width 839 height 436
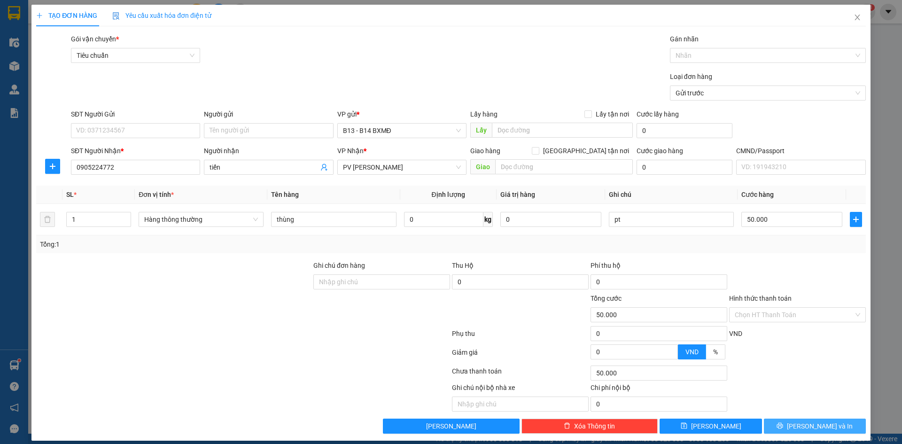
click at [783, 422] on icon "printer" at bounding box center [780, 425] width 7 height 7
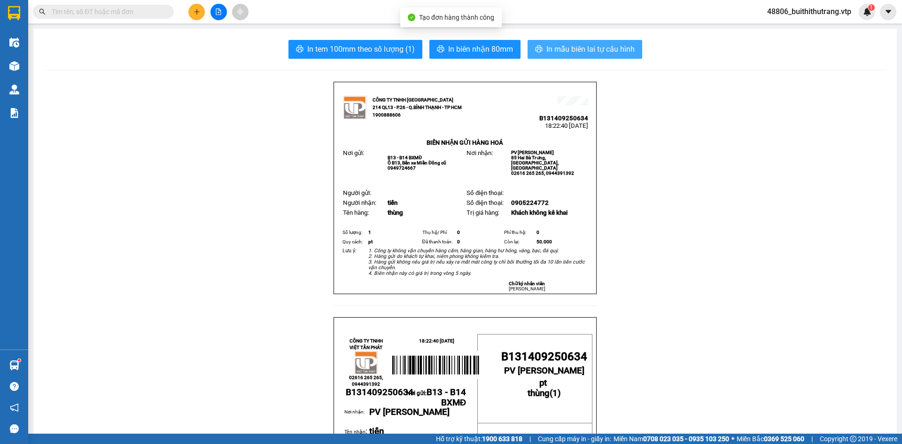
click at [593, 46] on span "In mẫu biên lai tự cấu hình" at bounding box center [590, 49] width 88 height 12
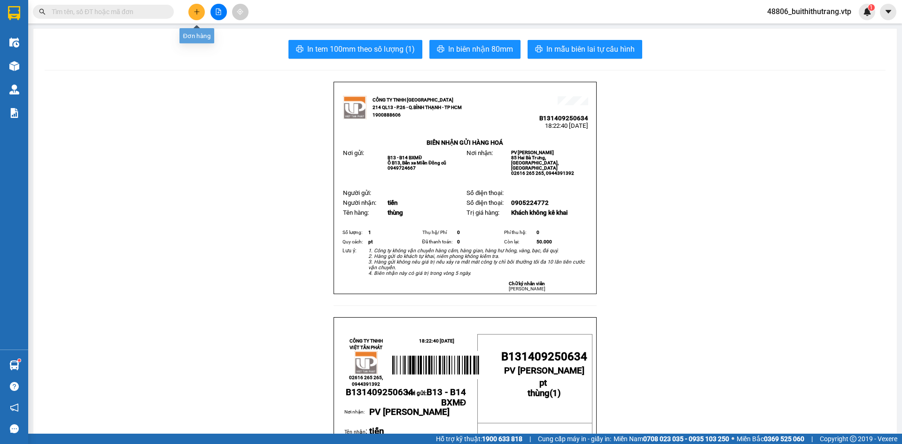
click at [200, 13] on icon "plus" at bounding box center [197, 11] width 7 height 7
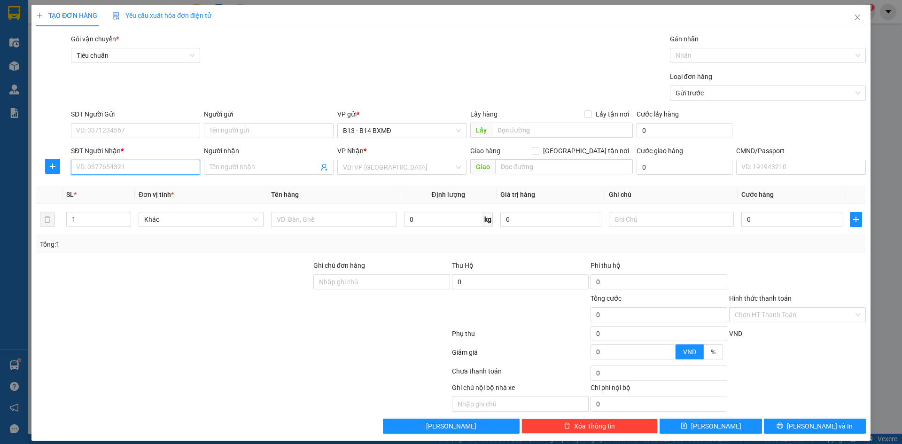
click at [141, 170] on input "SĐT Người Nhận *" at bounding box center [135, 167] width 129 height 15
drag, startPoint x: 101, startPoint y: 186, endPoint x: 96, endPoint y: 189, distance: 6.3
click at [101, 186] on div "0914340043 - hải" at bounding box center [134, 186] width 117 height 10
type input "0914340043"
type input "hải"
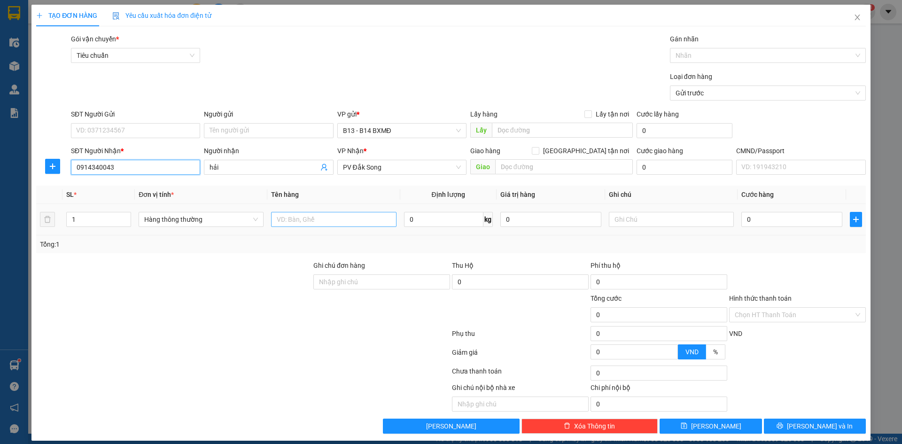
type input "0914340043"
click at [356, 221] on input "text" at bounding box center [333, 219] width 125 height 15
type input "ni lông đen"
type input "pk"
type input "4"
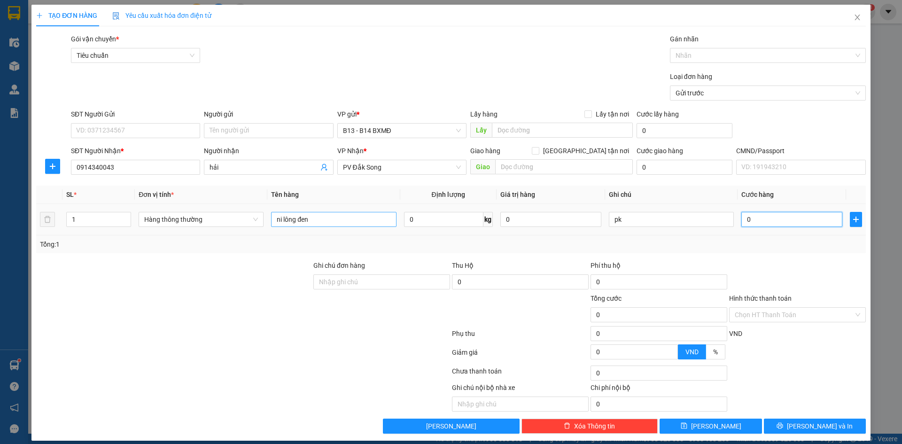
type input "4"
type input "40"
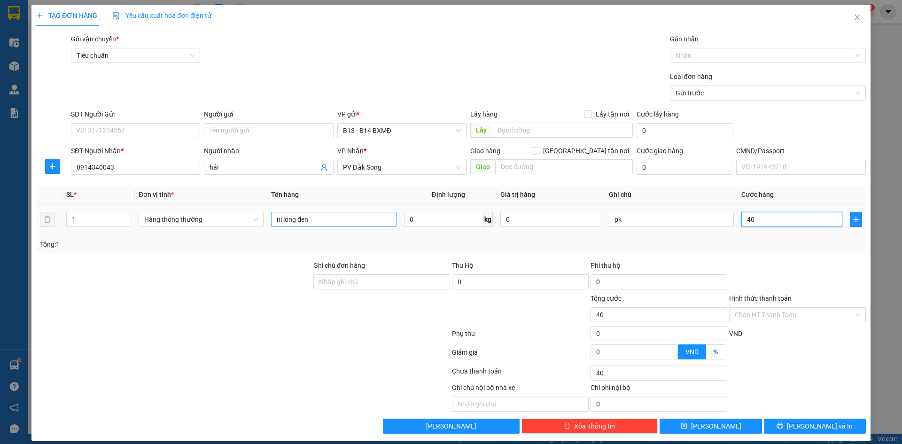
type input "400"
type input "4.000"
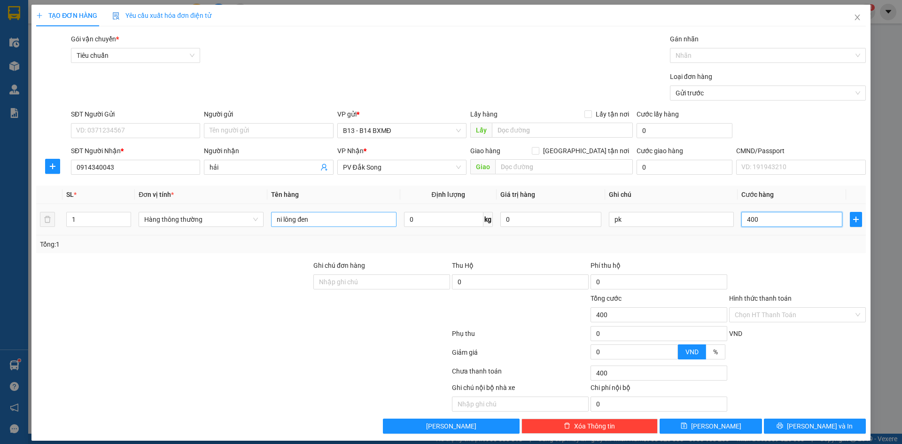
type input "4.000"
type input "40.000"
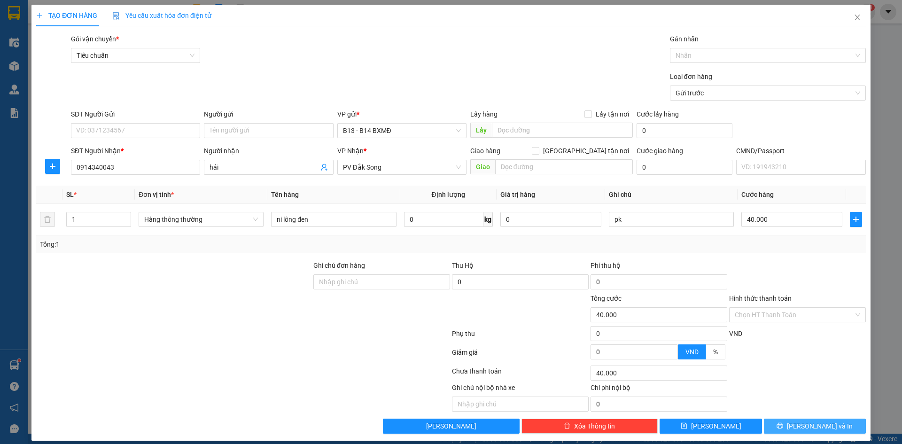
click at [800, 427] on span "Lưu và In" at bounding box center [820, 426] width 66 height 10
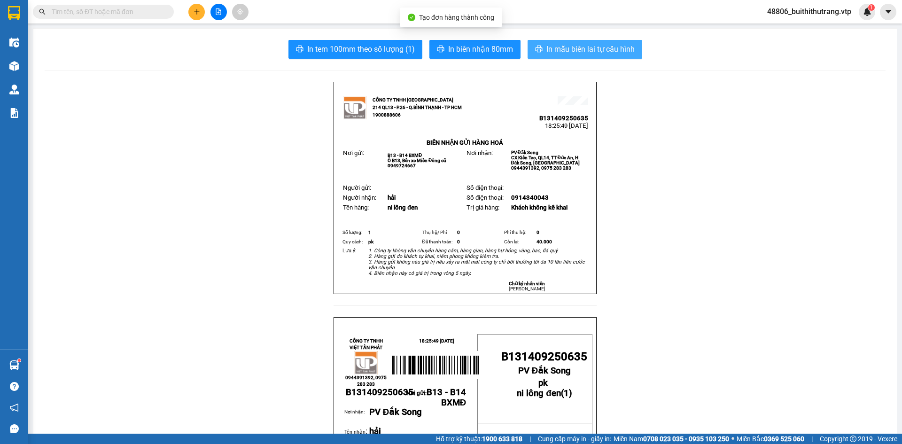
click at [585, 51] on span "In mẫu biên lai tự cấu hình" at bounding box center [590, 49] width 88 height 12
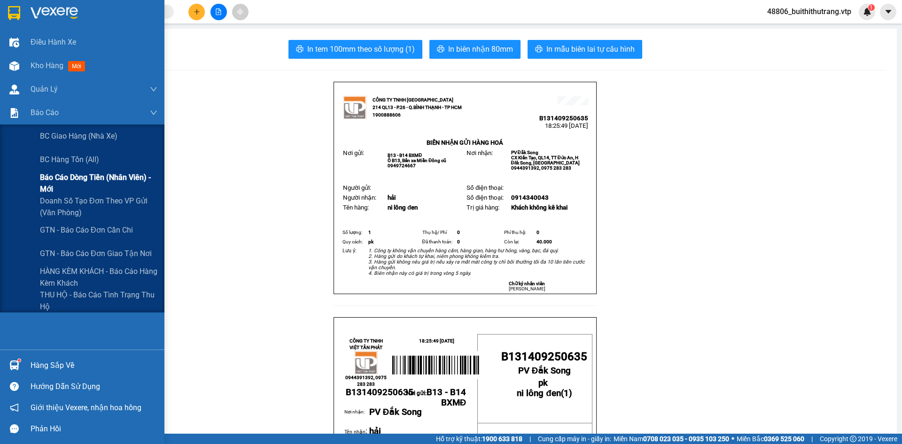
click at [69, 185] on span "Báo cáo dòng tiền (nhân viên) - mới" at bounding box center [98, 182] width 117 height 23
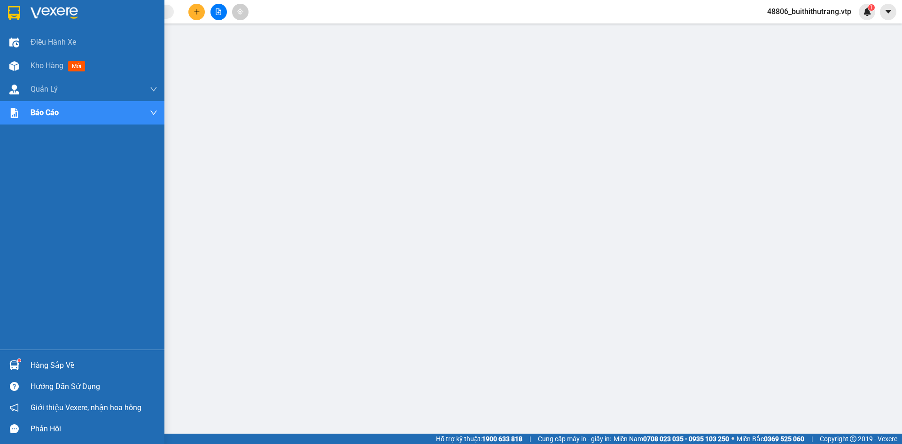
click at [62, 11] on img at bounding box center [54, 13] width 47 height 14
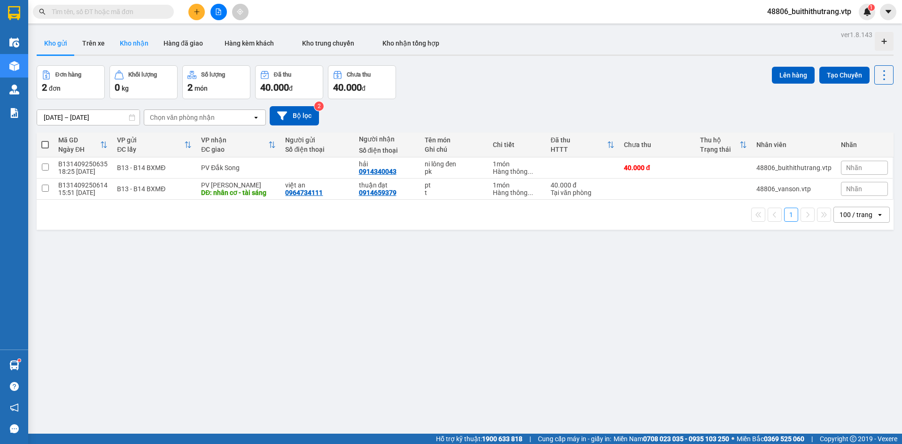
click at [132, 42] on button "Kho nhận" at bounding box center [134, 43] width 44 height 23
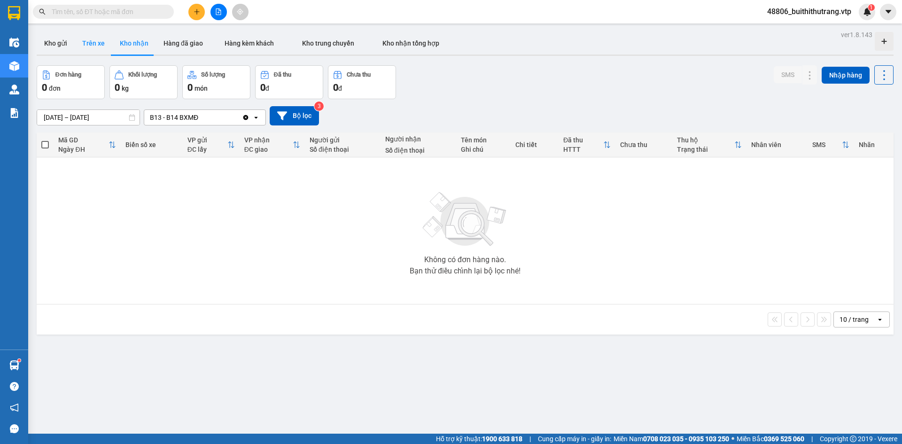
click at [94, 44] on button "Trên xe" at bounding box center [94, 43] width 38 height 23
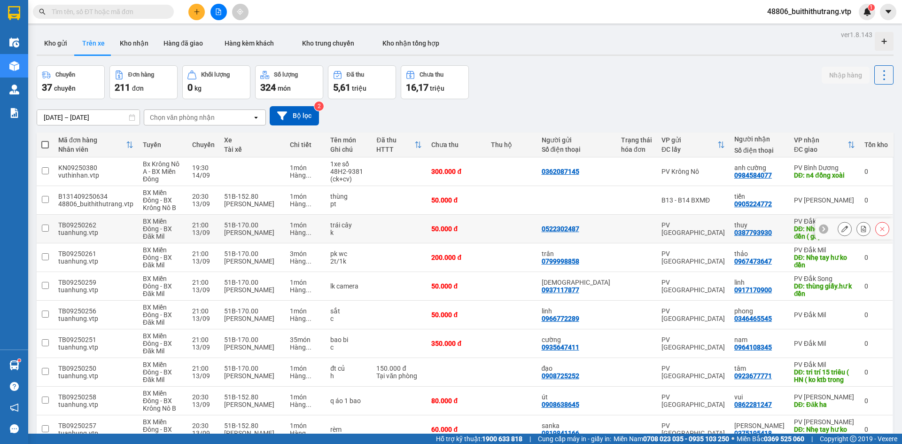
scroll to position [43, 0]
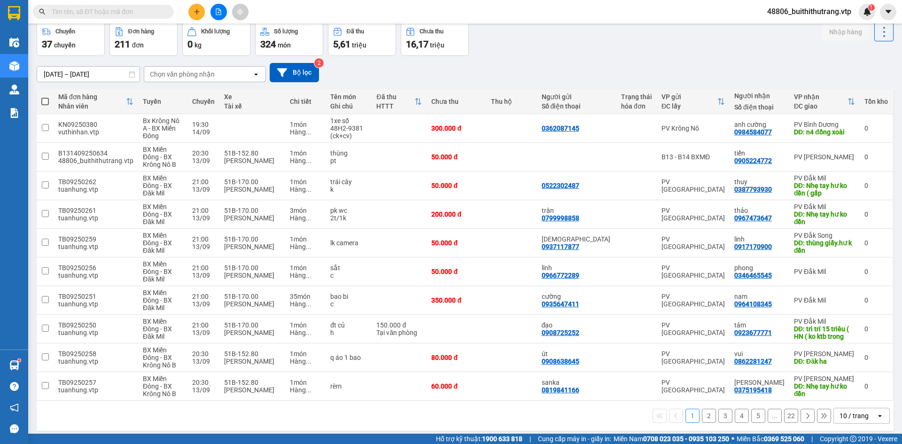
click at [840, 411] on div "10 / trang" at bounding box center [854, 415] width 29 height 9
click at [850, 383] on span "100 / trang" at bounding box center [851, 379] width 34 height 9
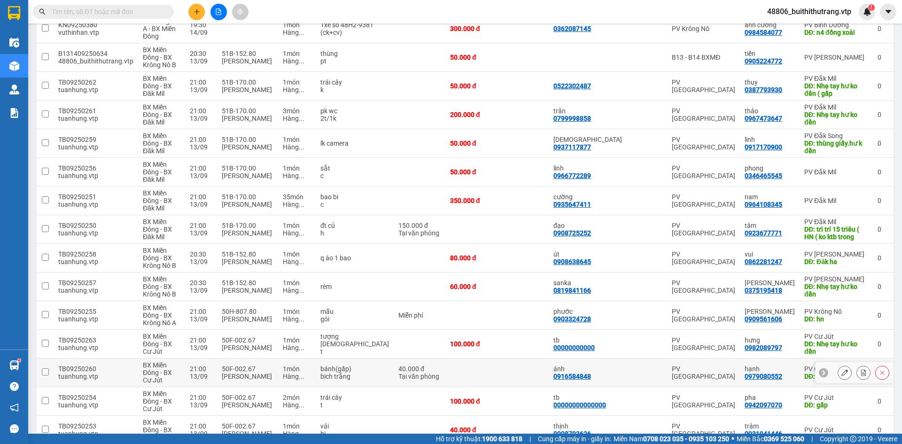
scroll to position [188, 0]
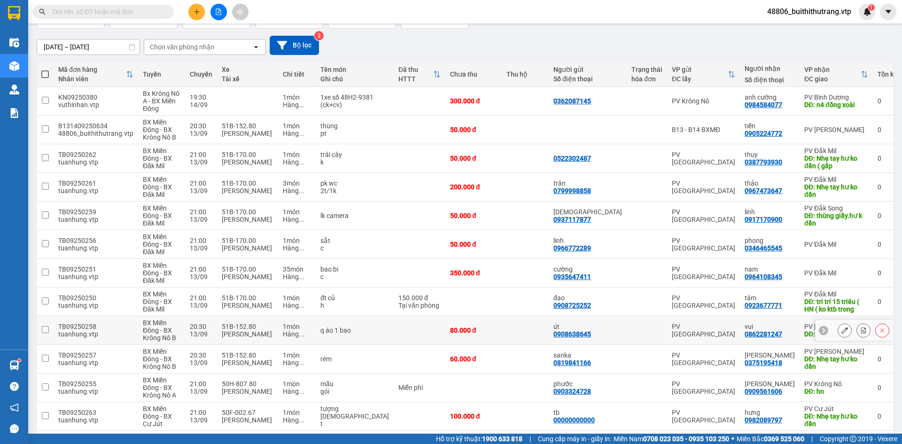
drag, startPoint x: 619, startPoint y: 295, endPoint x: 722, endPoint y: 93, distance: 226.3
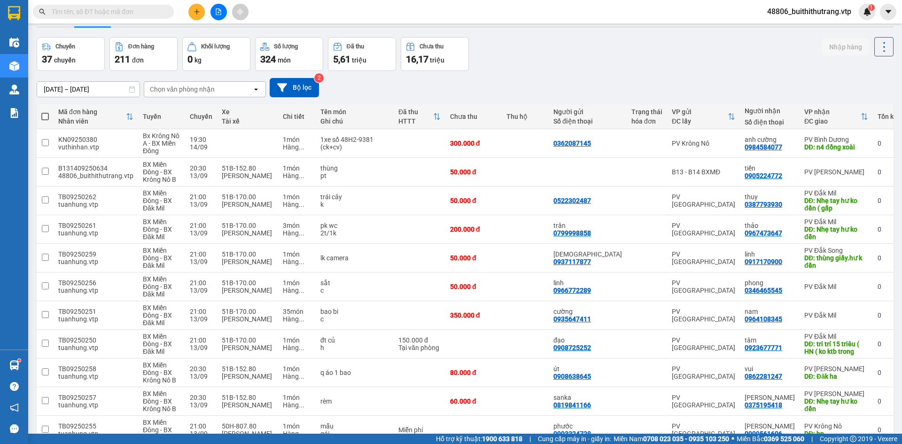
click at [728, 114] on icon at bounding box center [732, 117] width 8 height 8
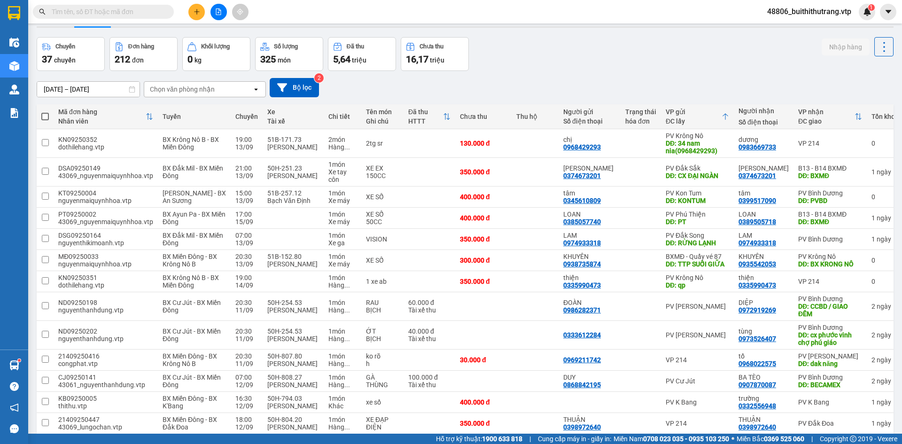
click at [724, 117] on icon at bounding box center [726, 117] width 8 height 8
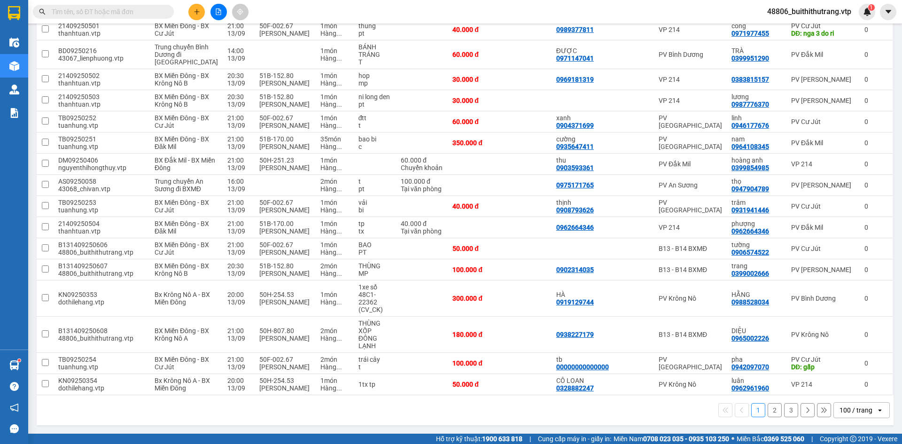
scroll to position [2581, 0]
